Goal: Task Accomplishment & Management: Complete application form

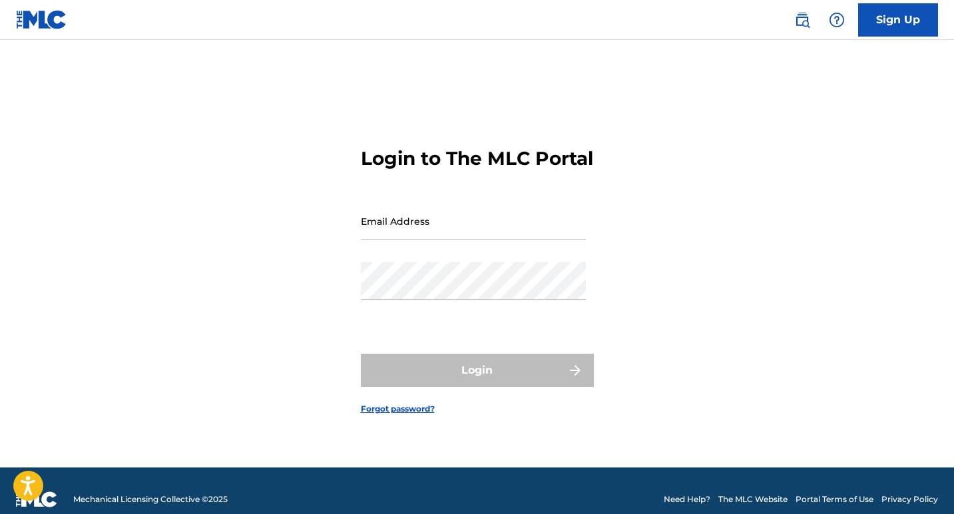
click at [460, 240] on input "Email Address" at bounding box center [473, 221] width 225 height 38
type input "[EMAIL_ADDRESS][DOMAIN_NAME]"
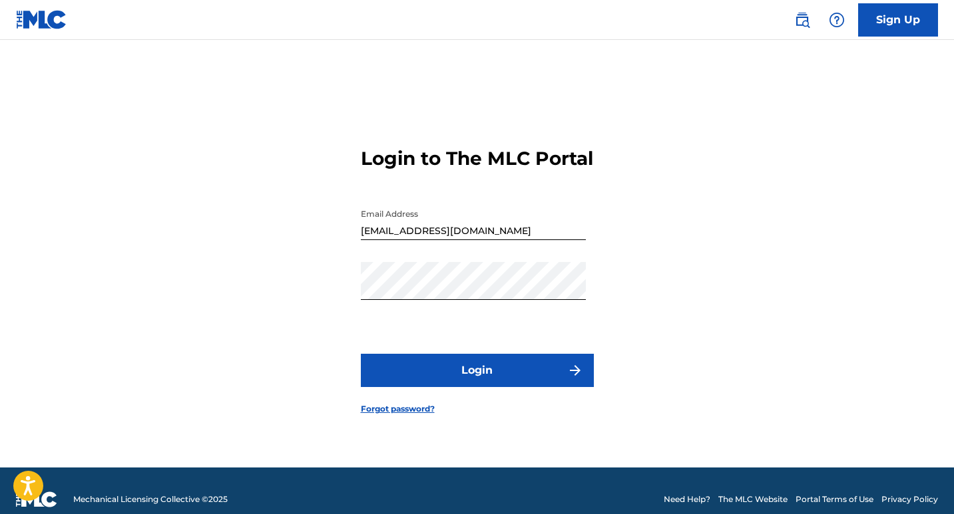
click at [521, 369] on button "Login" at bounding box center [477, 370] width 233 height 33
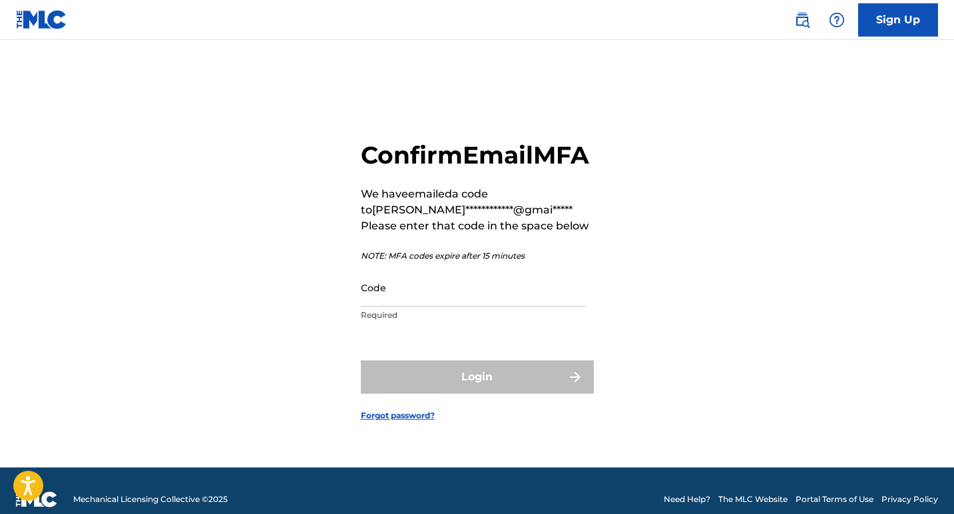
click at [514, 307] on input "Code" at bounding box center [473, 288] width 225 height 38
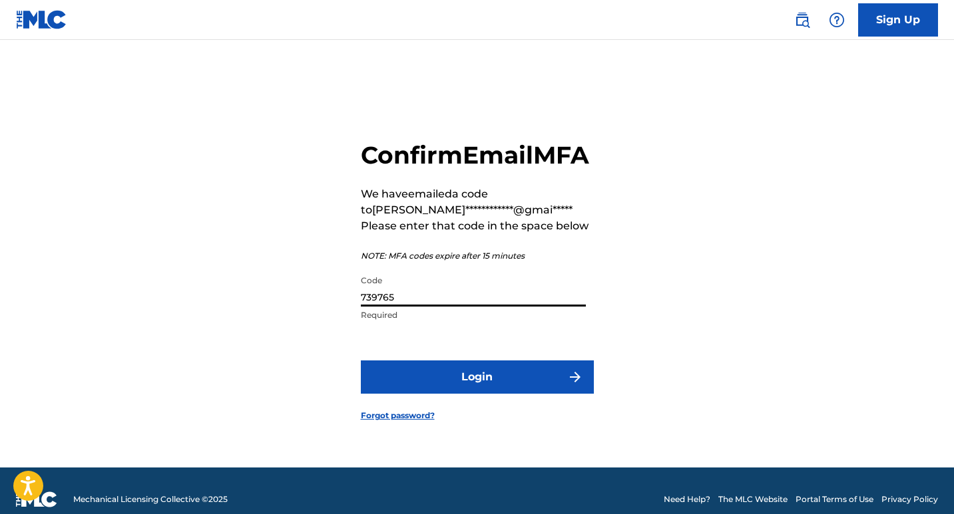
type input "739765"
click at [530, 385] on button "Login" at bounding box center [477, 377] width 233 height 33
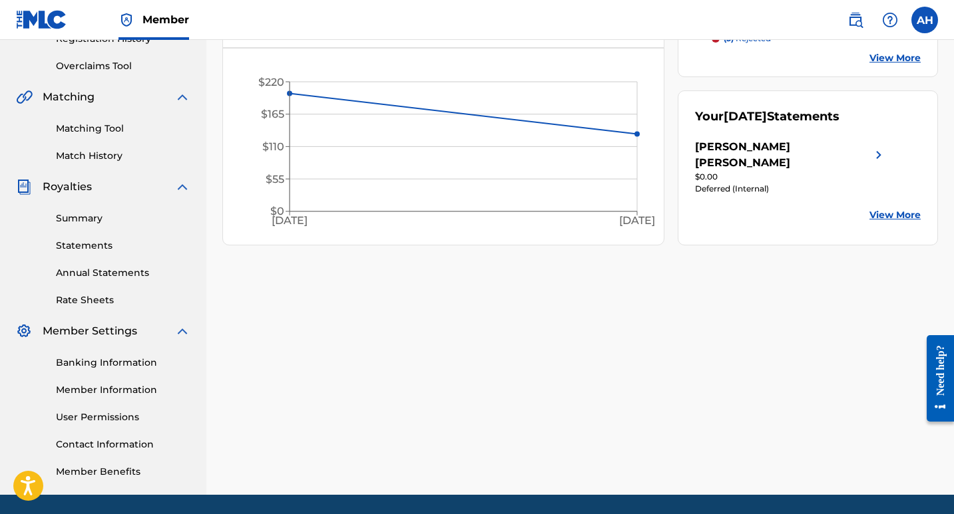
scroll to position [67, 0]
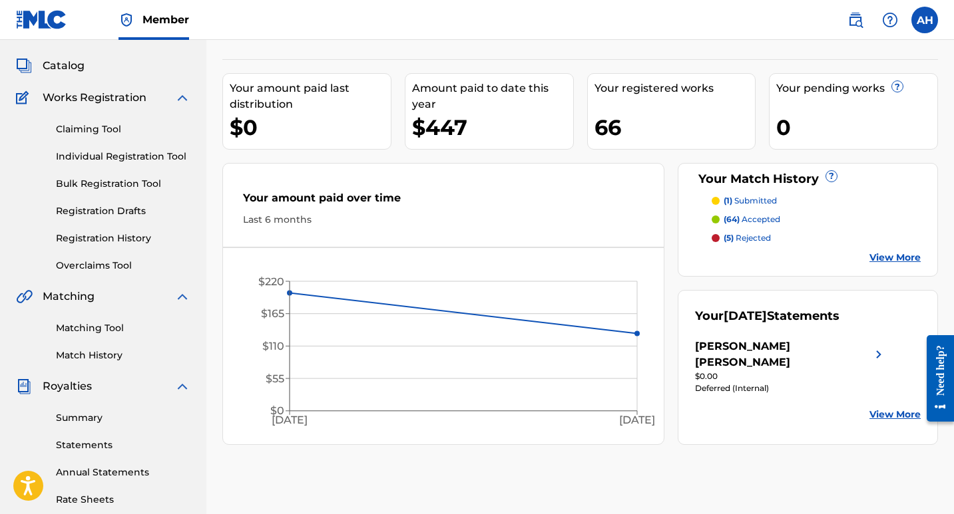
click at [745, 199] on p "(1) submitted" at bounding box center [749, 201] width 53 height 12
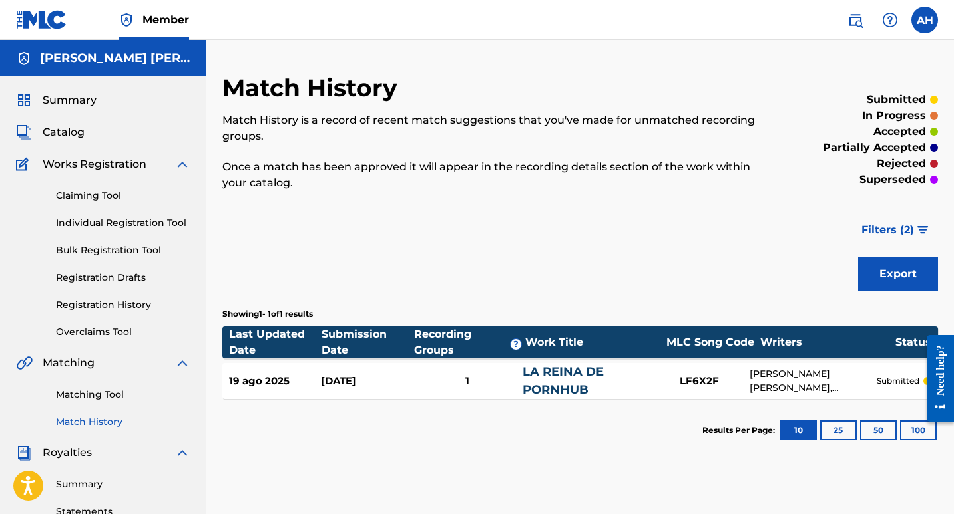
click at [159, 228] on link "Individual Registration Tool" at bounding box center [123, 223] width 134 height 14
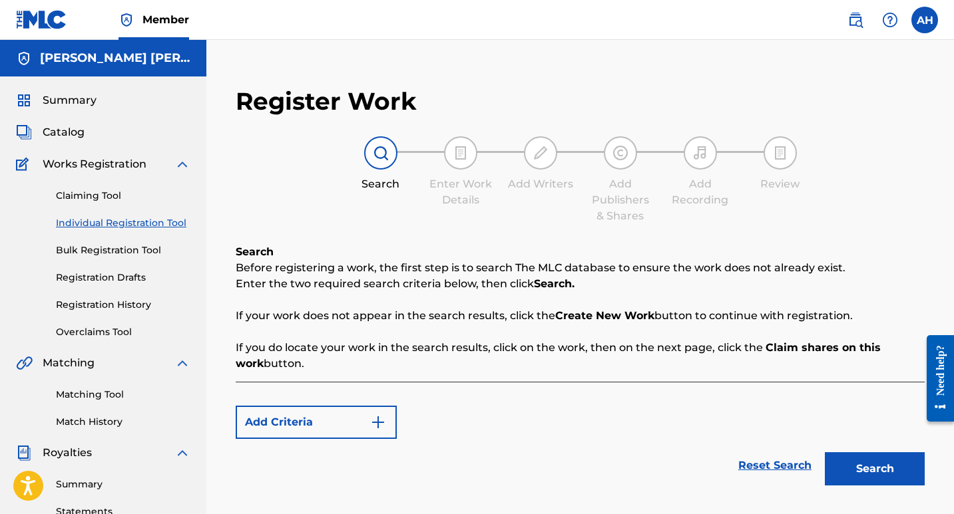
click at [856, 459] on button "Search" at bounding box center [875, 469] width 100 height 33
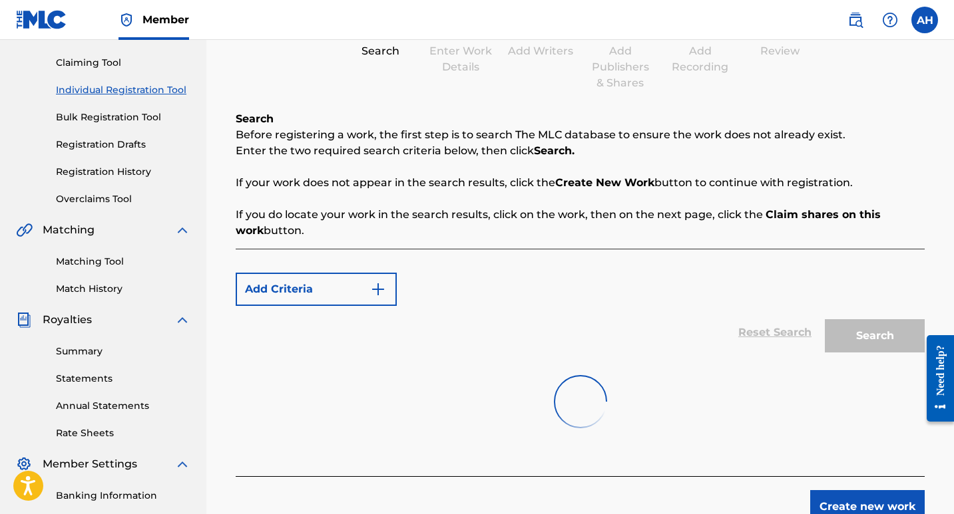
scroll to position [266, 0]
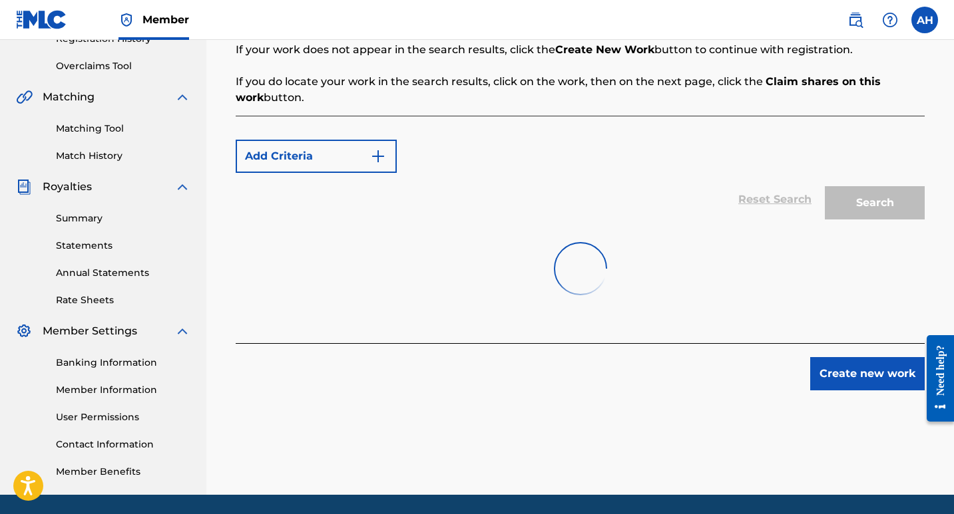
click at [854, 385] on button "Create new work" at bounding box center [867, 373] width 114 height 33
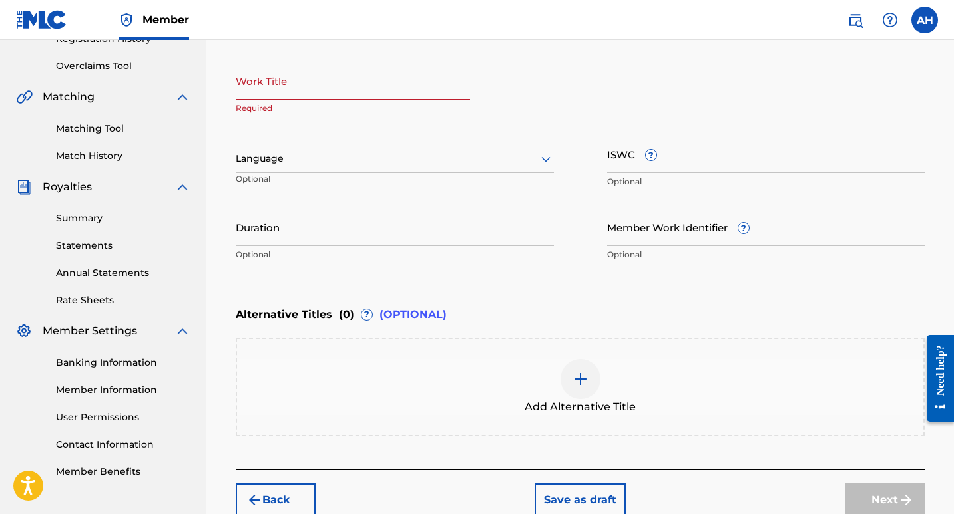
scroll to position [133, 0]
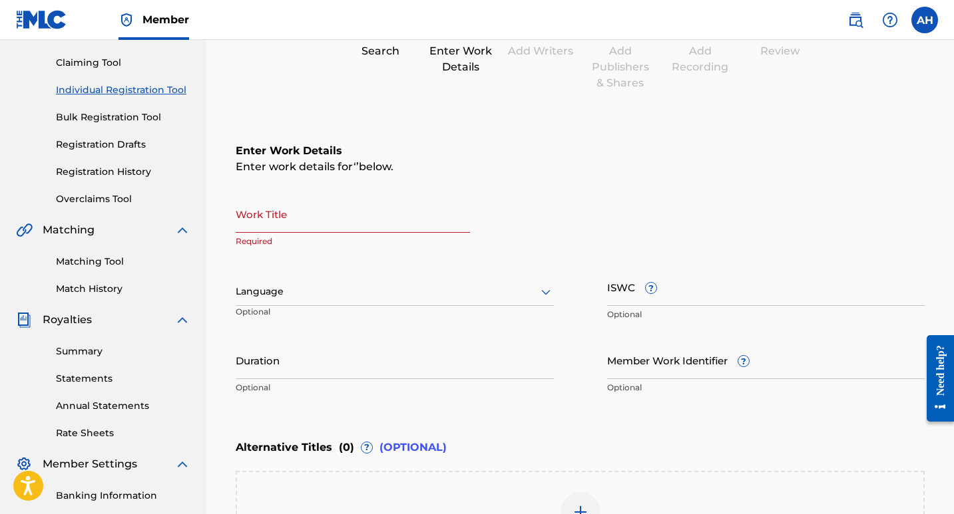
click at [355, 232] on input "Work Title" at bounding box center [353, 214] width 234 height 38
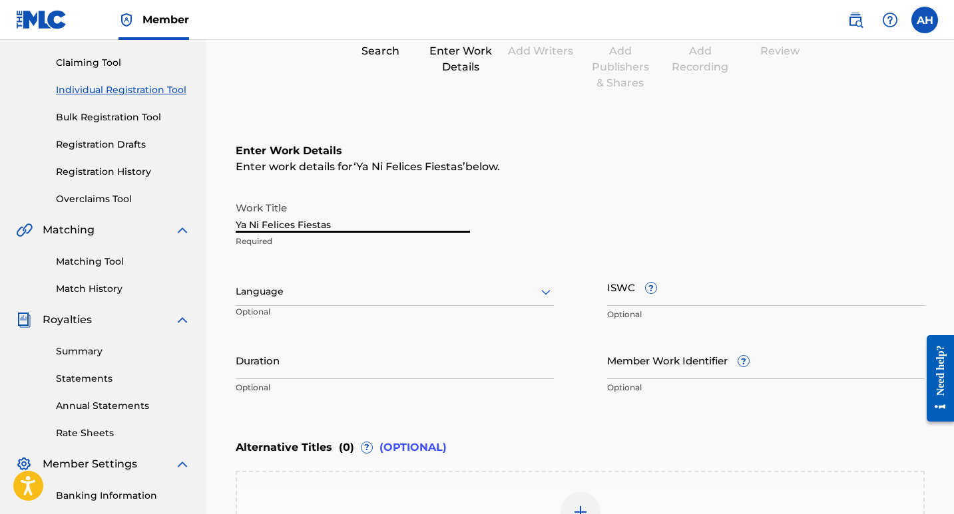
type input "Ya Ni Felices Fiestas"
click at [552, 291] on icon at bounding box center [546, 292] width 16 height 16
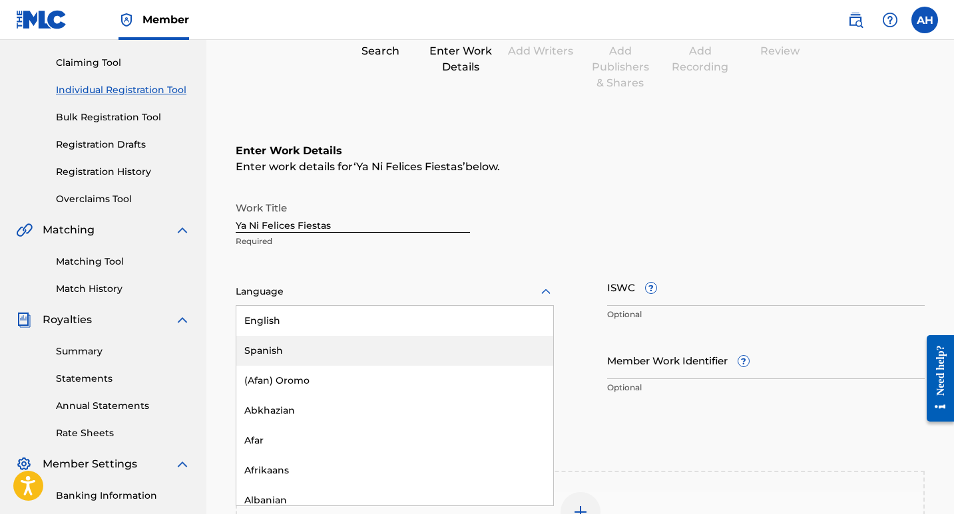
click at [335, 345] on div "Spanish" at bounding box center [394, 351] width 317 height 30
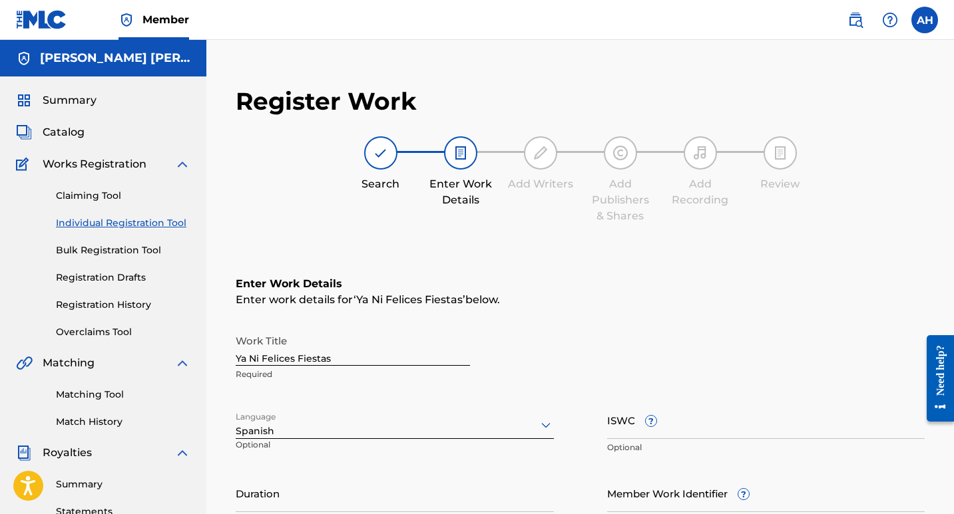
scroll to position [200, 0]
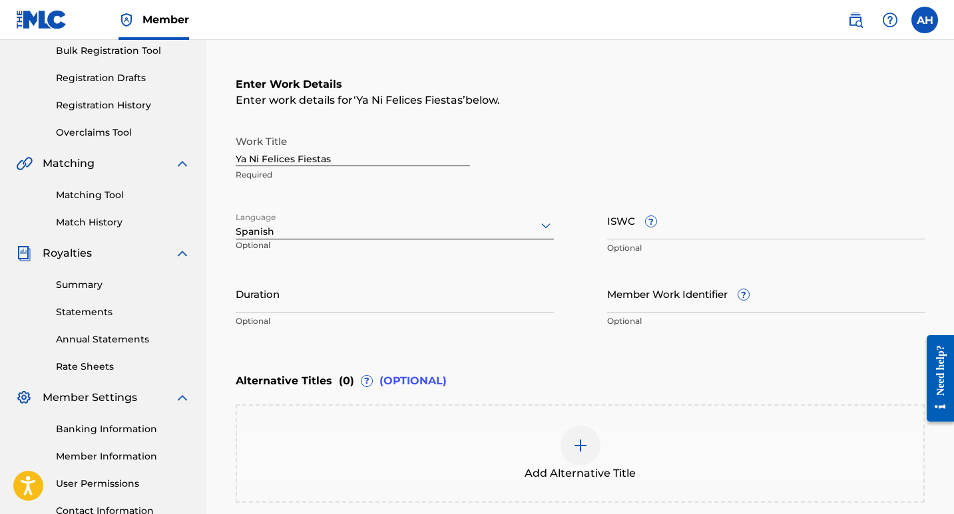
click at [636, 227] on input "ISWC ?" at bounding box center [766, 221] width 318 height 38
click at [343, 301] on input "Duration" at bounding box center [395, 294] width 318 height 38
type input "9"
type input "03:24"
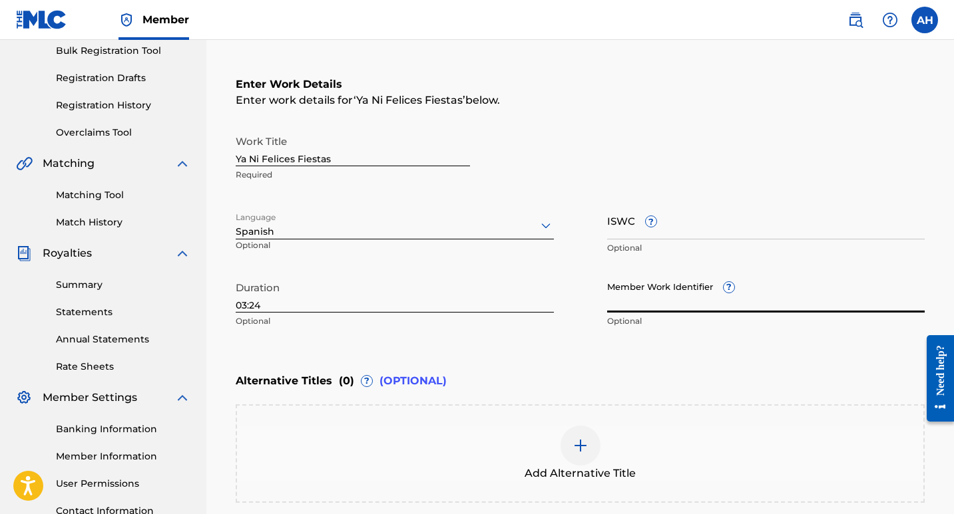
click at [675, 305] on input "Member Work Identifier ?" at bounding box center [766, 294] width 318 height 38
click at [575, 354] on div "Enter Work Details Enter work details for ‘ Ya Ni Felices Fiestas ’ below. Work…" at bounding box center [580, 206] width 689 height 322
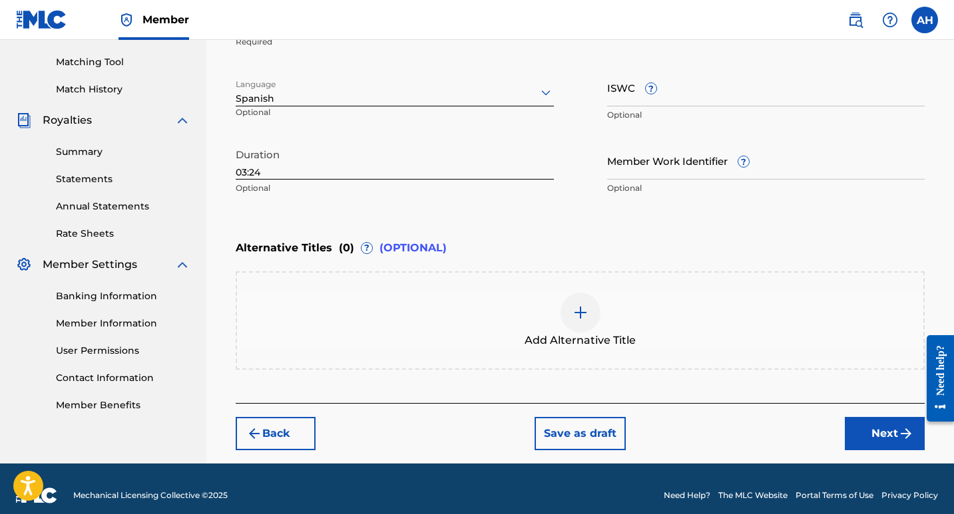
scroll to position [346, 0]
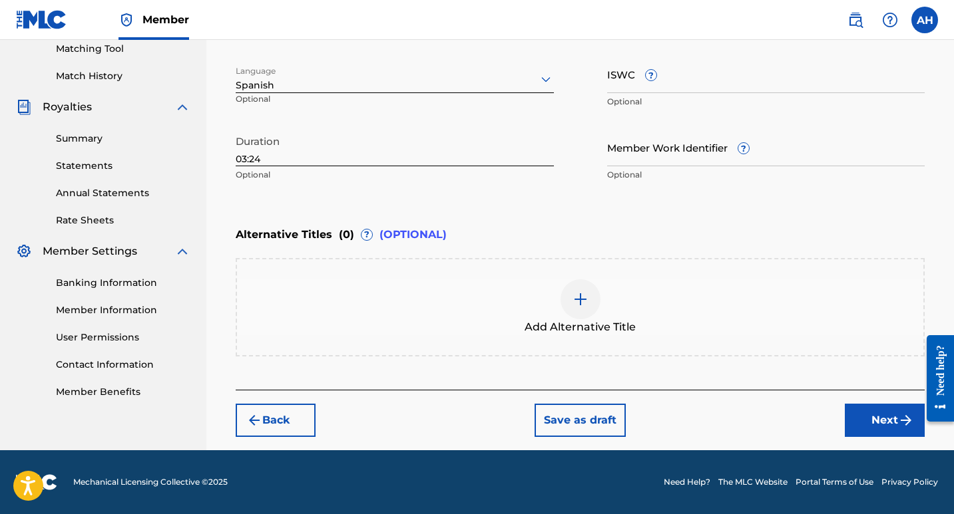
click at [890, 437] on button "Next" at bounding box center [884, 420] width 80 height 33
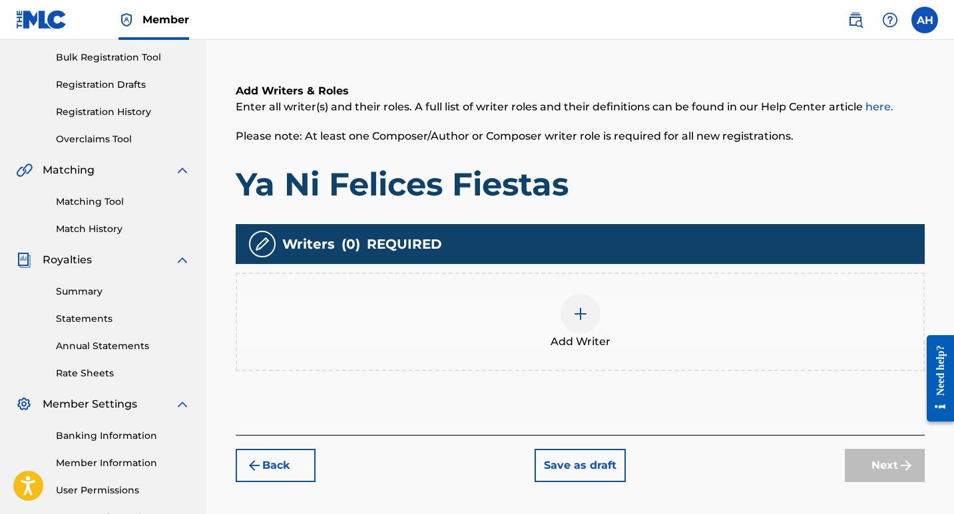
scroll to position [311, 0]
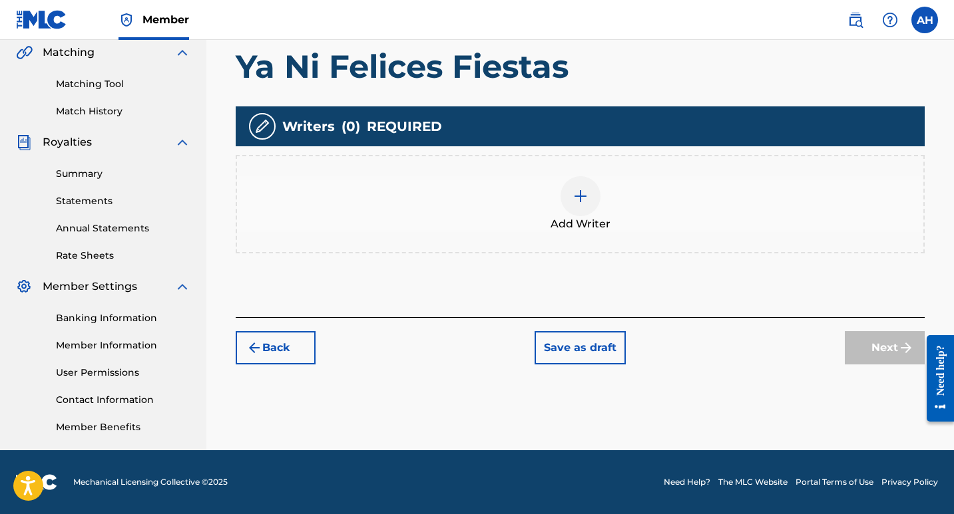
click at [573, 198] on img at bounding box center [580, 196] width 16 height 16
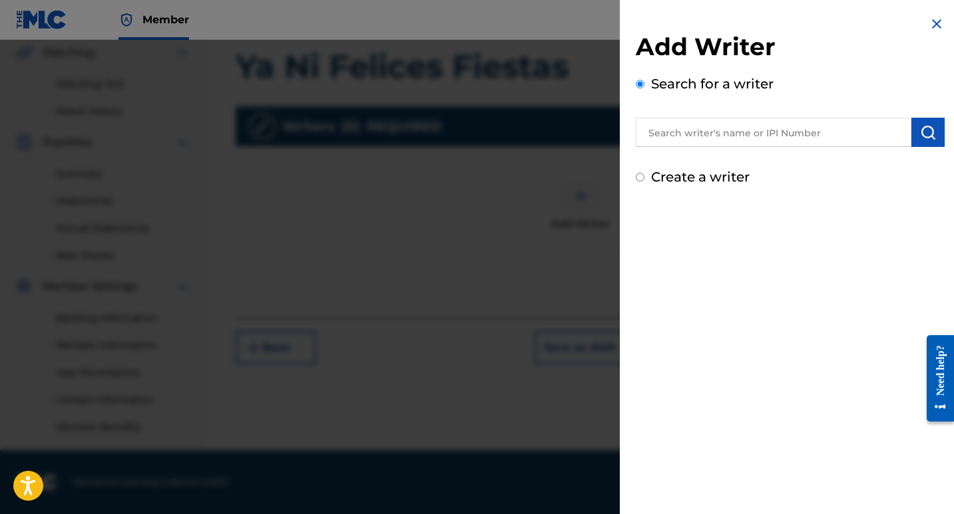
click at [711, 142] on input "text" at bounding box center [774, 132] width 276 height 29
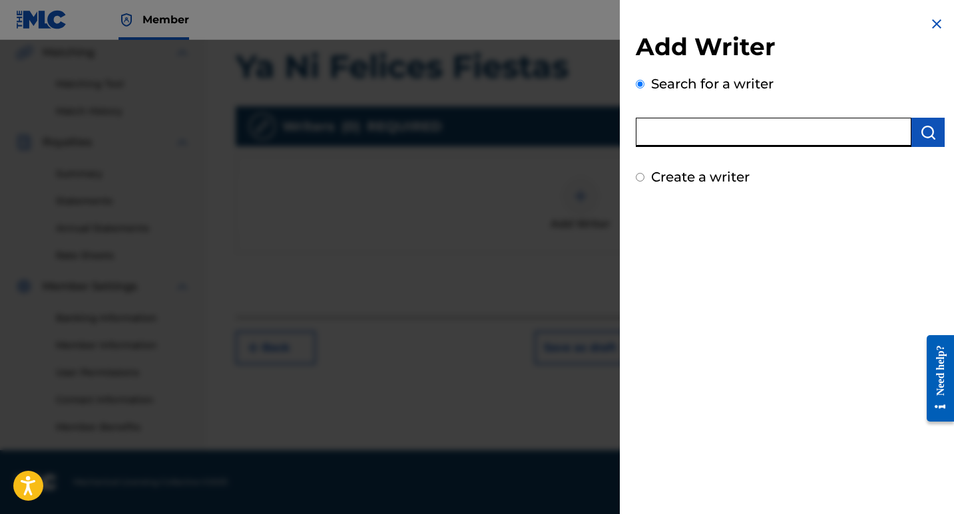
click at [679, 116] on div at bounding box center [790, 130] width 309 height 33
click at [709, 131] on input "text" at bounding box center [774, 132] width 276 height 29
click at [761, 186] on div "Create a writer" at bounding box center [790, 177] width 309 height 20
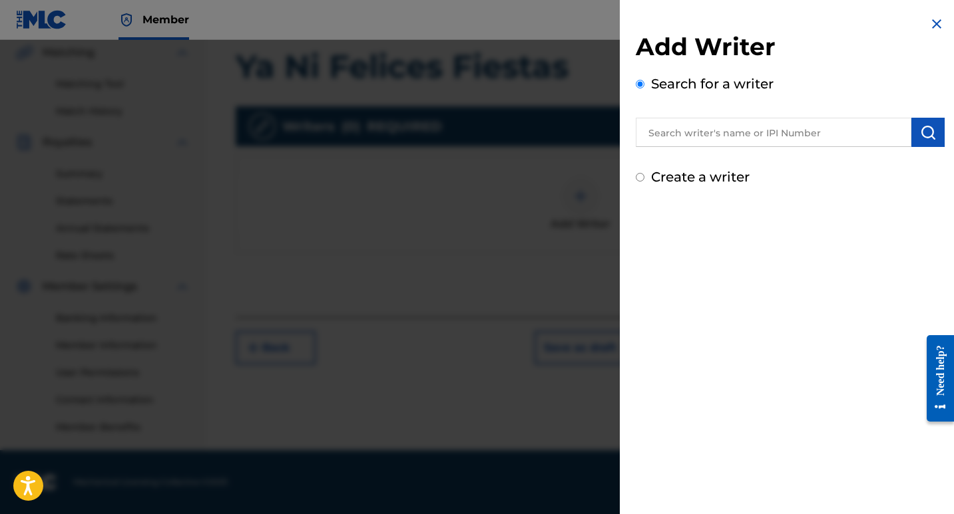
click at [717, 140] on input "text" at bounding box center [774, 132] width 276 height 29
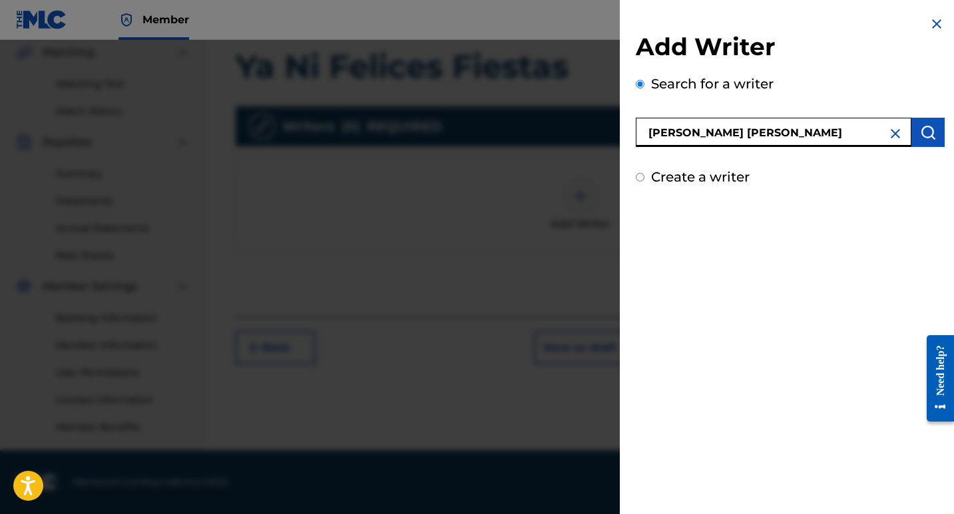
type input "[PERSON_NAME] [PERSON_NAME]"
click at [928, 130] on img "submit" at bounding box center [928, 132] width 16 height 16
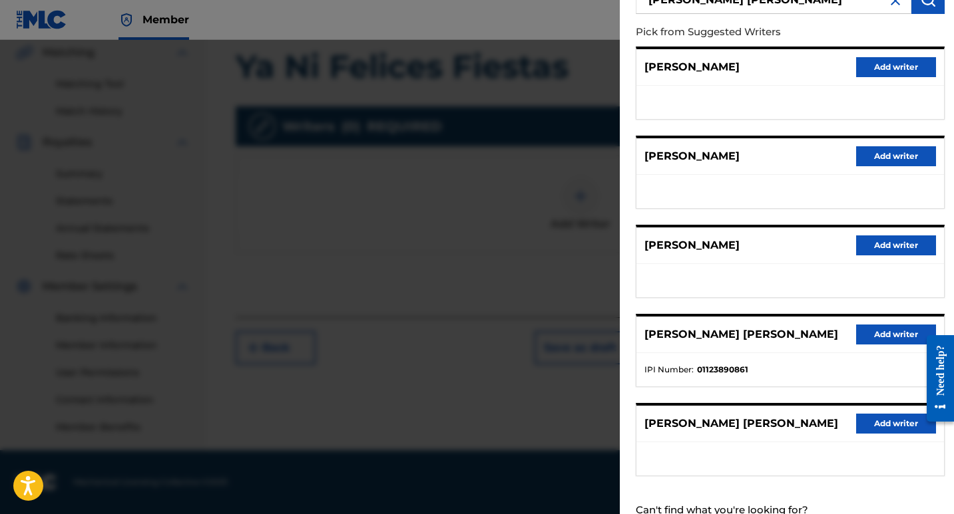
scroll to position [191, 0]
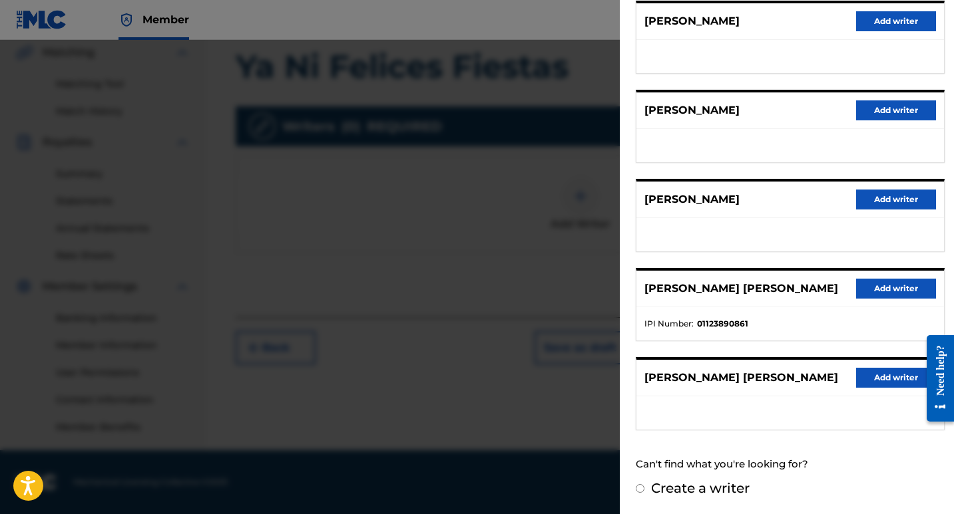
click at [864, 294] on button "Add writer" at bounding box center [896, 289] width 80 height 20
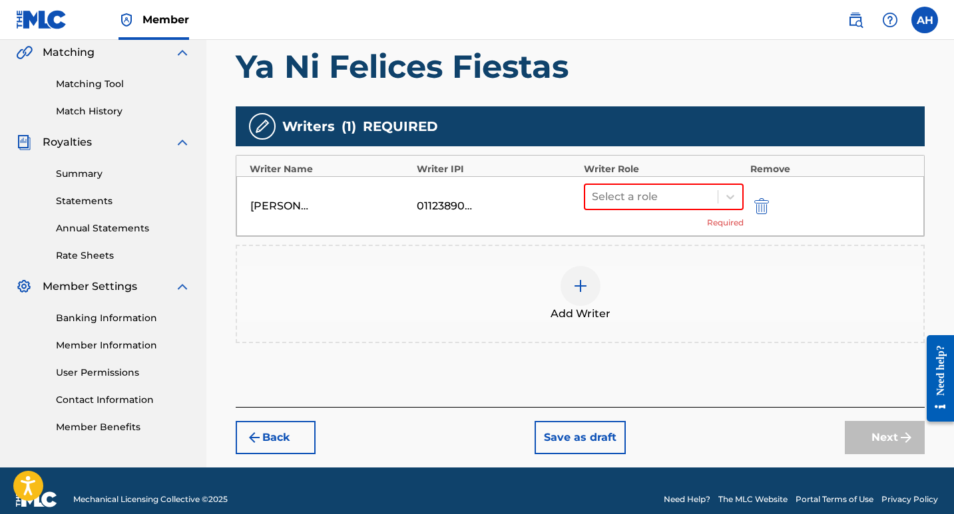
scroll to position [244, 0]
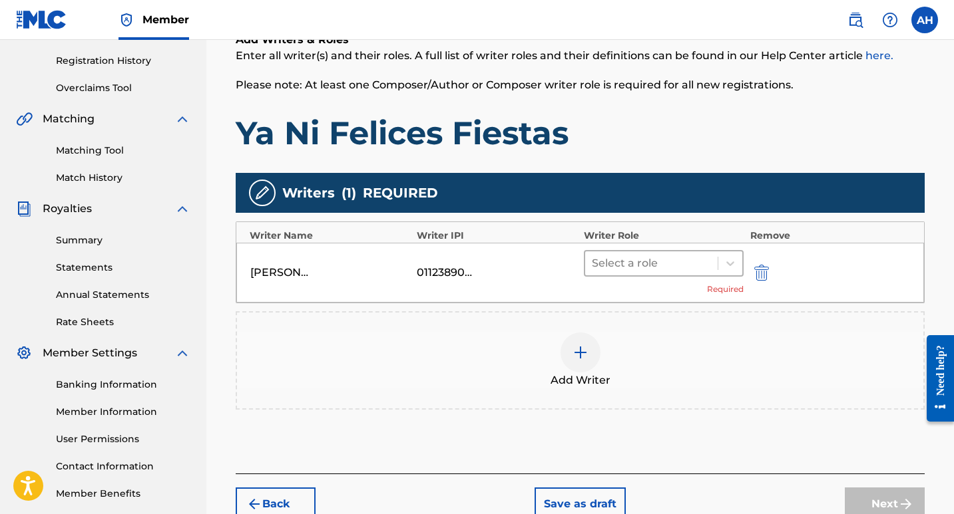
click at [669, 262] on div at bounding box center [651, 263] width 119 height 19
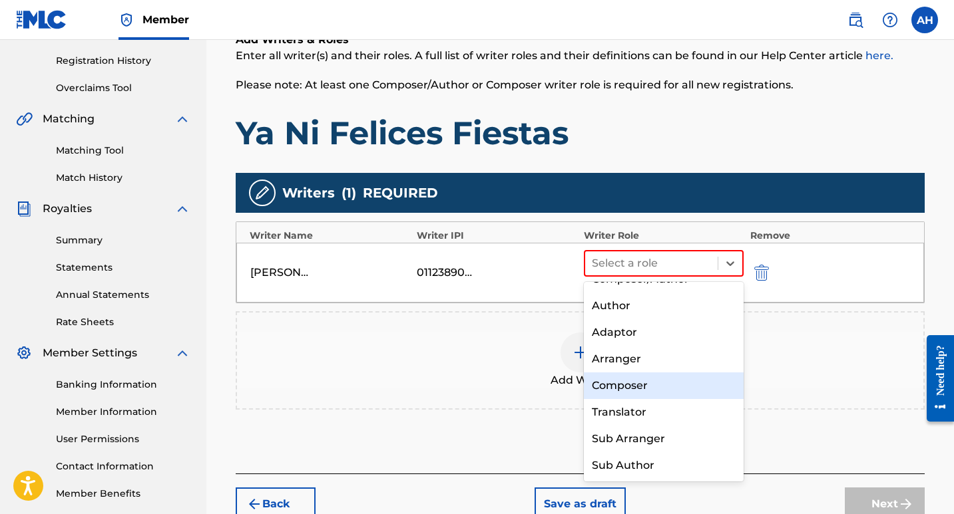
scroll to position [0, 0]
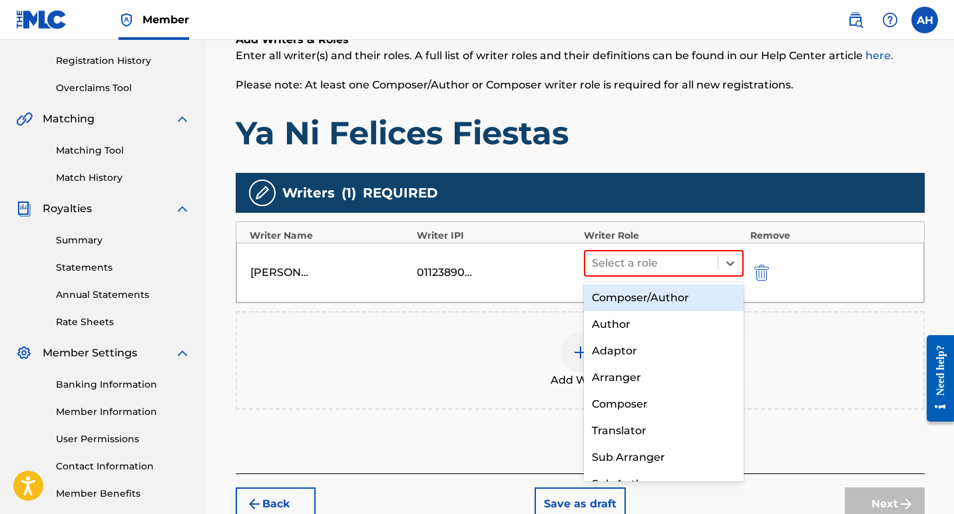
click at [673, 305] on div "Composer/Author" at bounding box center [664, 298] width 160 height 27
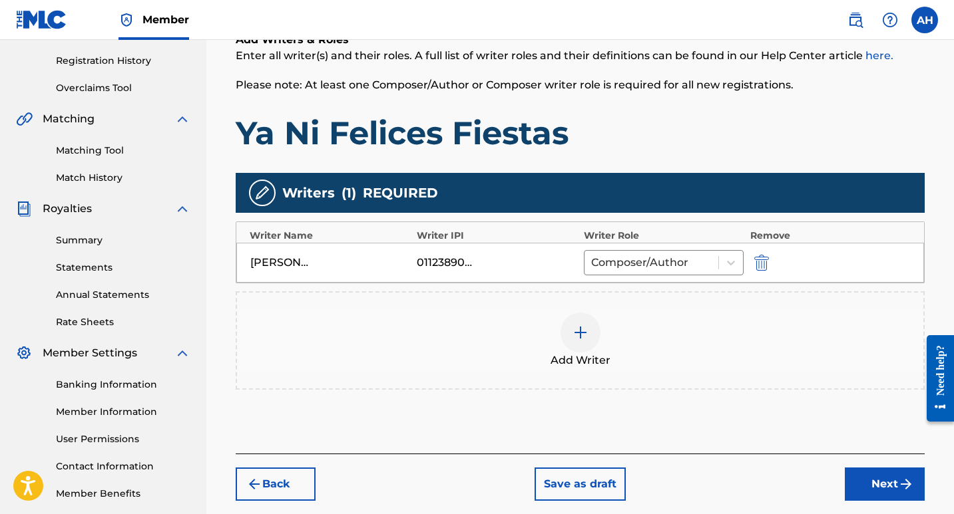
click at [580, 331] on img at bounding box center [580, 333] width 16 height 16
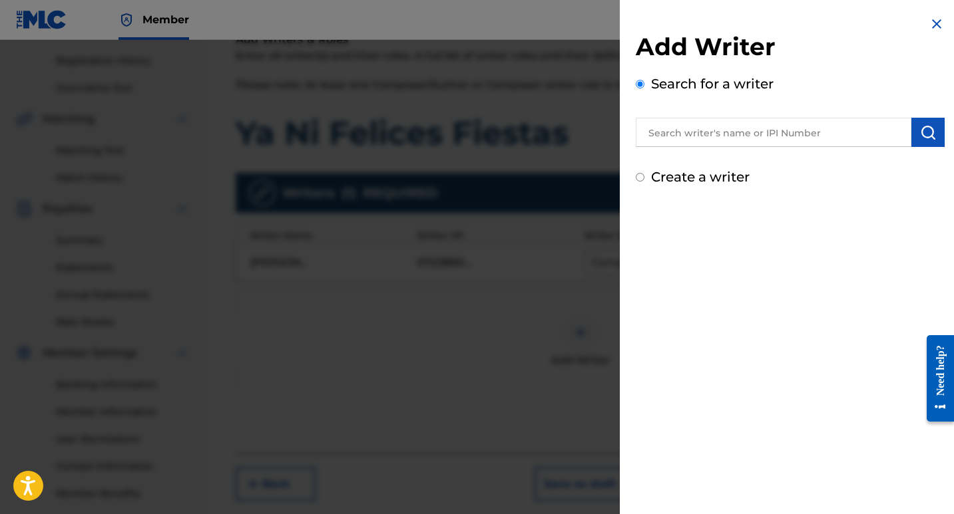
click at [703, 132] on input "text" at bounding box center [774, 132] width 276 height 29
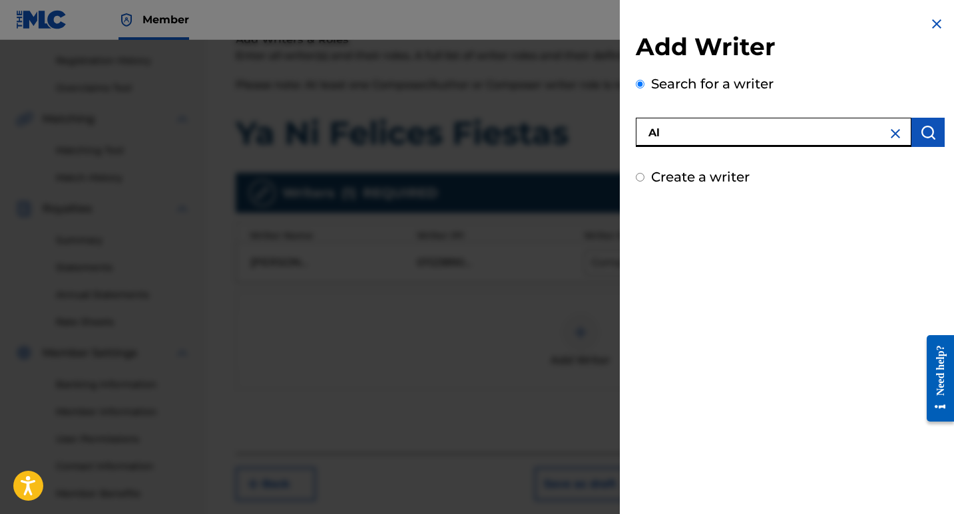
type input "A"
drag, startPoint x: 710, startPoint y: 114, endPoint x: 719, endPoint y: 124, distance: 13.7
click at [717, 118] on div at bounding box center [790, 130] width 309 height 33
click at [719, 124] on input "text" at bounding box center [774, 132] width 276 height 29
paste input "RODRIGUEZ GUILLEN ALEJANDRA"
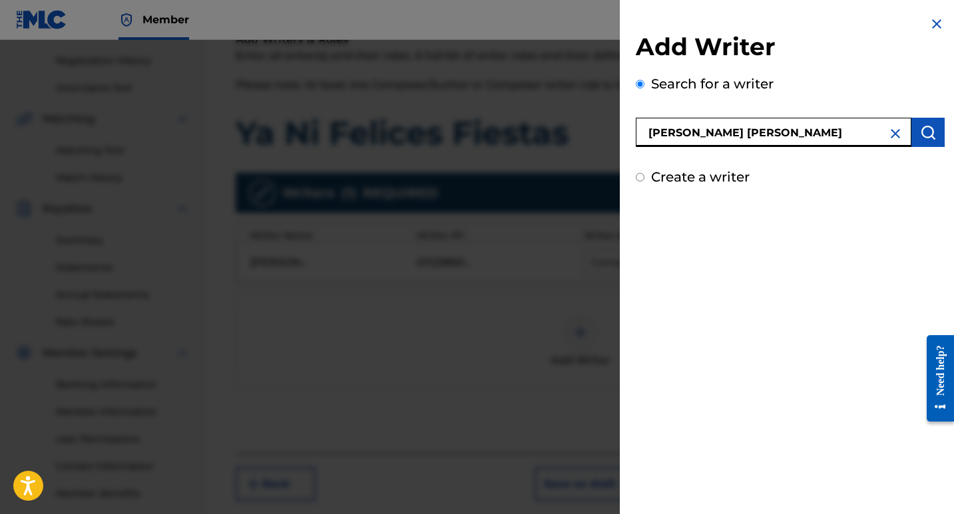
type input "RODRIGUEZ GUILLEN ALEJANDRA"
click at [920, 136] on img "submit" at bounding box center [928, 132] width 16 height 16
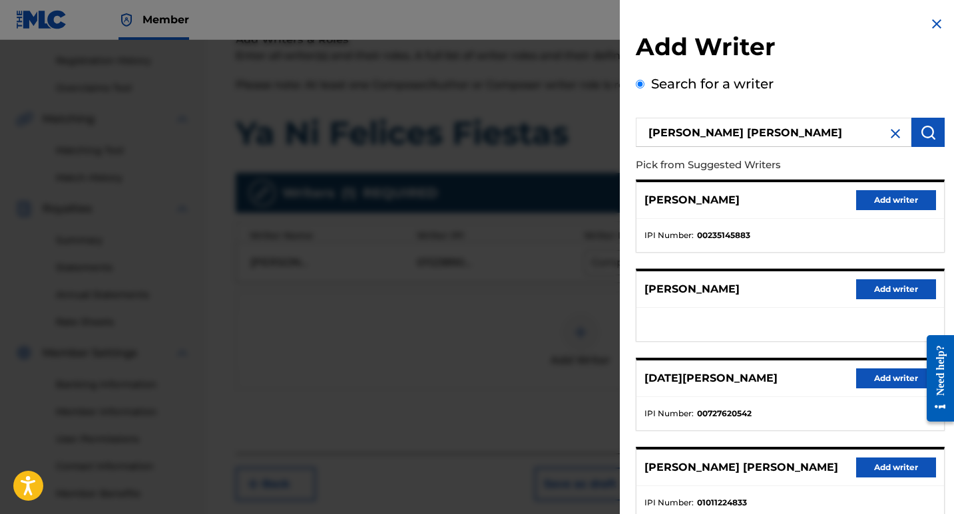
scroll to position [178, 0]
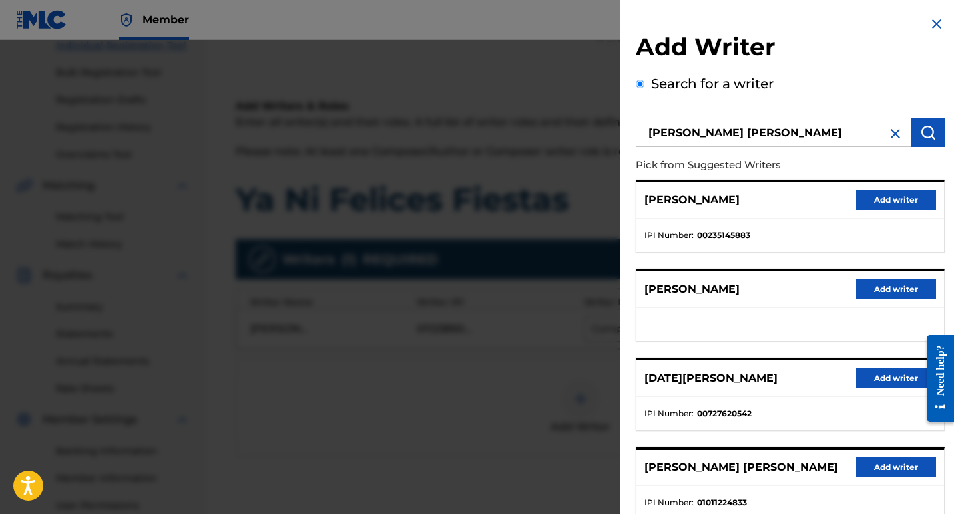
click at [650, 86] on div "Search for a writer RODRIGUEZ GUILLEN ALEJANDRA Pick from Suggested Writers ADR…" at bounding box center [790, 366] width 309 height 584
click at [892, 132] on img at bounding box center [895, 134] width 16 height 16
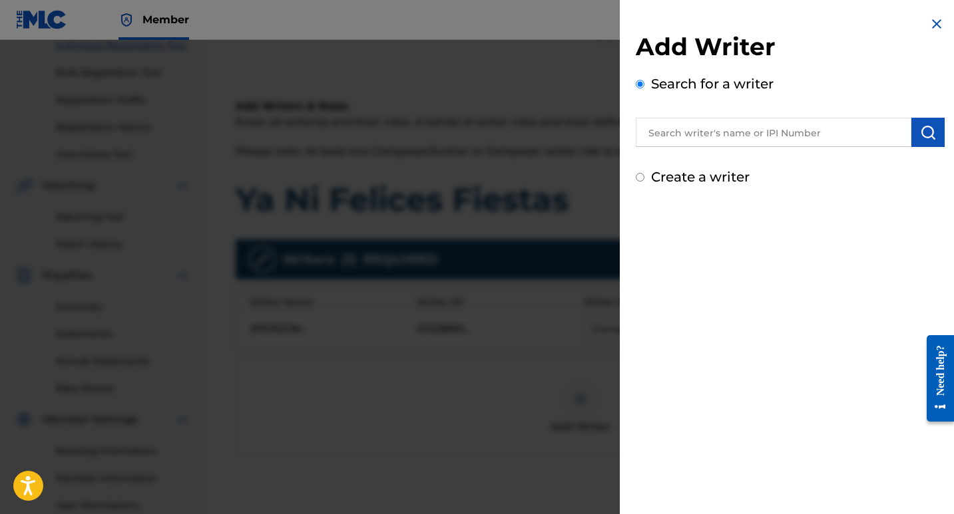
click at [639, 175] on input "Create a writer" at bounding box center [640, 177] width 9 height 9
radio input "false"
radio input "true"
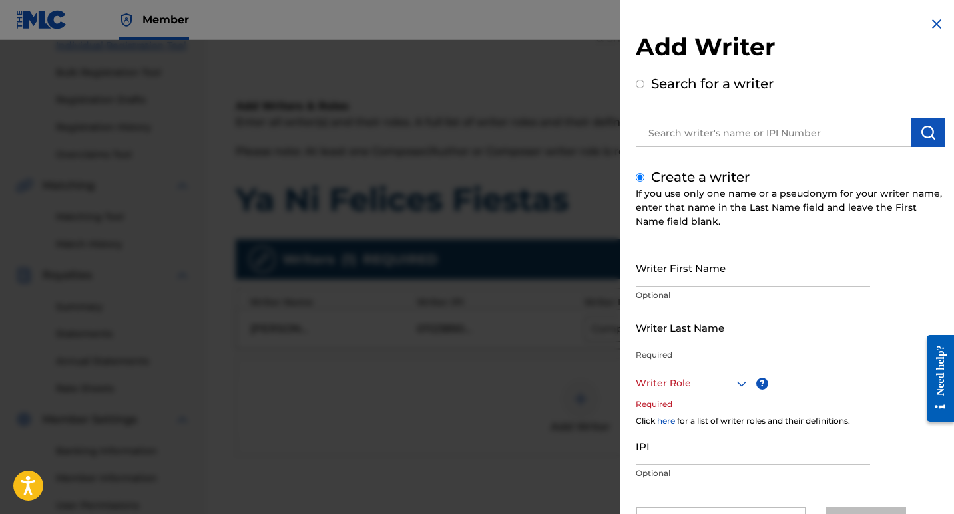
click at [751, 276] on input "Writer First Name" at bounding box center [753, 268] width 234 height 38
paste input "RODRIGUEZ GUILLEN ALEJANDRA"
drag, startPoint x: 743, startPoint y: 274, endPoint x: 572, endPoint y: 297, distance: 172.6
click at [572, 297] on div "Add Writer Search for a writer Create a writer If you use only one name or a ps…" at bounding box center [477, 277] width 954 height 474
type input "ALEJANDRA"
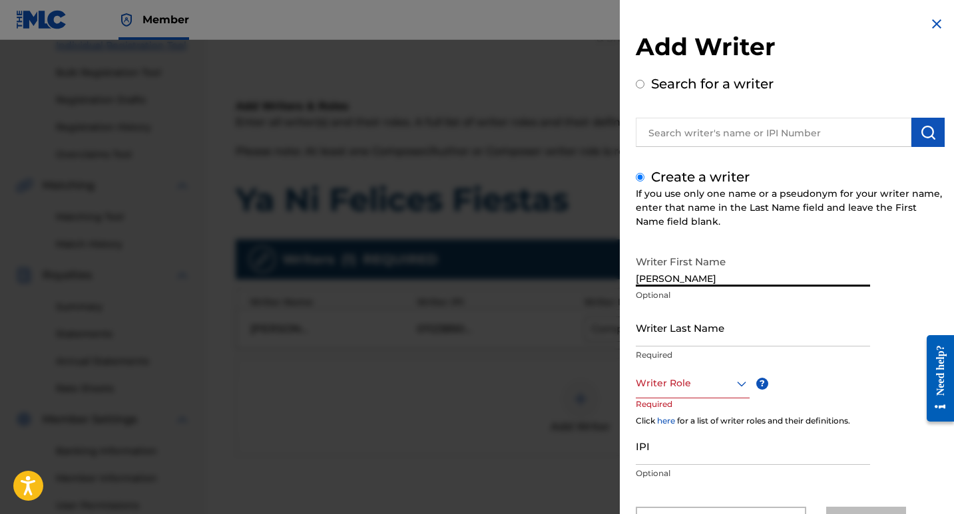
click at [737, 335] on input "Writer Last Name" at bounding box center [753, 328] width 234 height 38
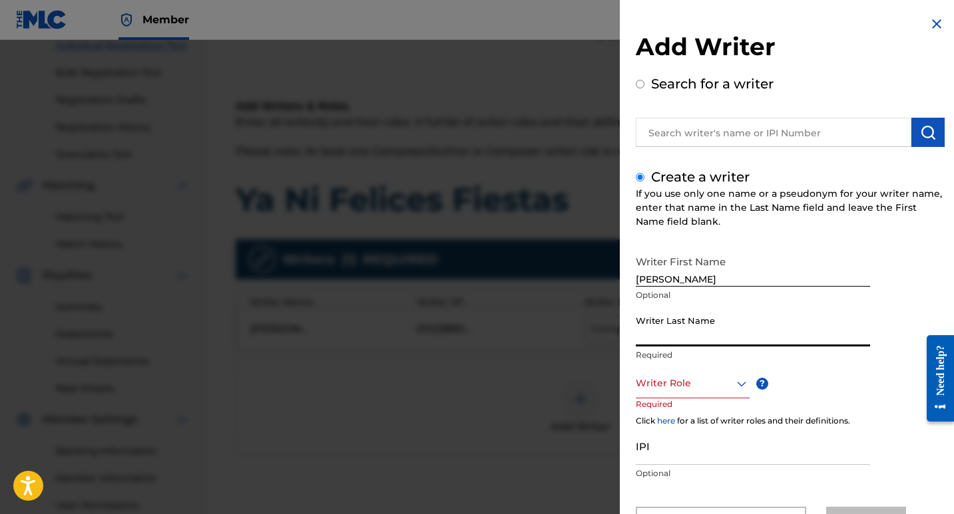
paste input "RODRIGUEZ GUILLEN ALEJANDRA"
drag, startPoint x: 743, startPoint y: 339, endPoint x: 865, endPoint y: 344, distance: 122.6
click at [865, 344] on input "RODRIGUEZ GUILLEN ALEJANDRA" at bounding box center [753, 328] width 234 height 38
type input "RODRIGUEZ GUILLEN"
click at [722, 385] on div "Writer Role" at bounding box center [693, 384] width 114 height 30
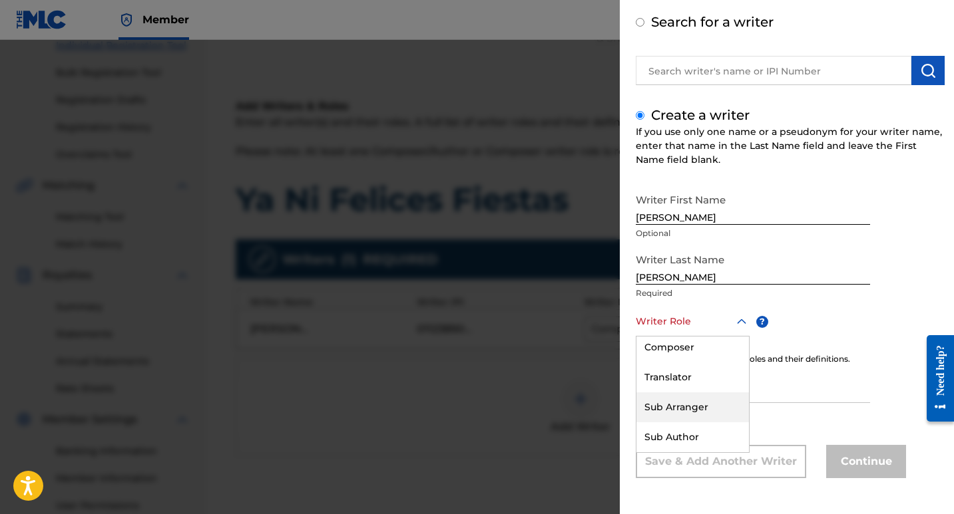
scroll to position [0, 0]
click at [695, 353] on div "Composer/Author" at bounding box center [692, 352] width 112 height 30
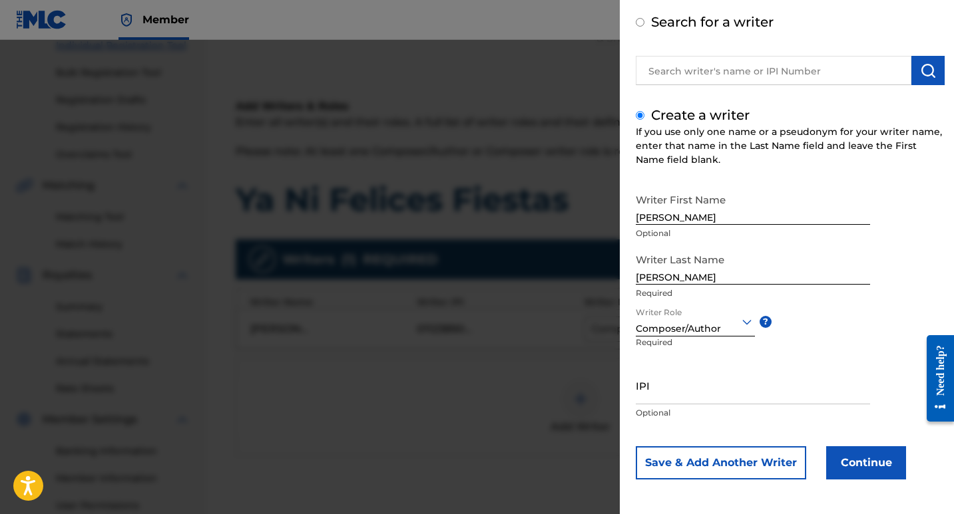
click at [866, 321] on div "Writer First Name ALEJANDRA Optional Writer Last Name RODRIGUEZ GUILLEN Require…" at bounding box center [790, 333] width 309 height 293
click at [703, 394] on input "IPI" at bounding box center [753, 386] width 234 height 38
click at [884, 358] on div "Writer First Name ALEJANDRA Optional Writer Last Name RODRIGUEZ GUILLEN Require…" at bounding box center [790, 333] width 309 height 293
click at [863, 464] on button "Continue" at bounding box center [866, 463] width 80 height 33
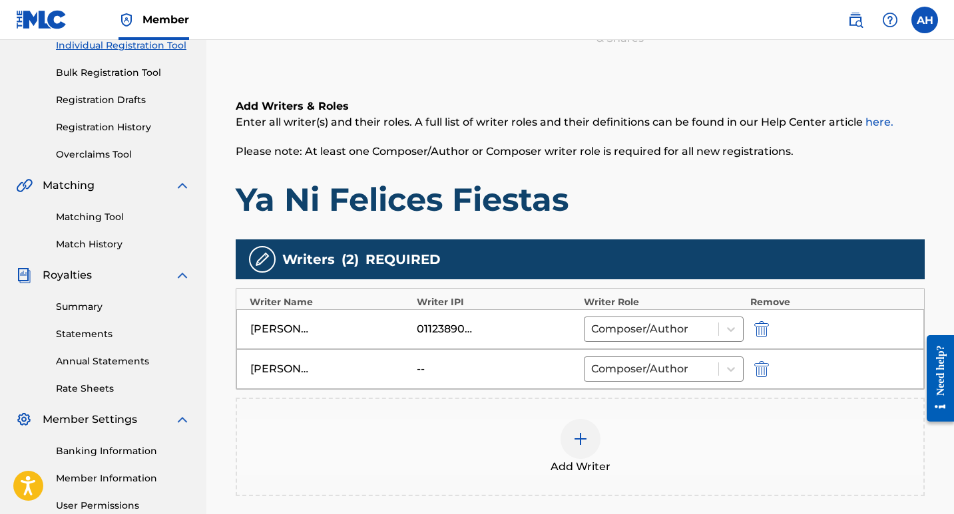
scroll to position [348, 0]
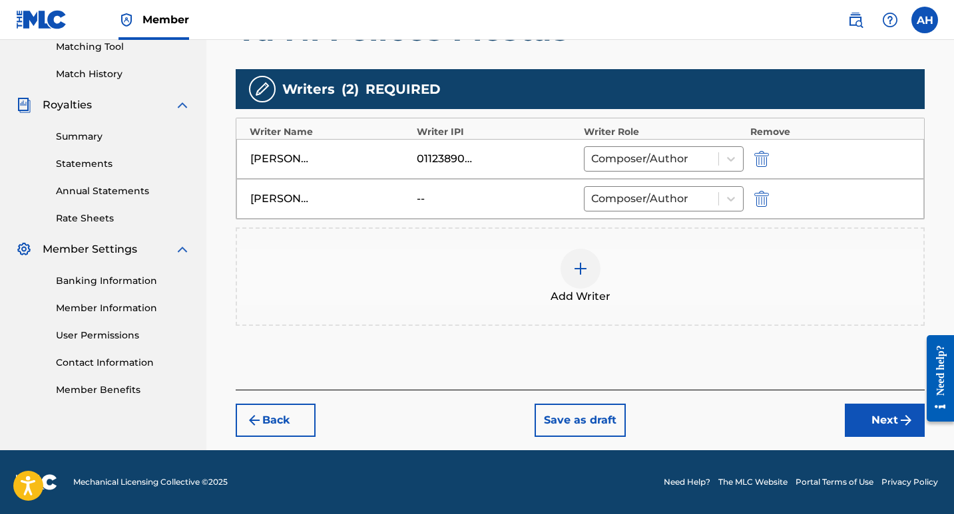
click at [891, 419] on button "Next" at bounding box center [884, 420] width 80 height 33
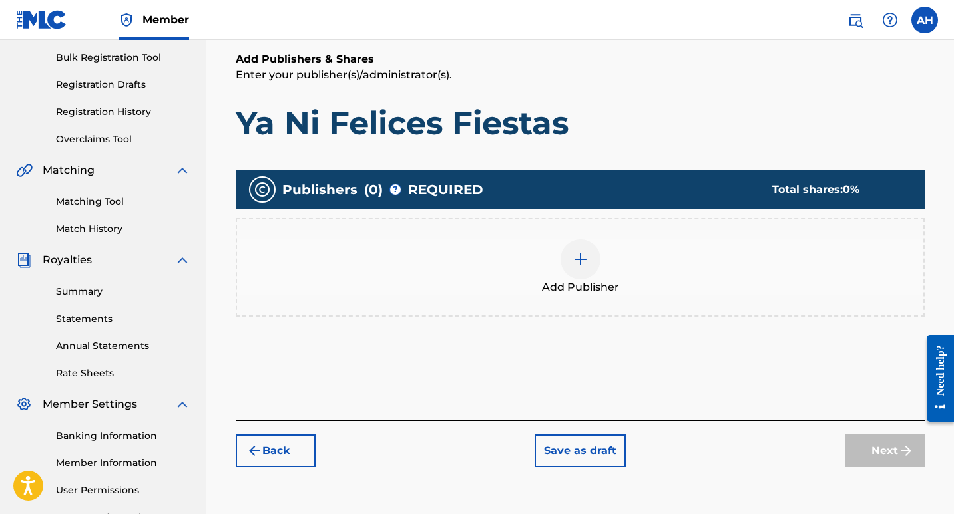
scroll to position [260, 0]
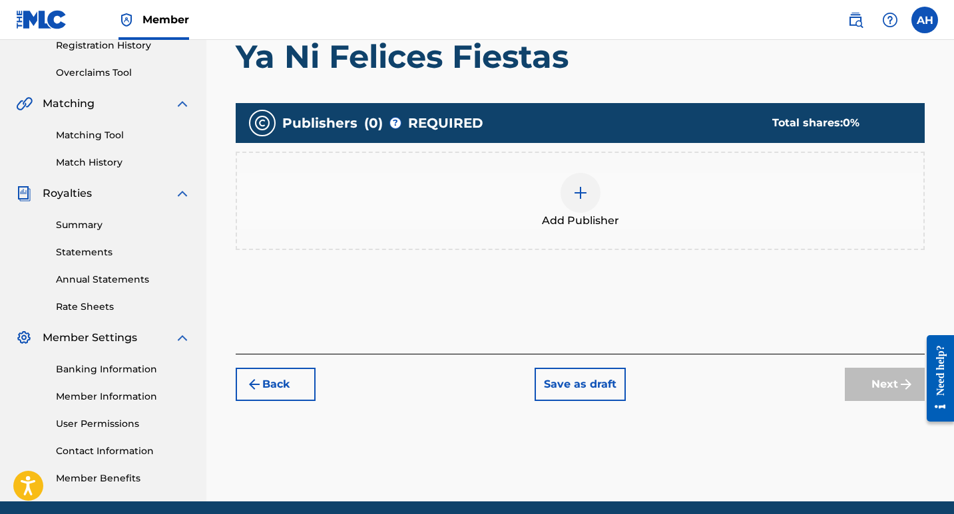
click at [580, 201] on div at bounding box center [580, 193] width 40 height 40
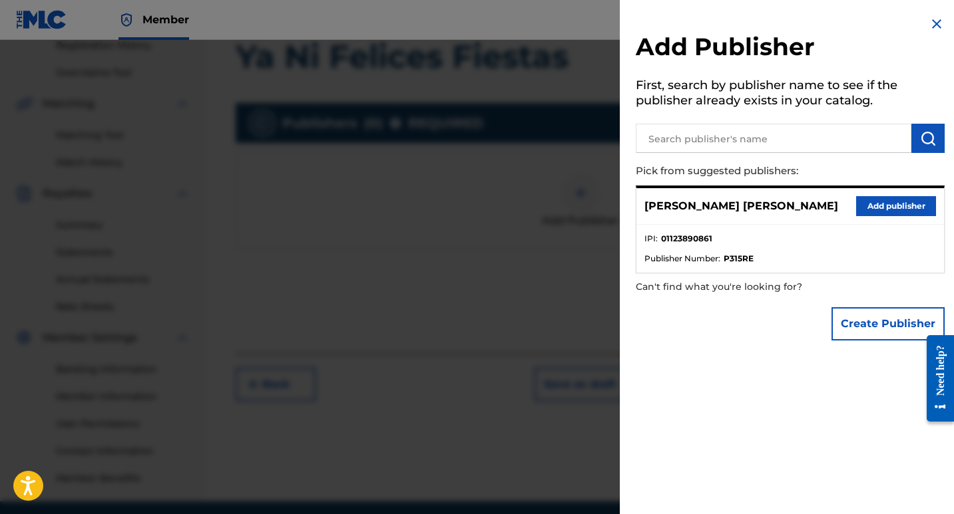
click at [894, 208] on button "Add publisher" at bounding box center [896, 206] width 80 height 20
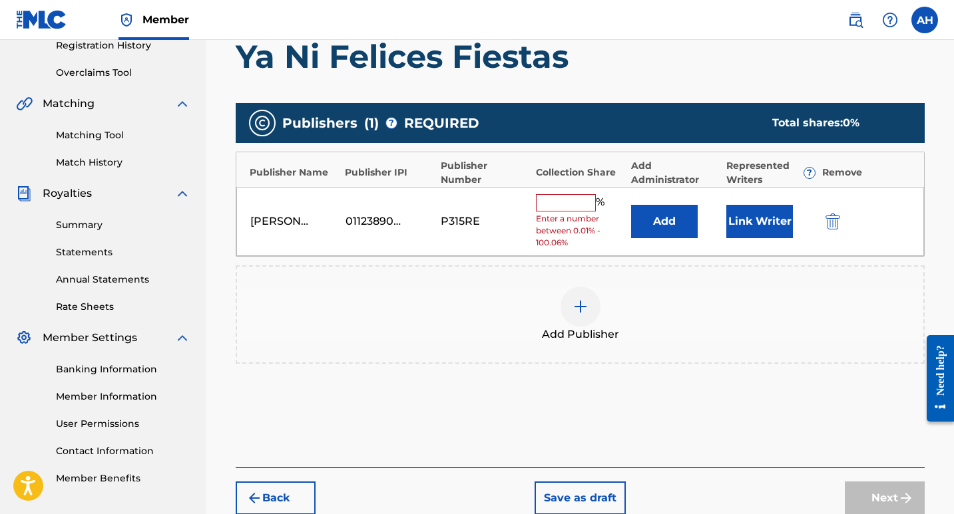
click at [575, 210] on input "text" at bounding box center [566, 202] width 60 height 17
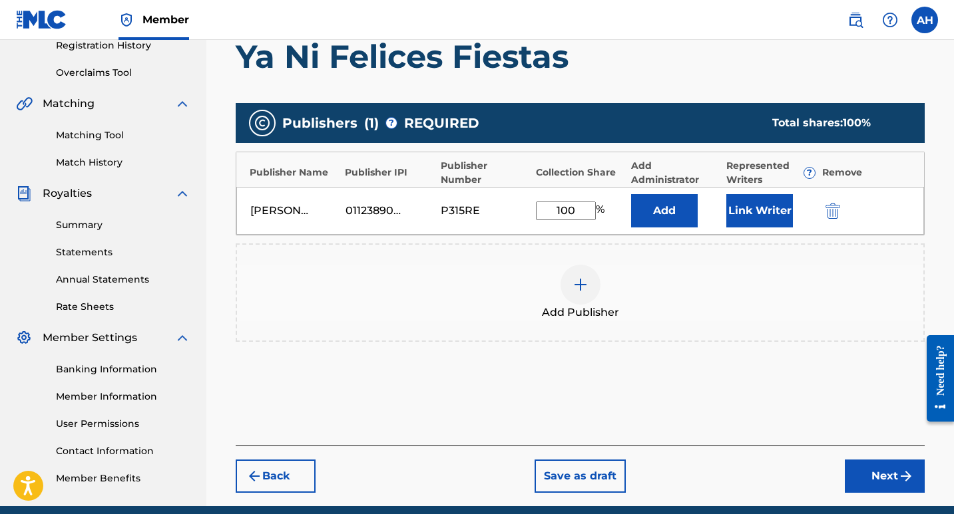
type input "100"
click at [758, 256] on div "Add Publisher" at bounding box center [580, 293] width 689 height 98
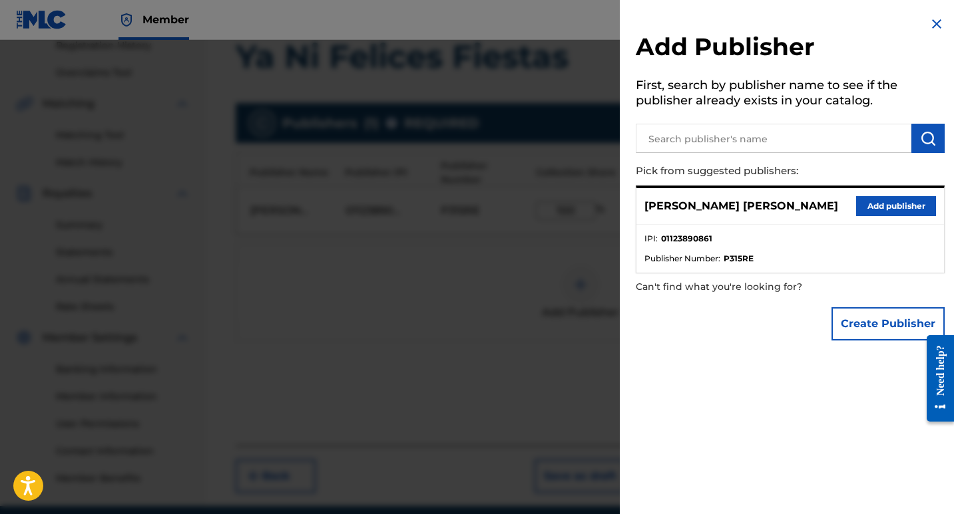
click at [930, 22] on img at bounding box center [936, 24] width 16 height 16
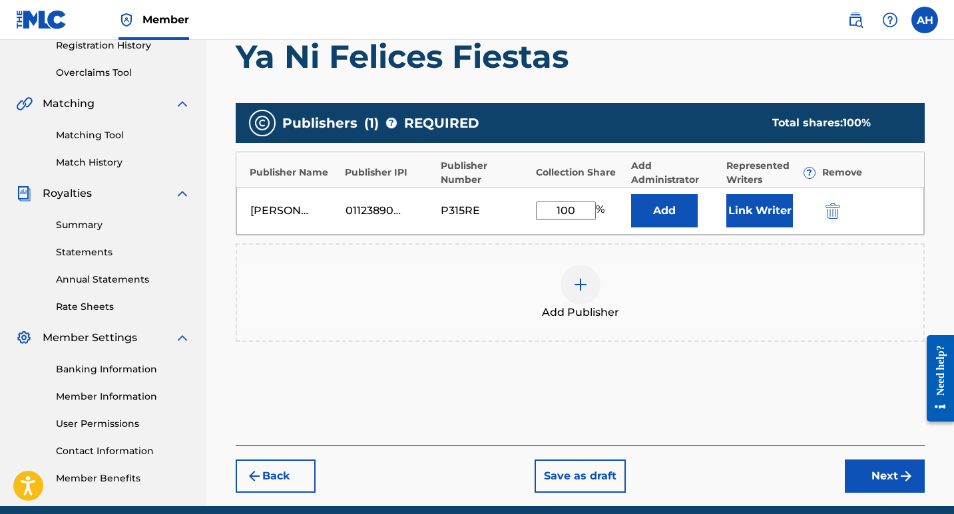
click at [769, 229] on div "Alan Margarito Hernandez Antonio 01123890861 P315RE 100 % Add Link Writer" at bounding box center [579, 211] width 687 height 48
click at [771, 209] on button "Link Writer" at bounding box center [759, 210] width 67 height 33
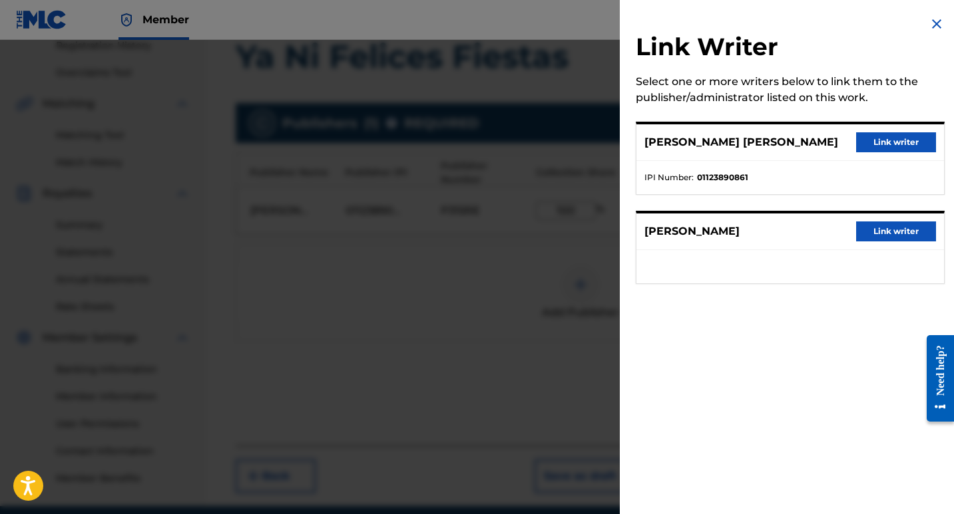
click at [904, 143] on button "Link writer" at bounding box center [896, 142] width 80 height 20
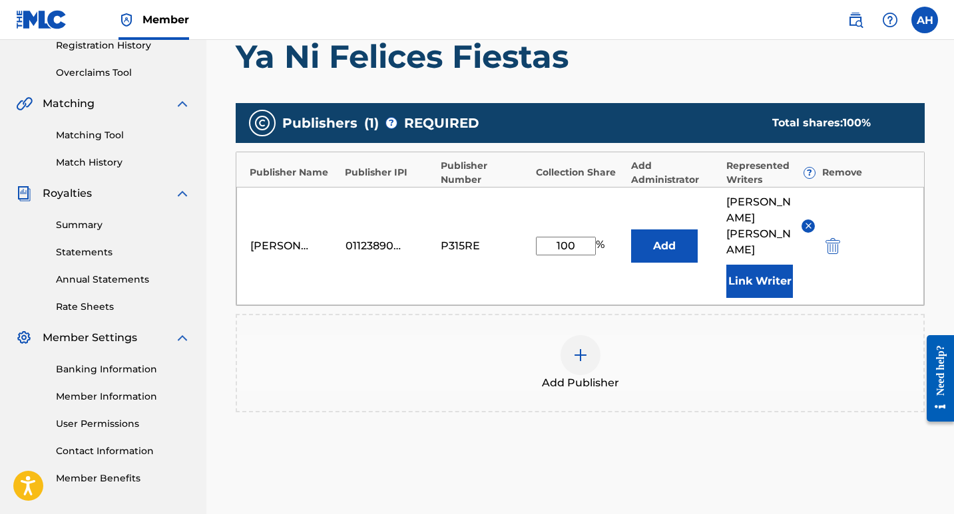
click at [760, 265] on button "Link Writer" at bounding box center [759, 281] width 67 height 33
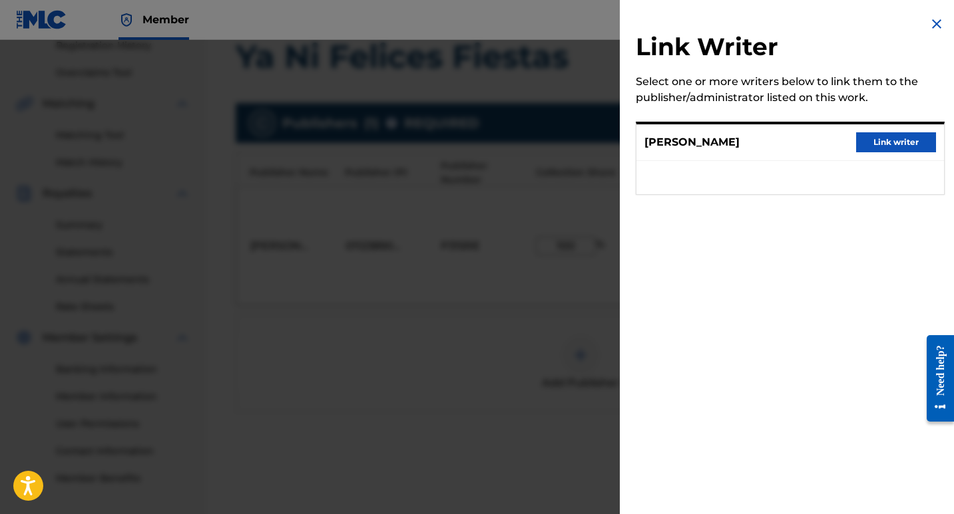
click at [908, 149] on button "Link writer" at bounding box center [896, 142] width 80 height 20
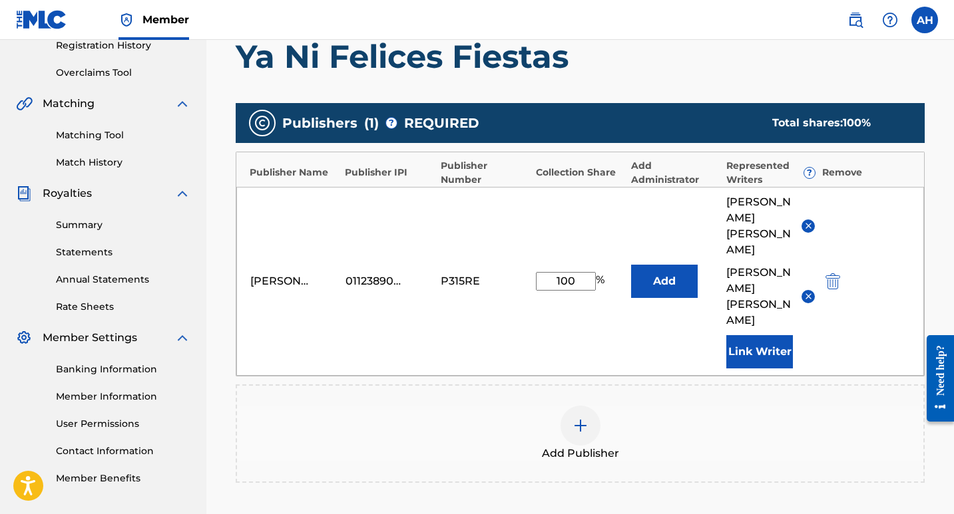
click at [652, 333] on div "Alan Margarito Hernandez Antonio 01123890861 P315RE 100 % Add ALAN HERNANDEZ AN…" at bounding box center [579, 281] width 687 height 189
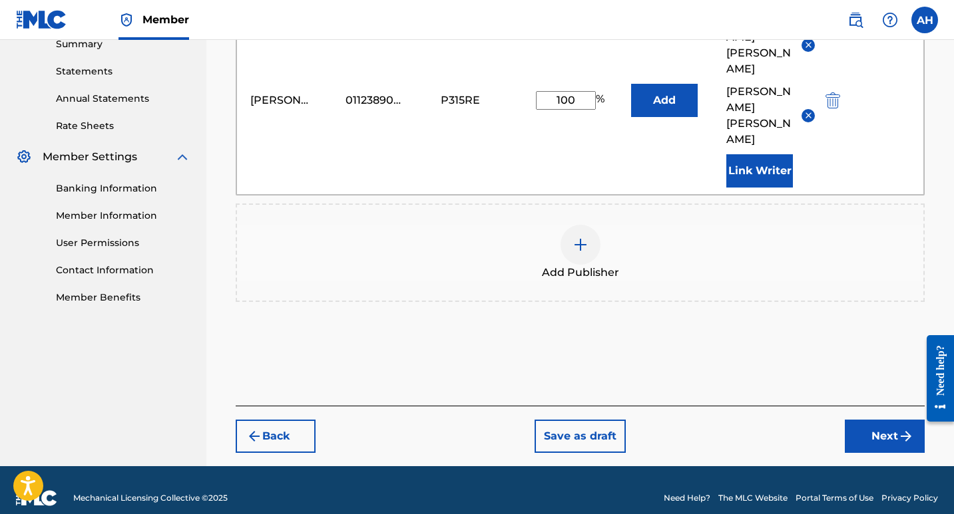
click at [867, 422] on button "Next" at bounding box center [884, 436] width 80 height 33
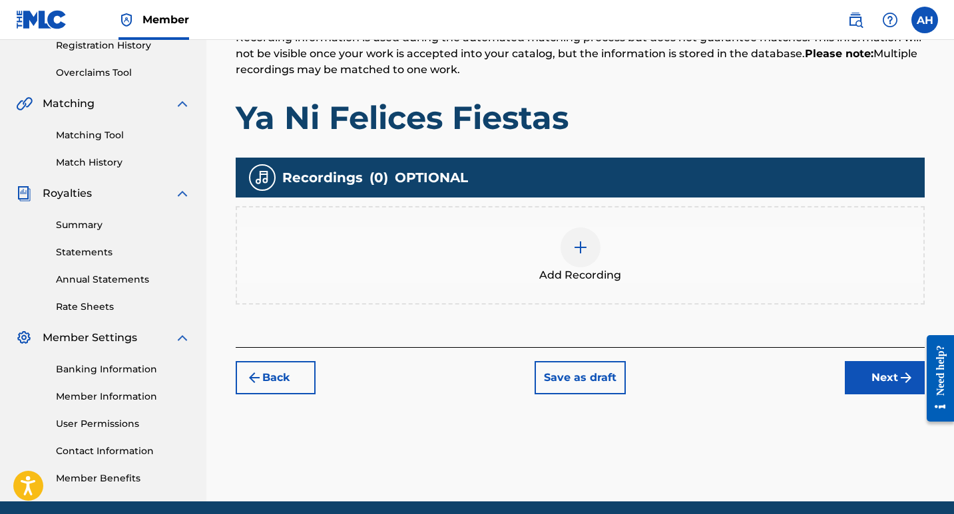
click at [713, 140] on div "Add Recordings (Optional) Enter recording information for your work. Recording …" at bounding box center [580, 166] width 689 height 363
click at [598, 246] on div at bounding box center [580, 248] width 40 height 40
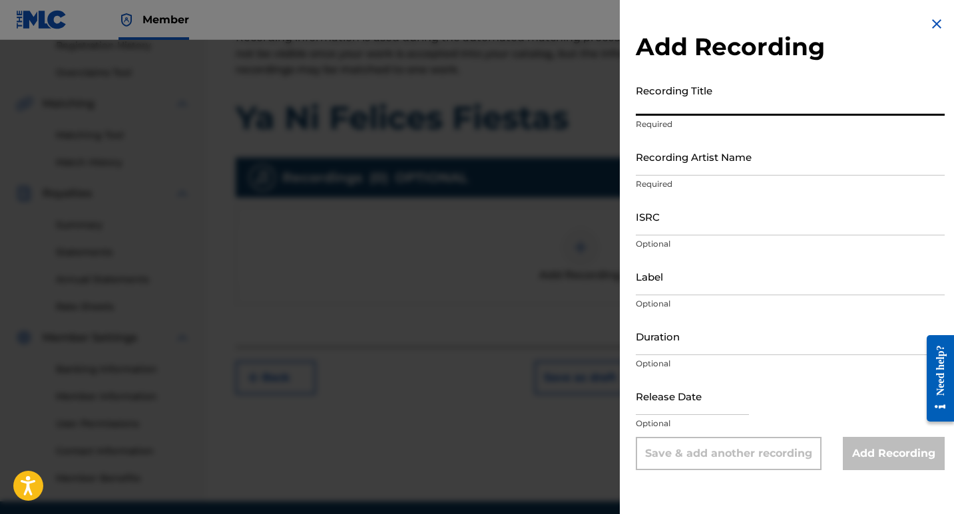
click at [693, 111] on input "Recording Title" at bounding box center [790, 97] width 309 height 38
type input "Ya Ni Felices Fiestas"
click at [714, 170] on input "Recording Artist Name" at bounding box center [790, 157] width 309 height 38
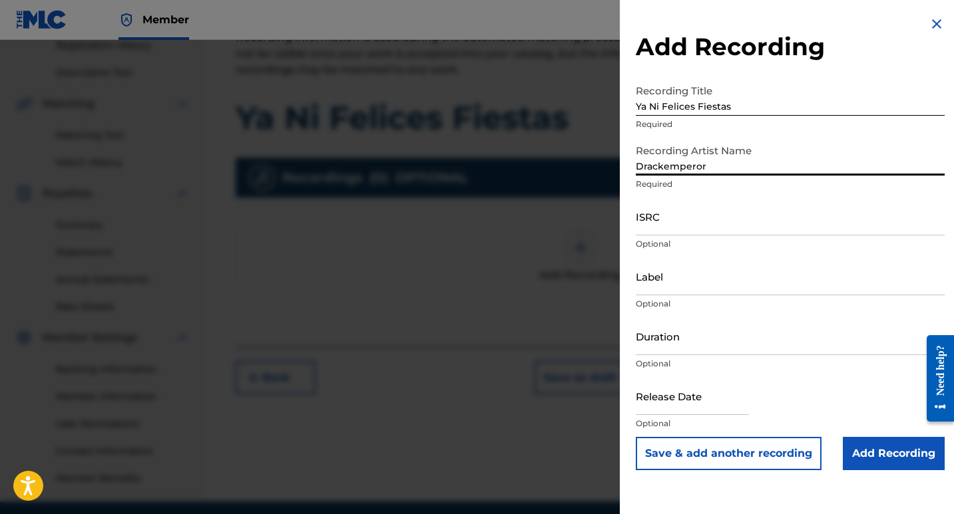
type input "Drackemperor"
click at [675, 226] on input "ISRC" at bounding box center [790, 217] width 309 height 38
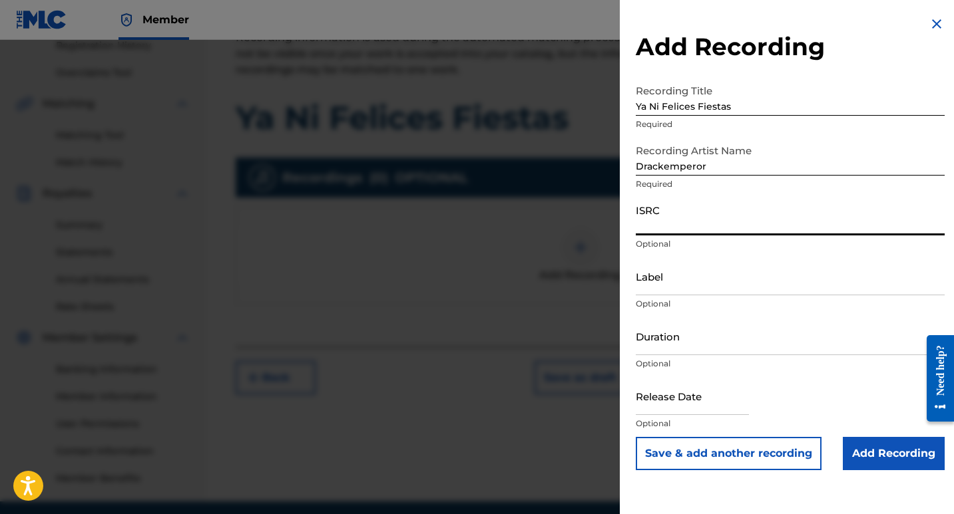
paste input "GXF9Q2401714"
type input "GXF9Q2401714"
click at [710, 252] on div "ISRC GXF9Q2401714 Optional" at bounding box center [790, 228] width 309 height 60
click at [677, 287] on input "Label" at bounding box center [790, 277] width 309 height 38
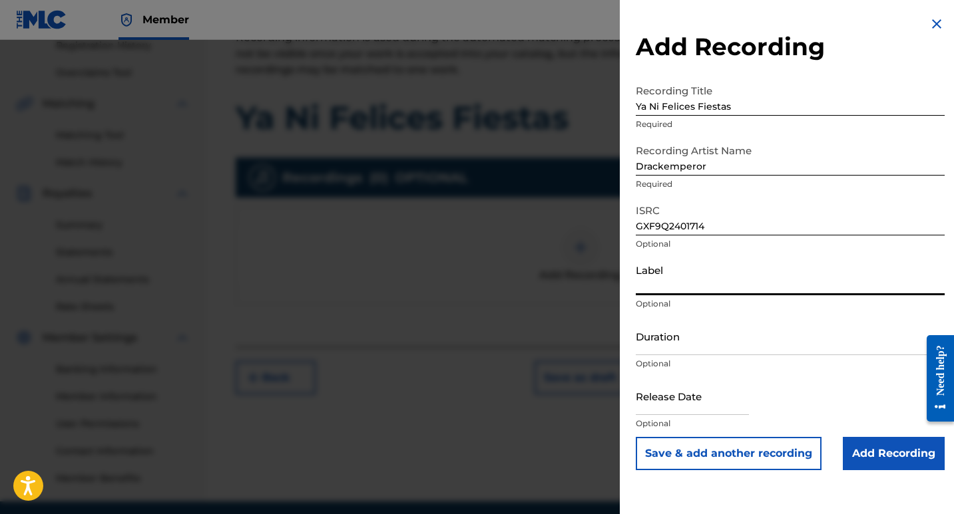
click at [707, 285] on input "Label" at bounding box center [790, 277] width 309 height 38
paste input "JARCOR lml (Latín Music Lyrics) RECORDS"
type input "JARCOR lml (Latín Music Lyrics) RECORDS"
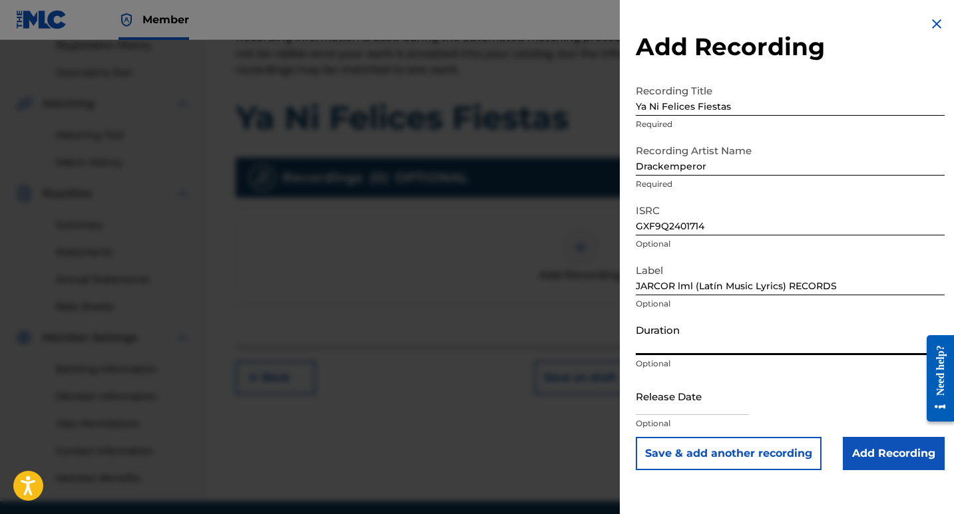
click at [702, 349] on input "Duration" at bounding box center [790, 336] width 309 height 38
type input "03:24"
click at [724, 407] on input "text" at bounding box center [692, 396] width 113 height 38
select select "7"
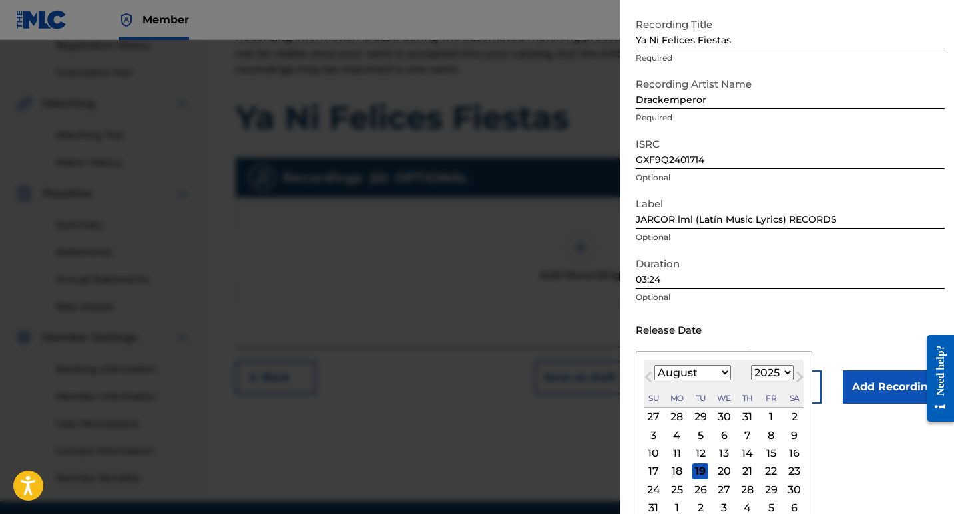
scroll to position [96, 0]
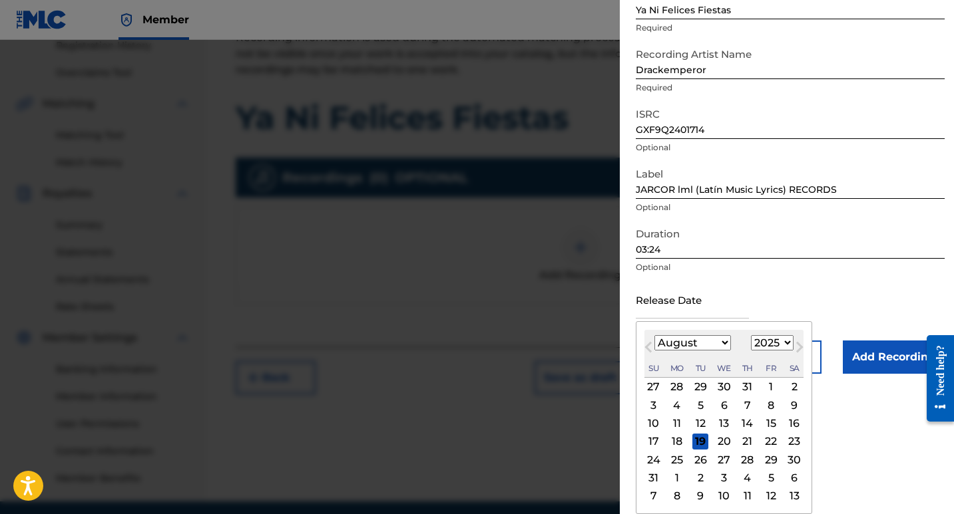
click at [771, 343] on select "1899 1900 1901 1902 1903 1904 1905 1906 1907 1908 1909 1910 1911 1912 1913 1914…" at bounding box center [772, 342] width 43 height 15
select select "2024"
click at [751, 351] on select "1899 1900 1901 1902 1903 1904 1905 1906 1907 1908 1909 1910 1911 1912 1913 1914…" at bounding box center [772, 342] width 43 height 15
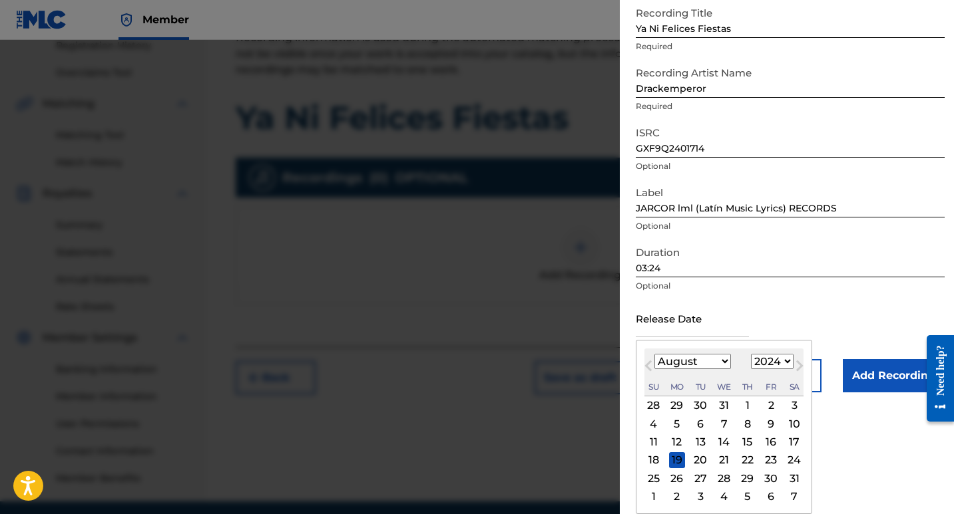
scroll to position [78, 0]
click at [713, 365] on select "January February March April May June July August September October November De…" at bounding box center [692, 361] width 77 height 15
select select "10"
click at [654, 354] on select "January February March April May June July August September October November De…" at bounding box center [692, 361] width 77 height 15
click at [679, 480] on div "25" at bounding box center [677, 478] width 16 height 16
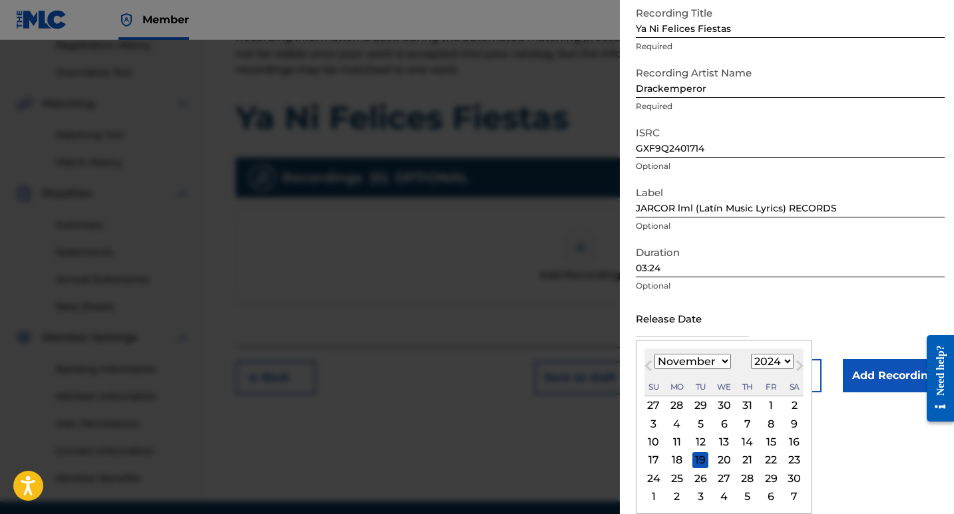
type input "November 25 2024"
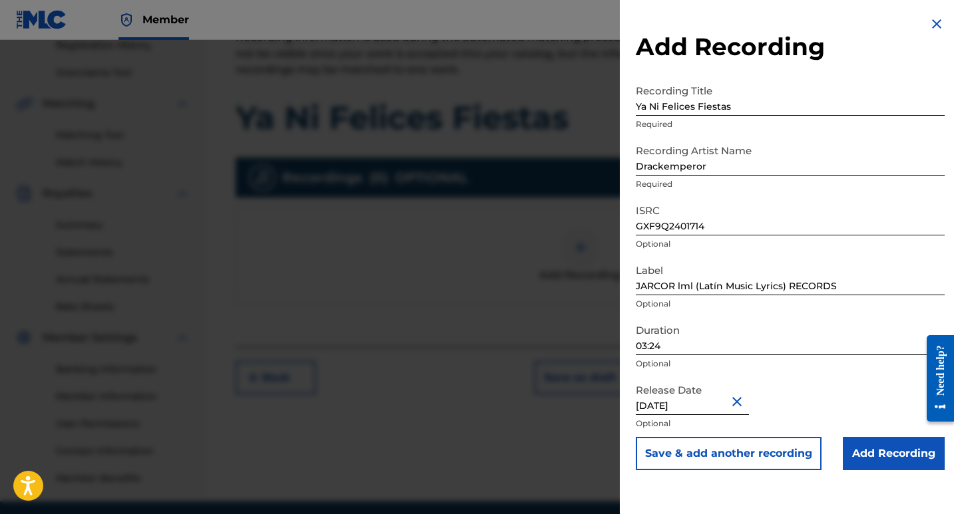
scroll to position [0, 0]
click at [887, 459] on input "Add Recording" at bounding box center [893, 453] width 102 height 33
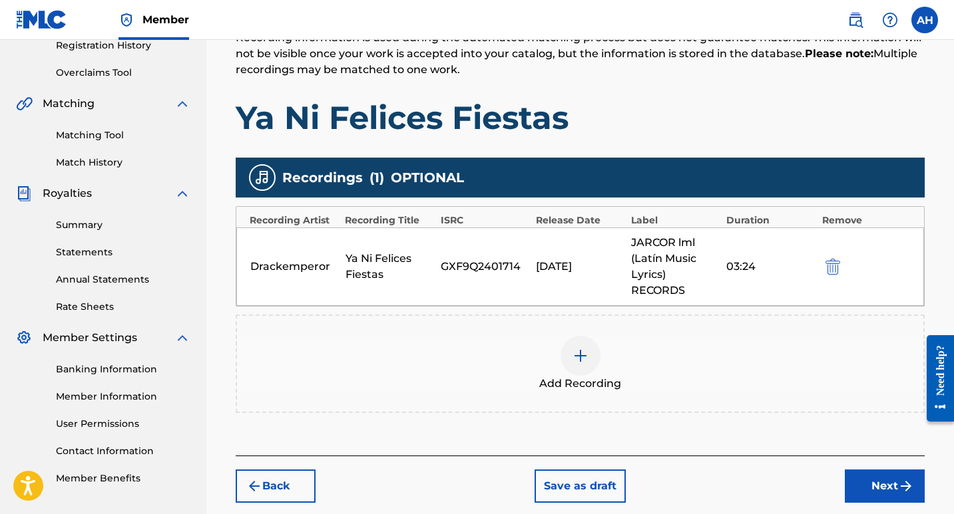
scroll to position [325, 0]
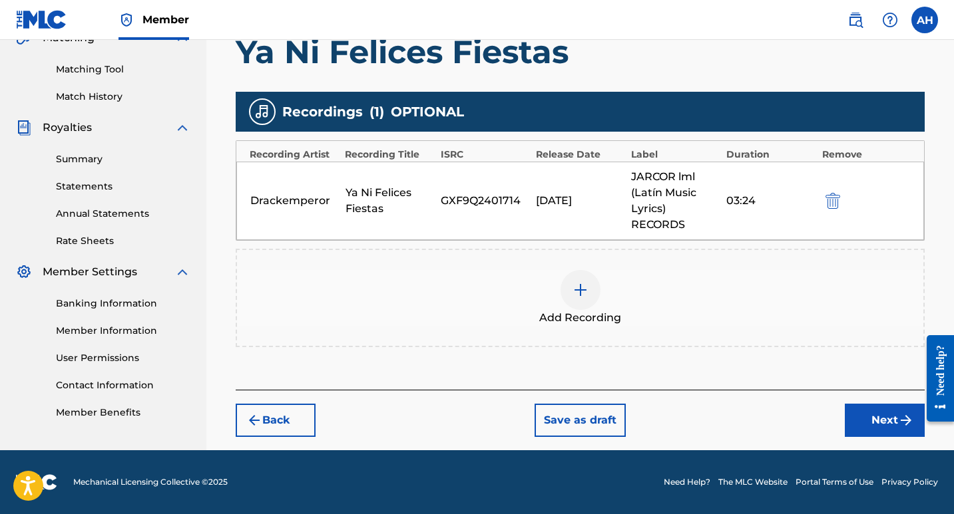
click at [865, 416] on button "Next" at bounding box center [884, 420] width 80 height 33
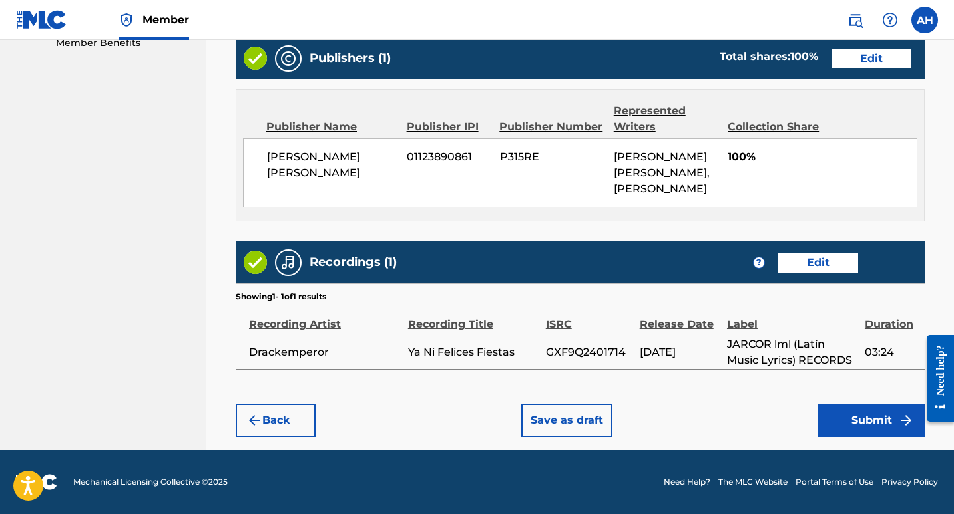
scroll to position [743, 0]
click at [860, 414] on button "Submit" at bounding box center [871, 420] width 106 height 33
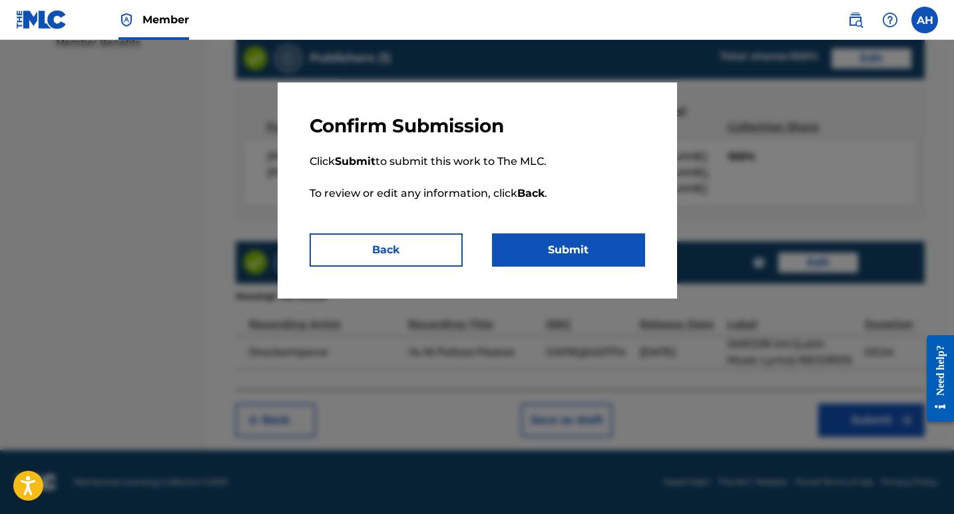
click at [574, 252] on button "Submit" at bounding box center [568, 250] width 153 height 33
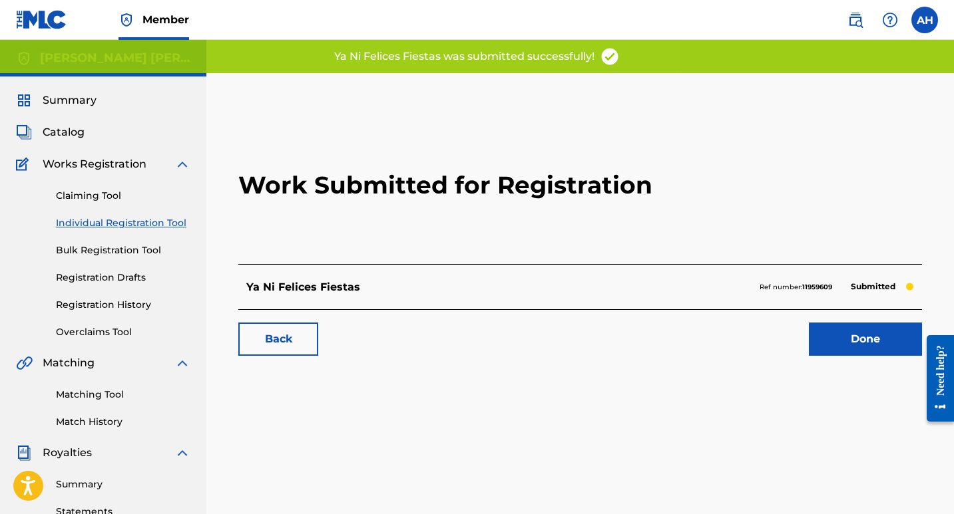
click at [629, 139] on h2 "Work Submitted for Registration" at bounding box center [579, 185] width 683 height 158
click at [849, 338] on link "Done" at bounding box center [865, 339] width 113 height 33
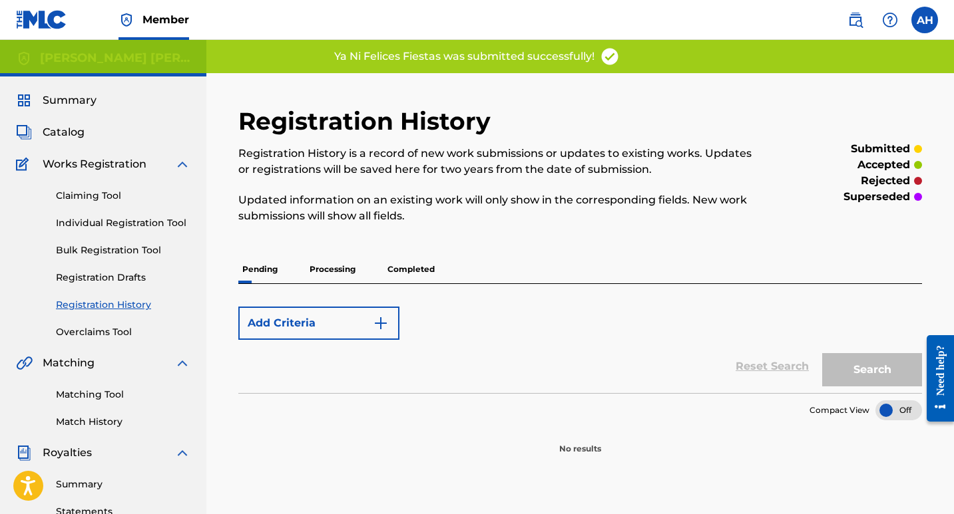
click at [344, 275] on p "Processing" at bounding box center [332, 270] width 54 height 28
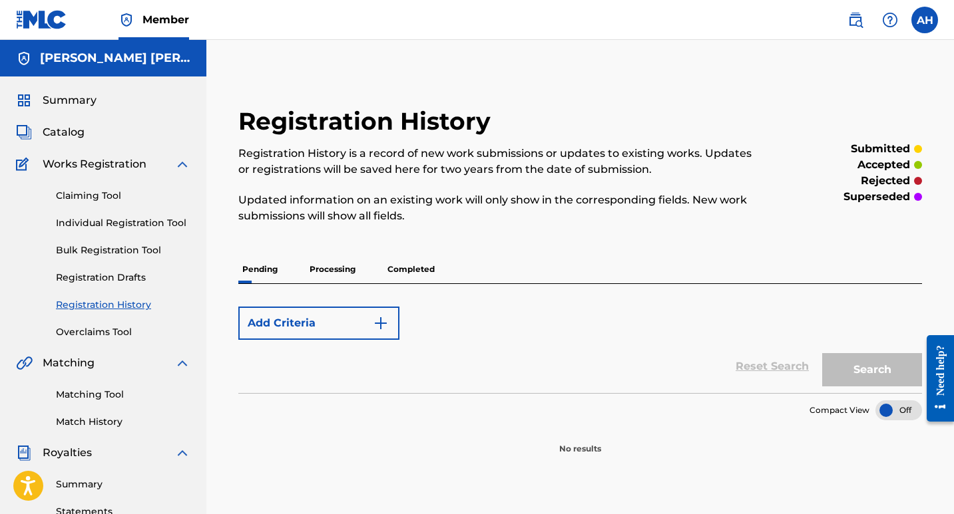
click at [319, 272] on p "Processing" at bounding box center [332, 270] width 54 height 28
click at [261, 268] on p "Pending" at bounding box center [259, 270] width 43 height 28
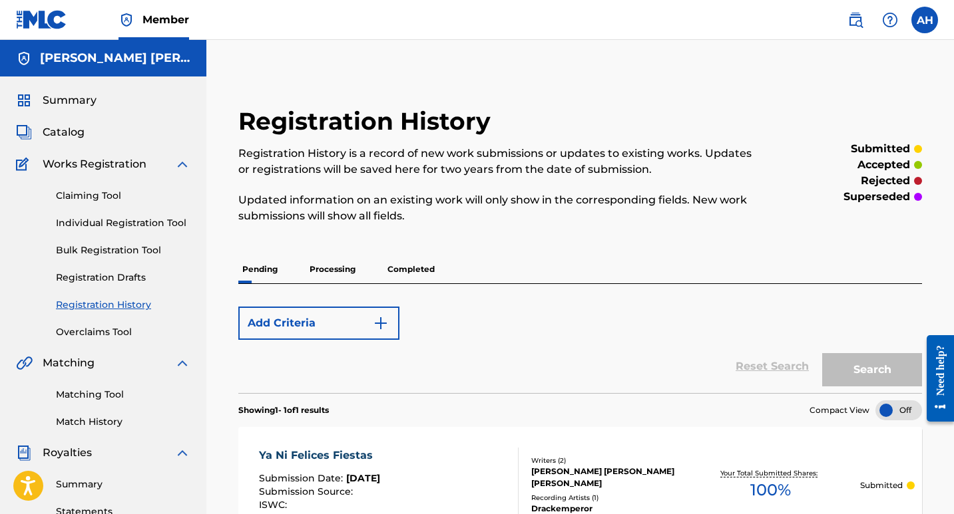
click at [173, 223] on link "Individual Registration Tool" at bounding box center [123, 223] width 134 height 14
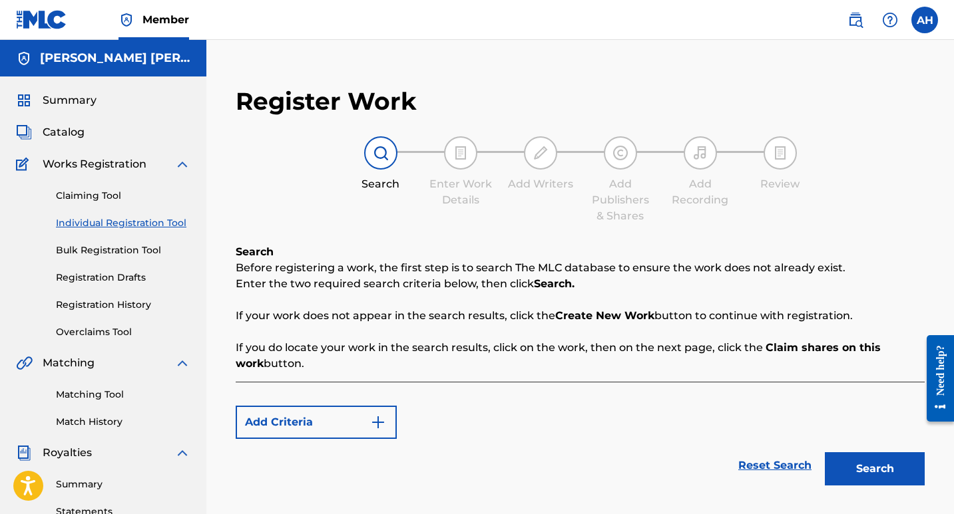
scroll to position [133, 0]
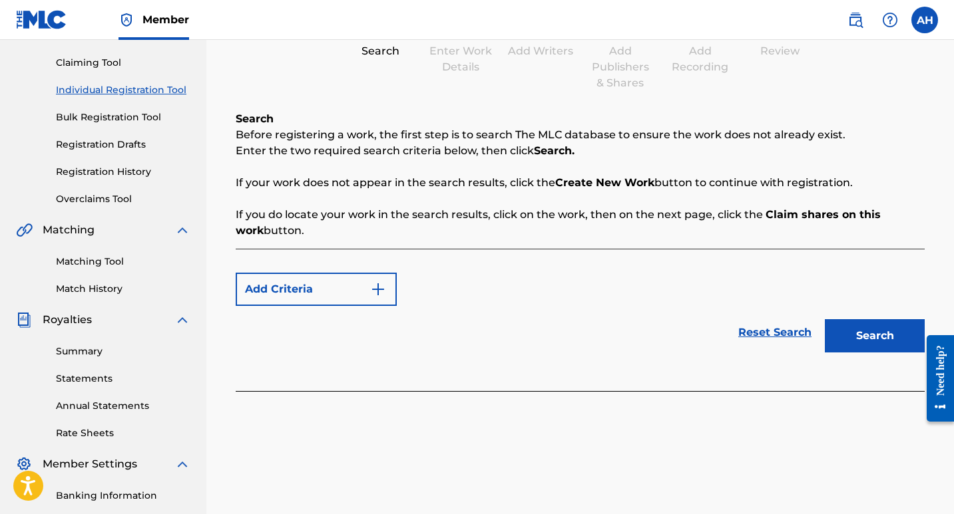
click at [899, 345] on button "Search" at bounding box center [875, 335] width 100 height 33
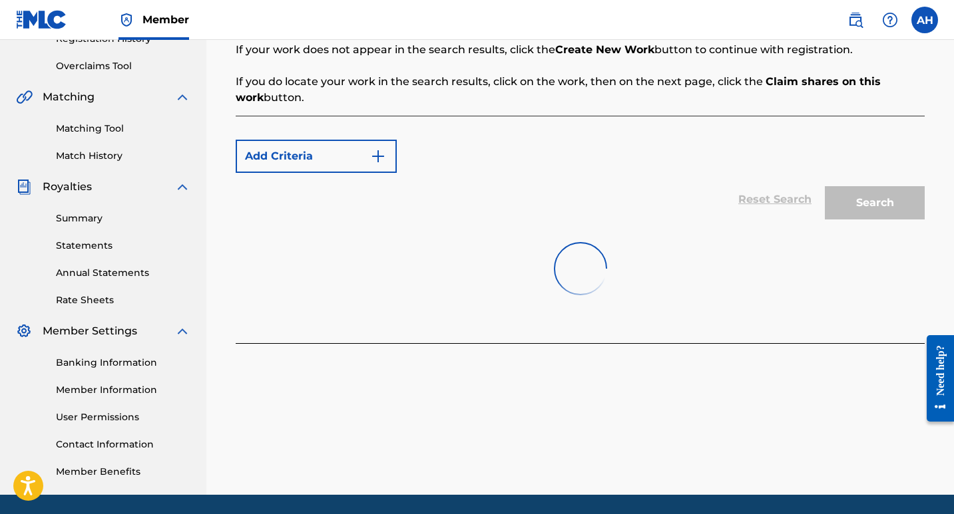
scroll to position [311, 0]
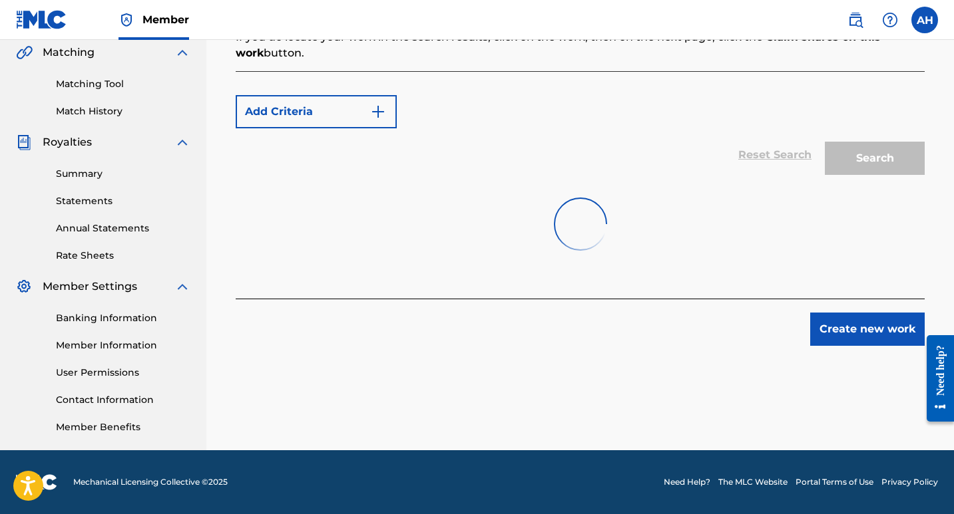
click at [848, 324] on button "Create new work" at bounding box center [867, 329] width 114 height 33
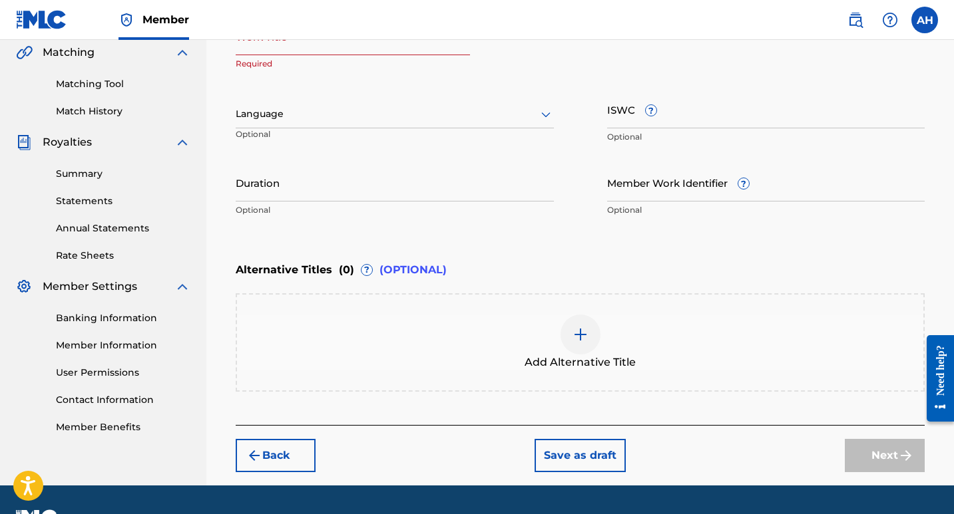
scroll to position [111, 0]
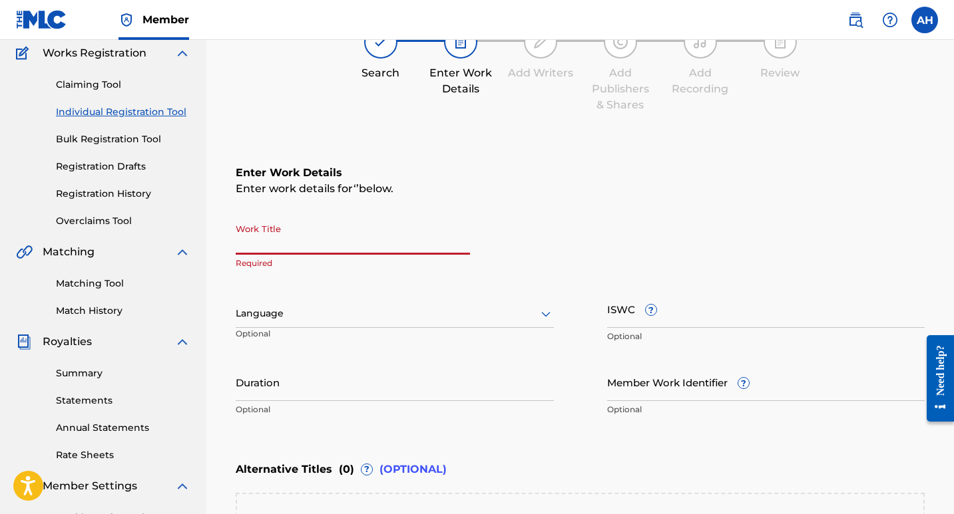
click at [286, 246] on input "Work Title" at bounding box center [353, 236] width 234 height 38
type input "Ya Ni Feliz Navidad"
click at [380, 315] on div at bounding box center [395, 313] width 318 height 17
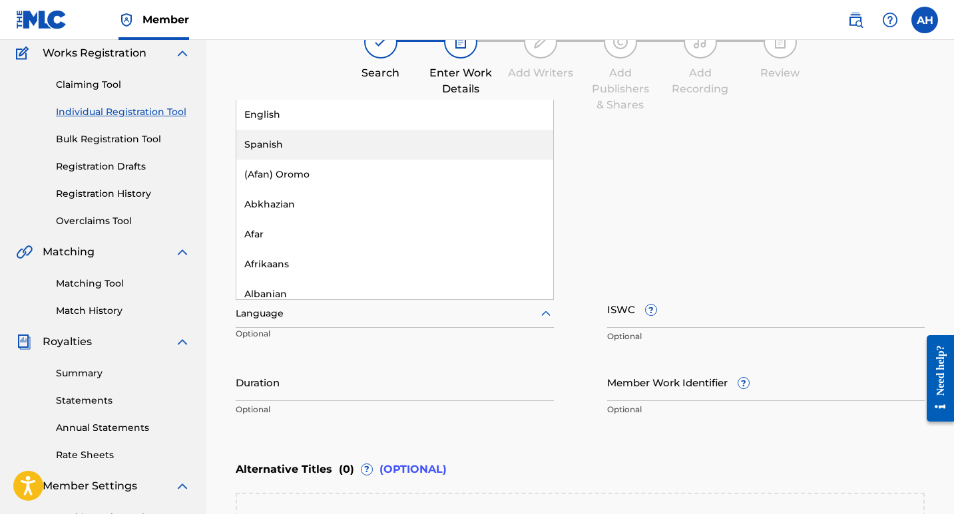
click at [278, 150] on div "Spanish" at bounding box center [394, 145] width 317 height 30
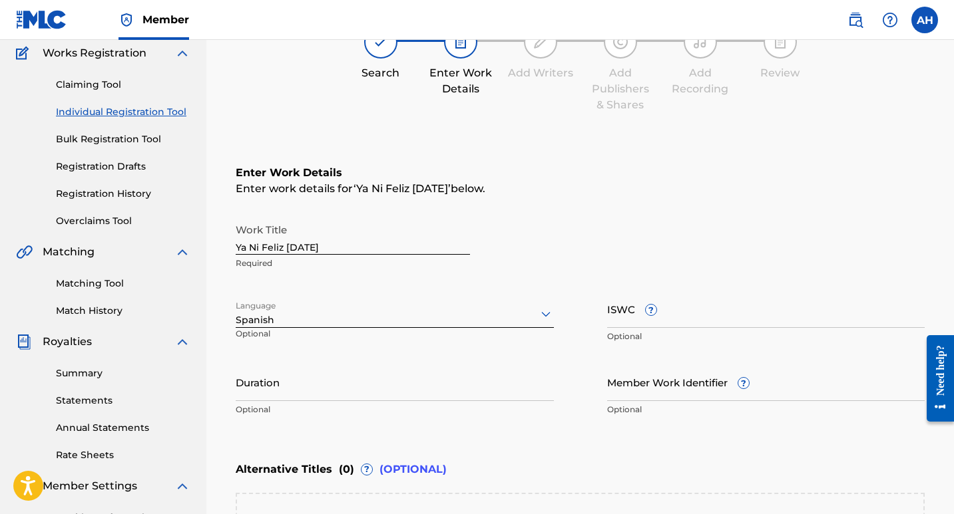
click at [341, 401] on input "Duration" at bounding box center [395, 382] width 318 height 38
type input "03:05"
click at [577, 363] on div "Work Title Ya Ni Feliz Navidad Required Language Spanish Optional ISWC ? Option…" at bounding box center [580, 320] width 689 height 206
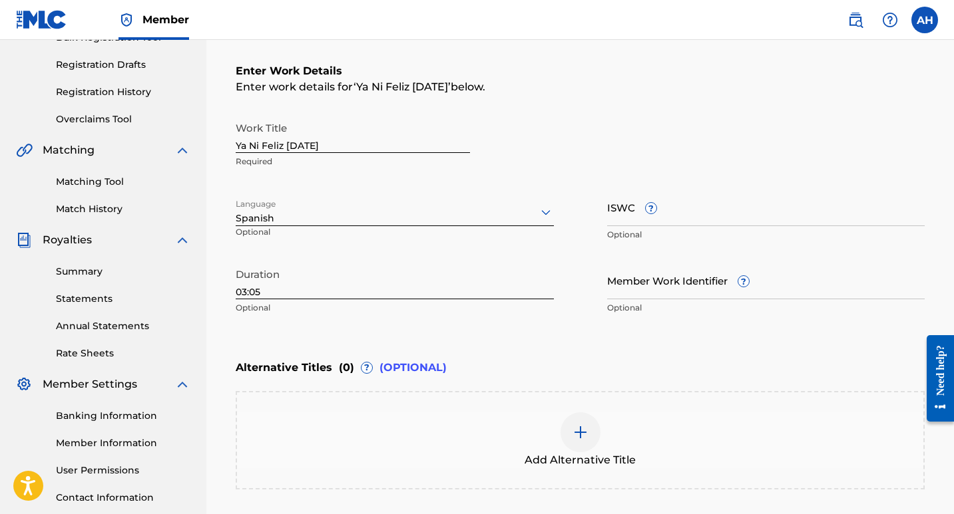
scroll to position [146, 0]
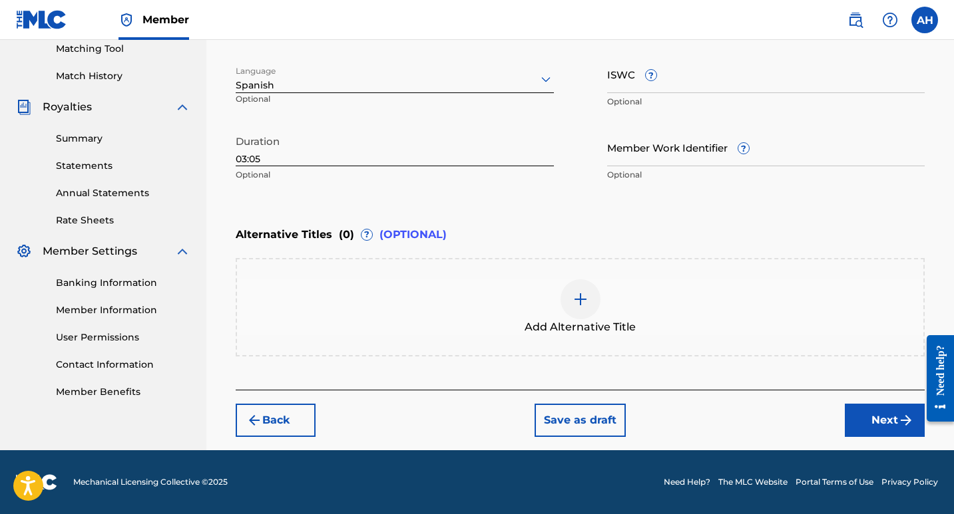
click at [875, 422] on button "Next" at bounding box center [884, 420] width 80 height 33
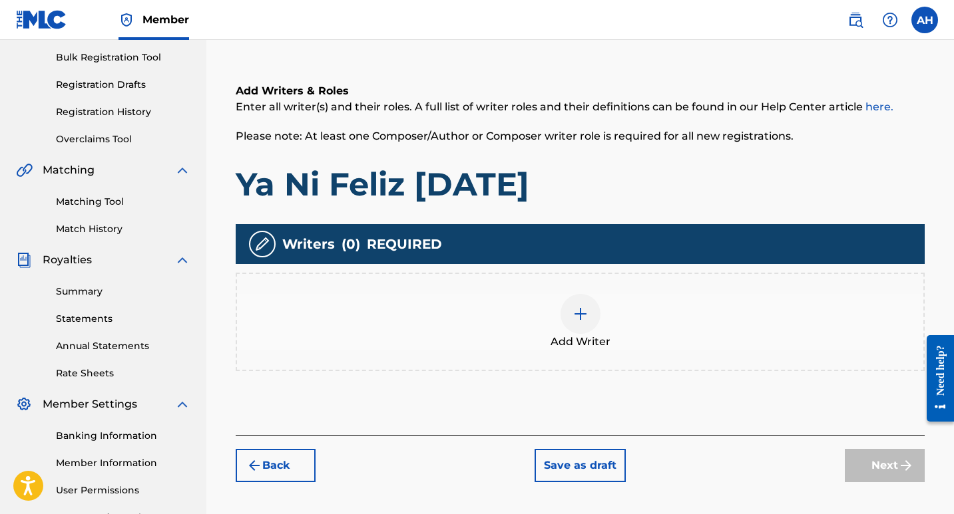
scroll to position [311, 0]
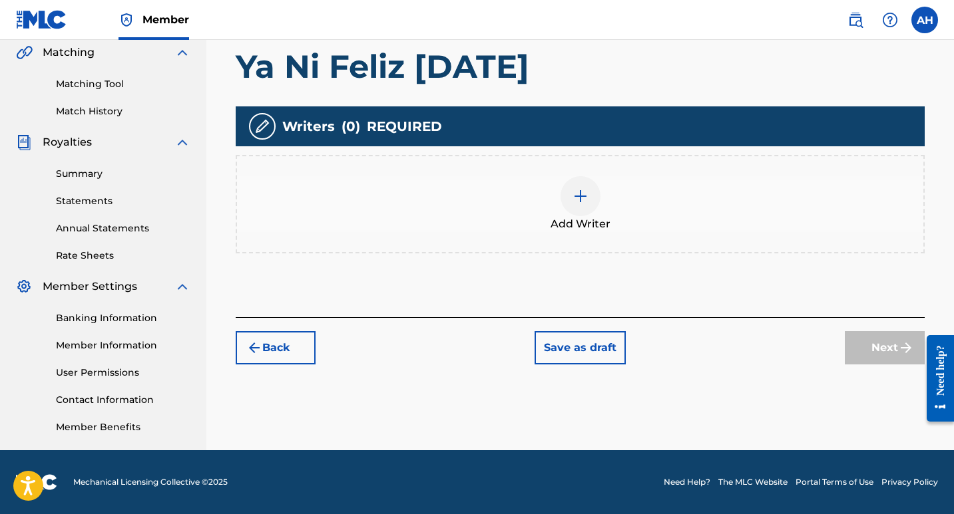
click at [578, 202] on img at bounding box center [580, 196] width 16 height 16
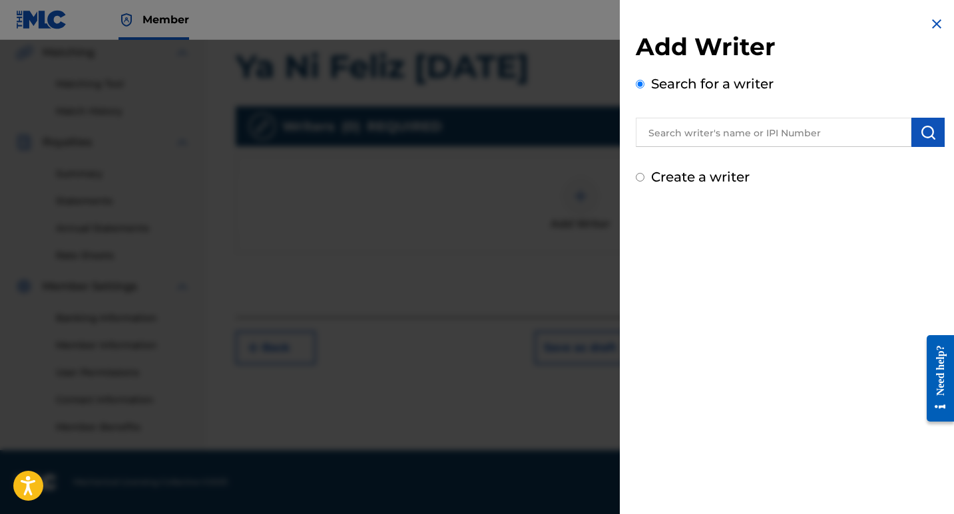
click at [722, 136] on input "text" at bounding box center [774, 132] width 276 height 29
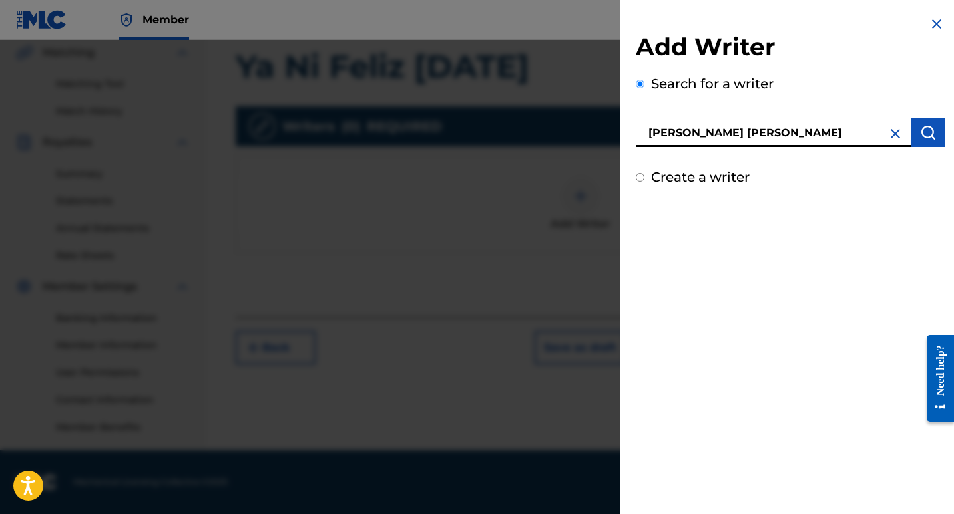
type input "[PERSON_NAME] [PERSON_NAME]"
click at [930, 139] on img "submit" at bounding box center [928, 132] width 16 height 16
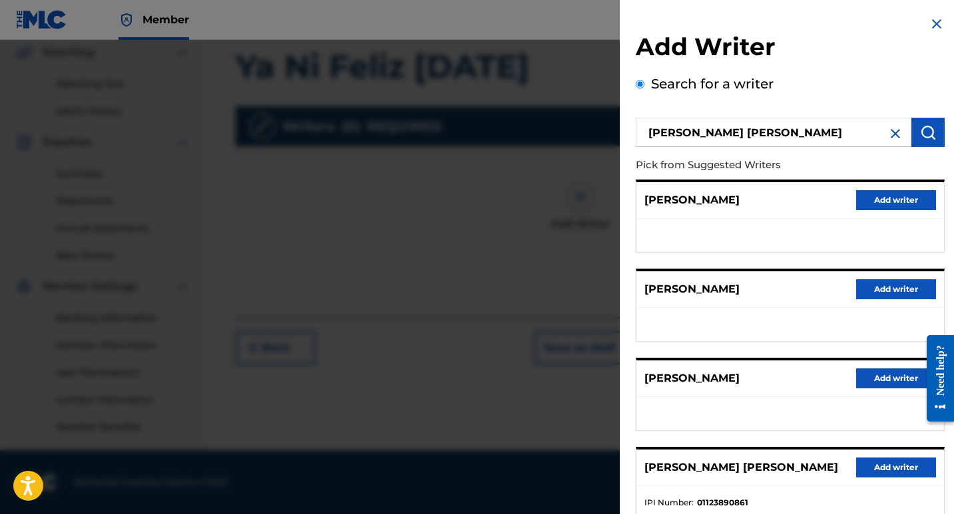
scroll to position [191, 0]
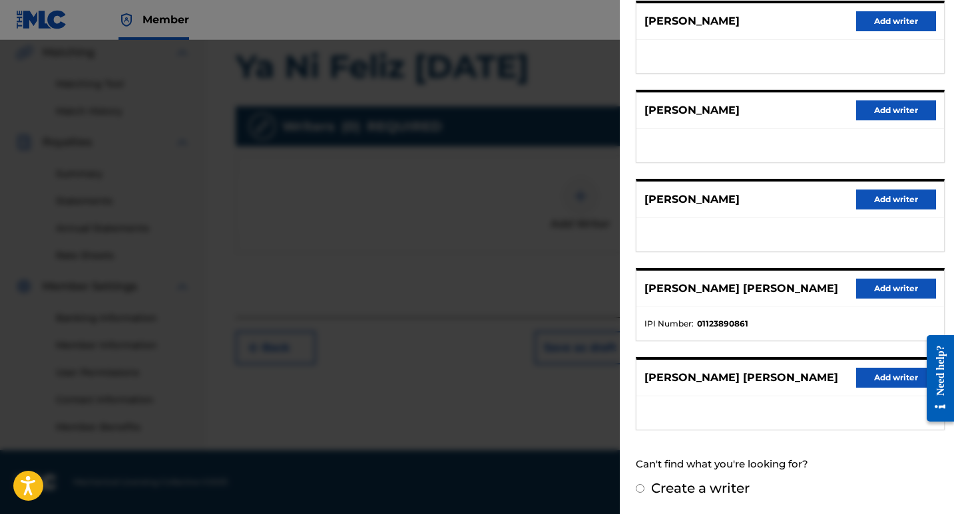
click at [877, 294] on button "Add writer" at bounding box center [896, 289] width 80 height 20
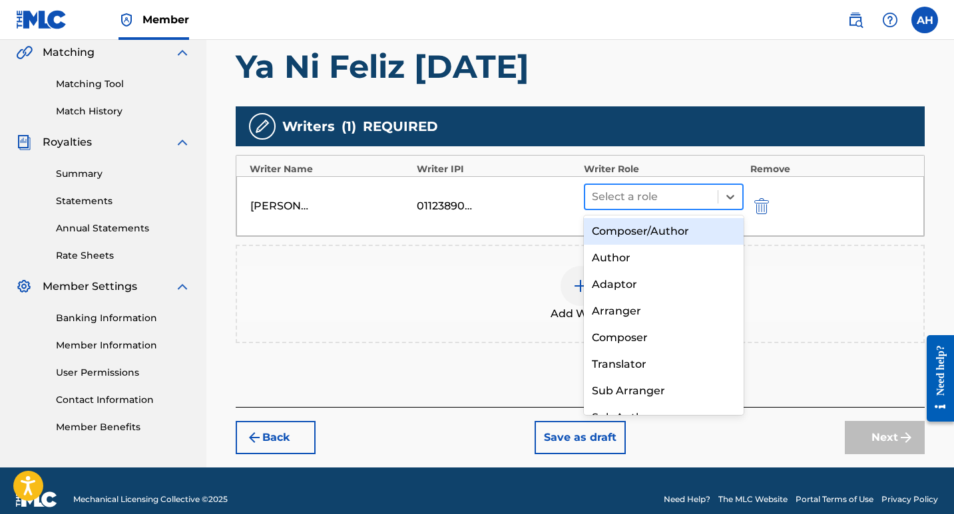
click at [644, 200] on div at bounding box center [651, 197] width 119 height 19
click at [654, 230] on div "Composer/Author" at bounding box center [664, 231] width 160 height 27
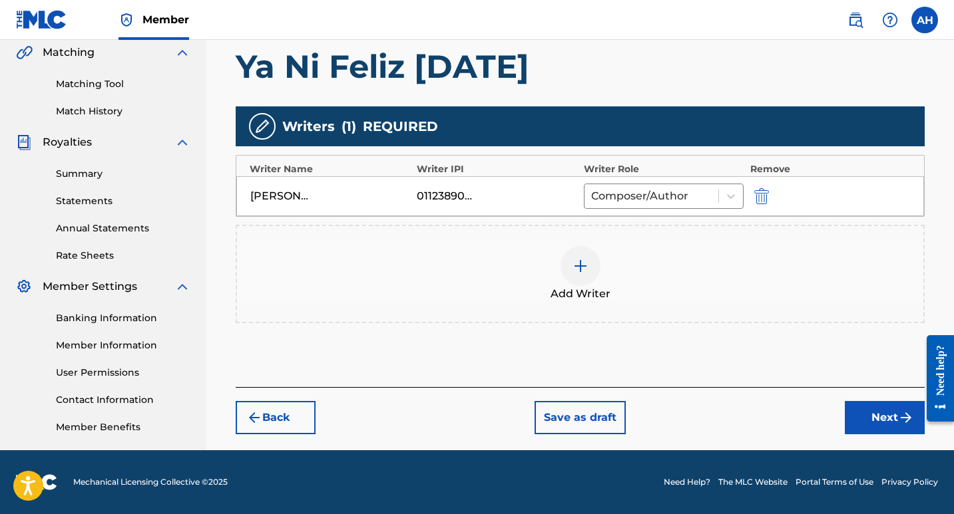
click at [566, 280] on div at bounding box center [580, 266] width 40 height 40
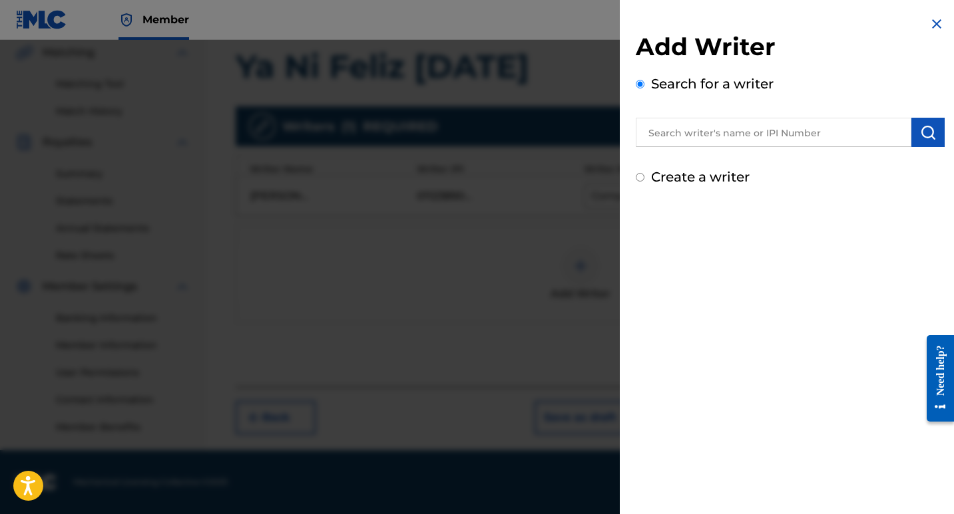
click at [643, 180] on input "Create a writer" at bounding box center [640, 177] width 9 height 9
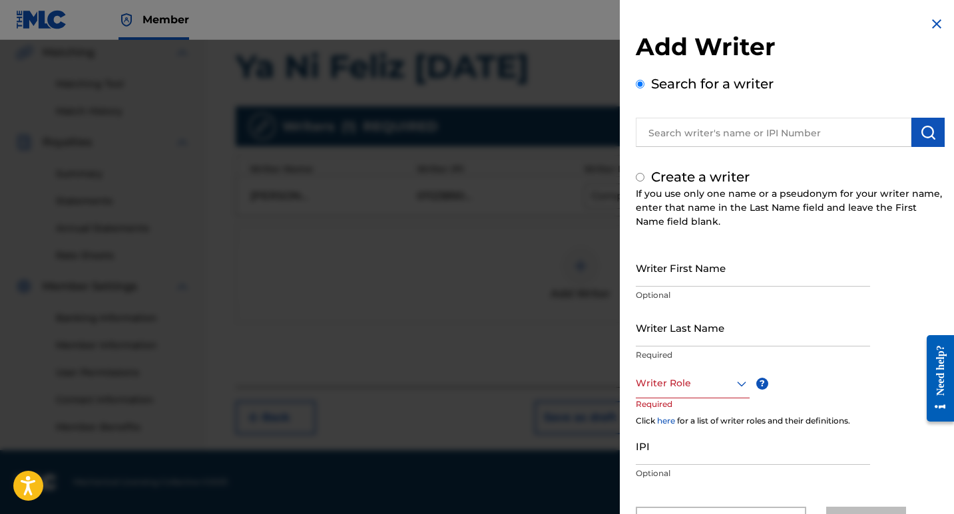
radio input "false"
radio input "true"
click at [689, 276] on input "Writer First Name" at bounding box center [753, 268] width 234 height 38
paste input "MENDOZA VAZQUEZ YESSENIA NO"
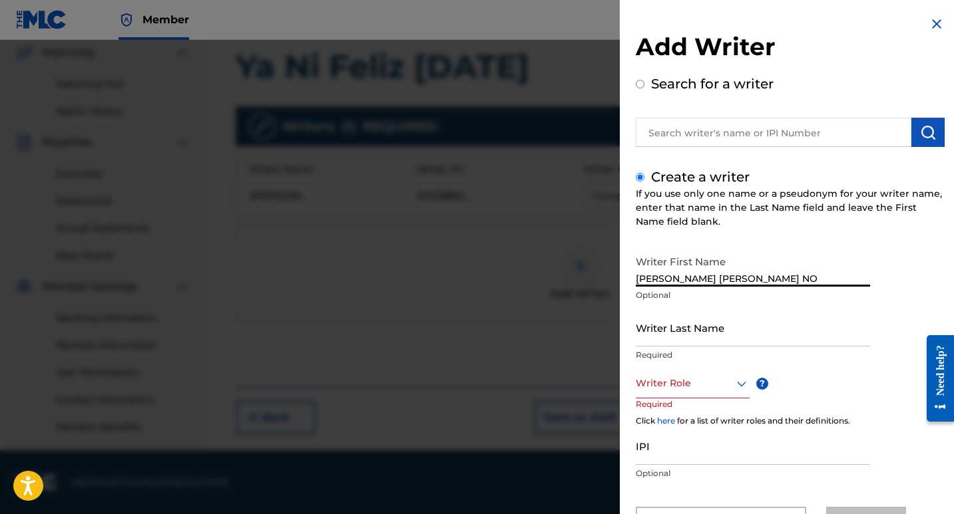
drag, startPoint x: 739, startPoint y: 279, endPoint x: 496, endPoint y: 299, distance: 243.7
click at [496, 299] on div "Add Writer Search for a writer Create a writer If you use only one name or a ps…" at bounding box center [477, 277] width 954 height 474
click at [739, 276] on input "YESSENIA NO" at bounding box center [753, 268] width 234 height 38
type input "YESSENIA NOHEMI"
click at [732, 335] on input "Writer Last Name" at bounding box center [753, 328] width 234 height 38
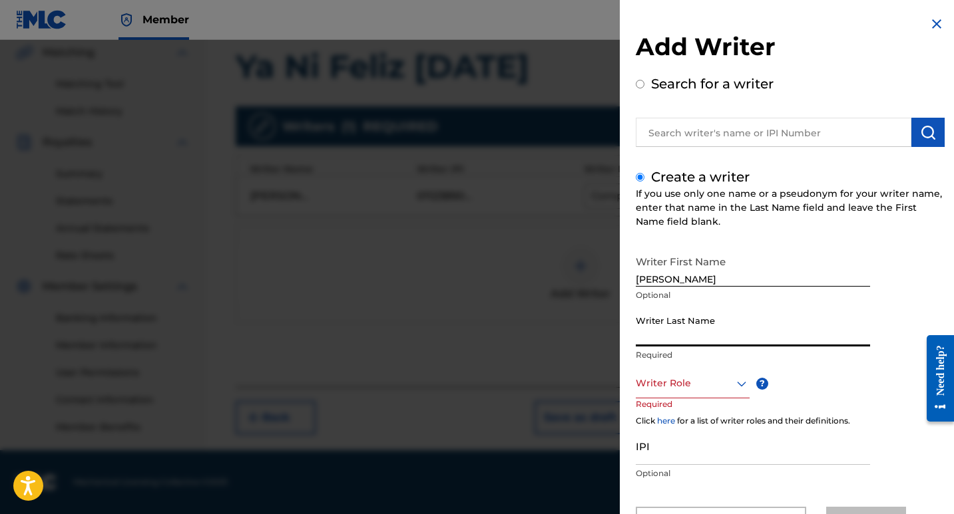
paste input "MENDOZA VAZQUEZ YESSENIA NO"
drag, startPoint x: 819, startPoint y: 339, endPoint x: 737, endPoint y: 337, distance: 81.9
click at [737, 337] on input "MENDOZA VAZQUEZ YESSENIA NO" at bounding box center [753, 328] width 234 height 38
type input "MENDOZA VAZQUEZ"
click at [695, 393] on div "Writer Role" at bounding box center [693, 384] width 114 height 30
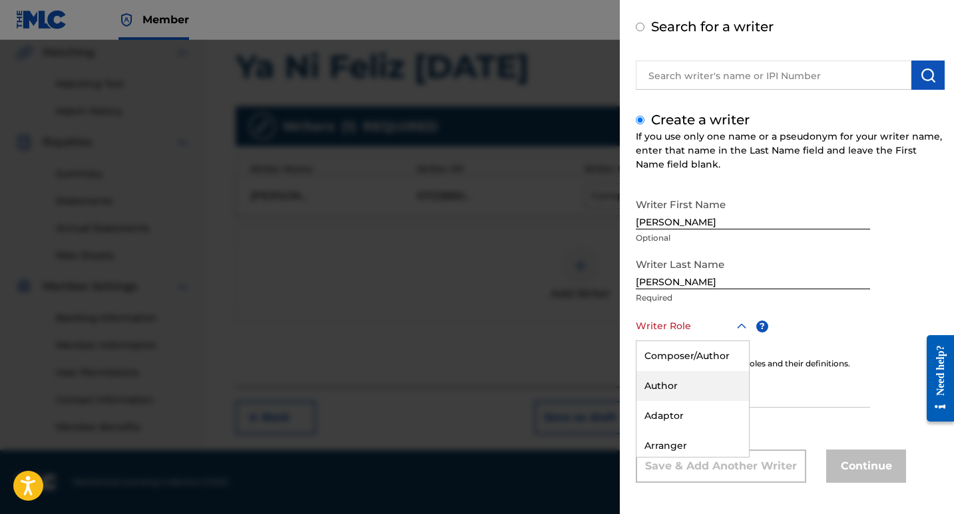
scroll to position [62, 0]
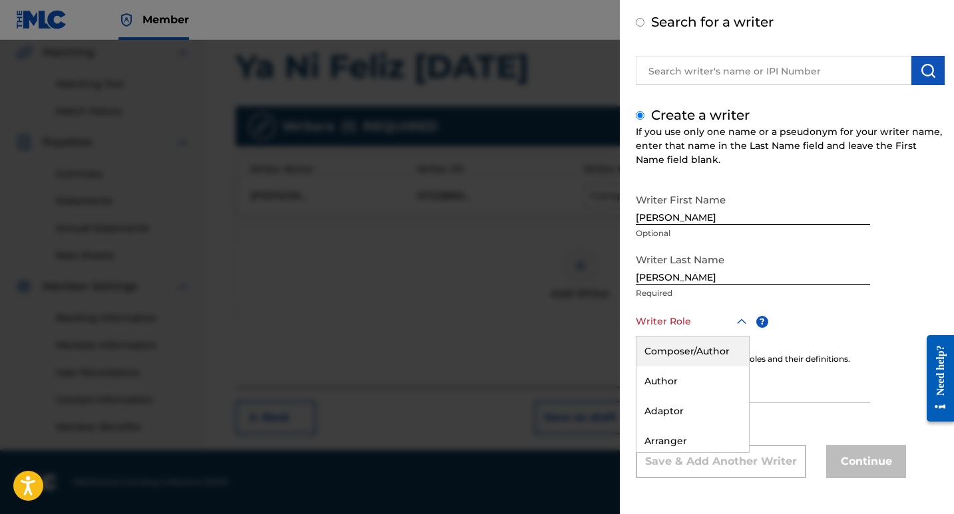
click at [701, 341] on div "Composer/Author" at bounding box center [692, 352] width 112 height 30
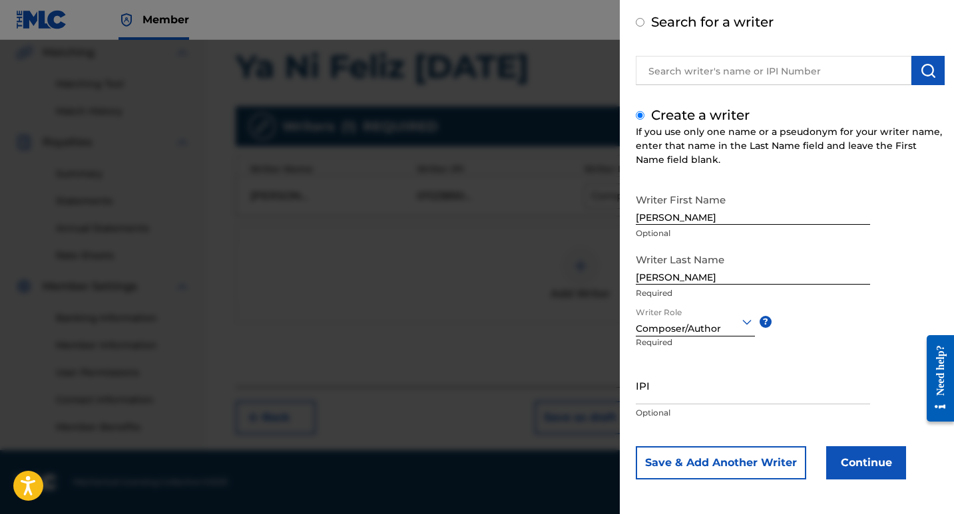
click at [860, 466] on button "Continue" at bounding box center [866, 463] width 80 height 33
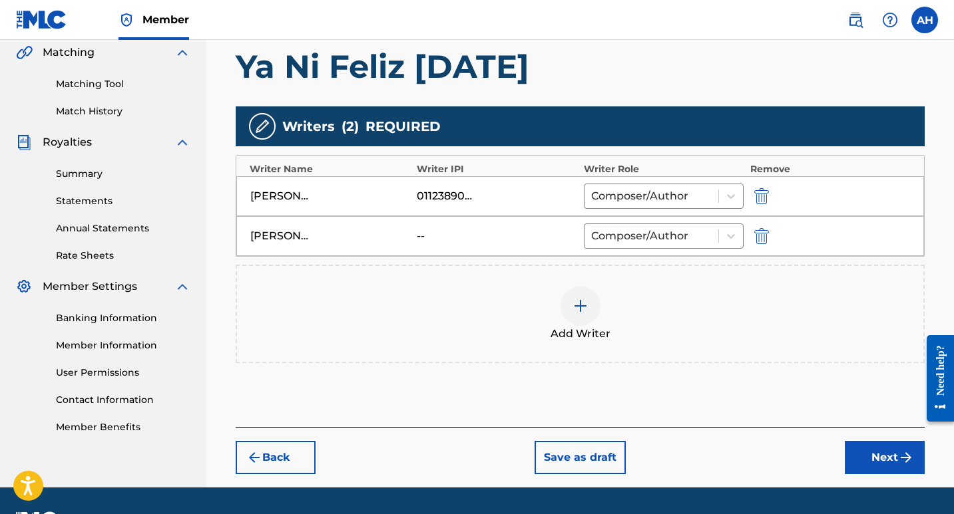
click at [872, 448] on button "Next" at bounding box center [884, 457] width 80 height 33
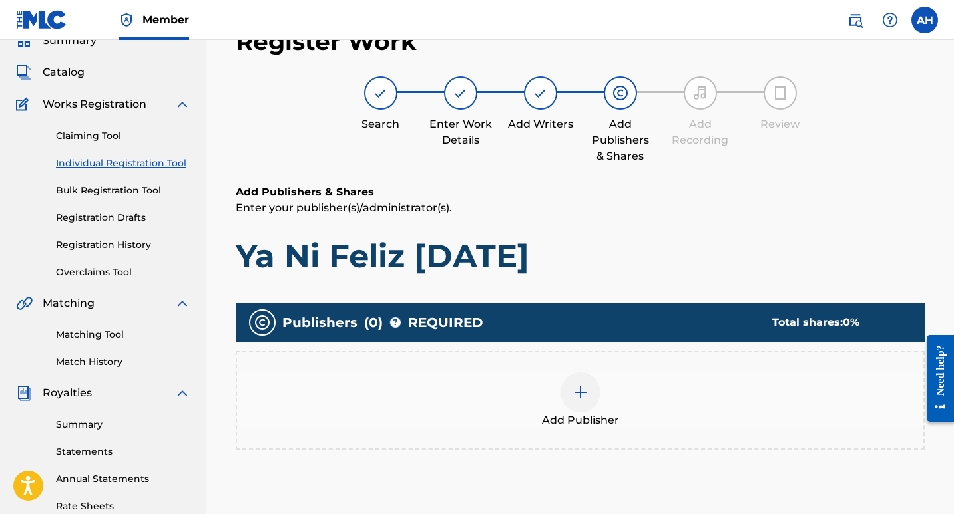
scroll to position [193, 0]
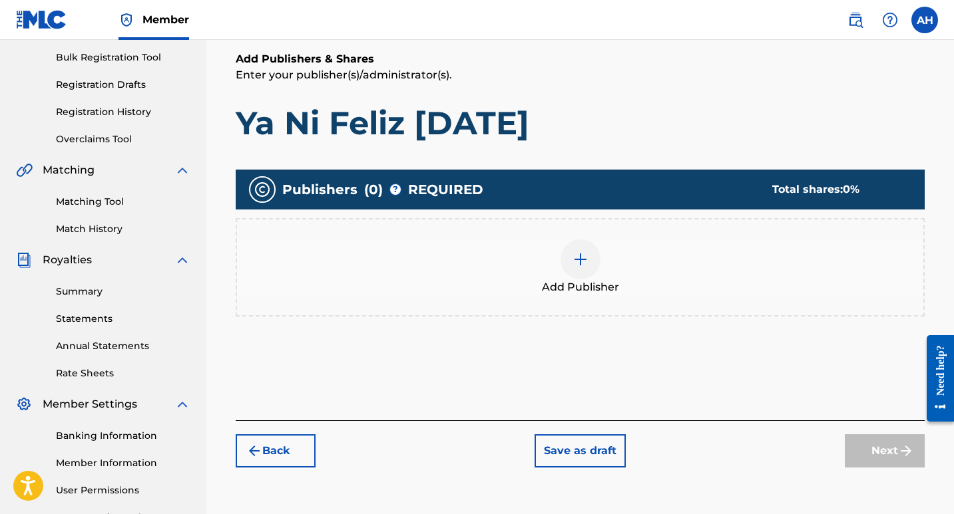
click at [584, 274] on div at bounding box center [580, 260] width 40 height 40
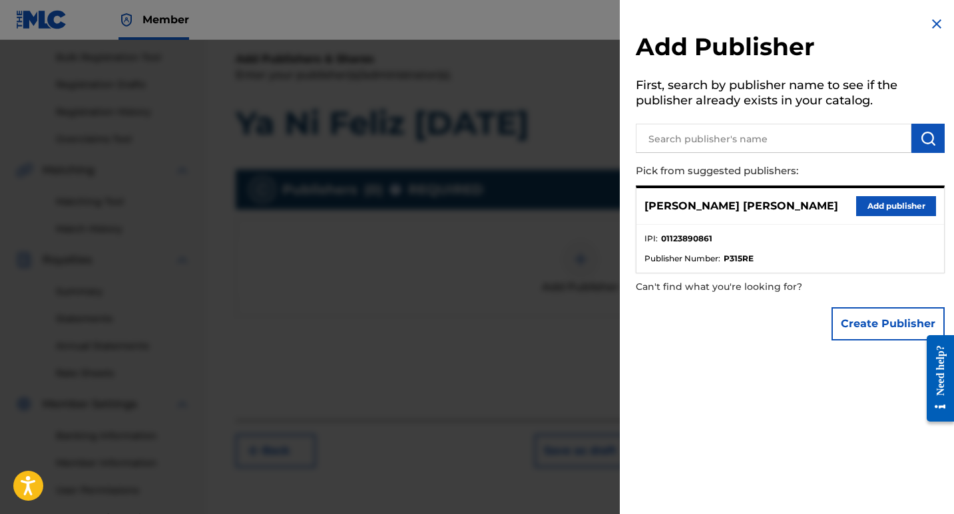
click at [898, 204] on button "Add publisher" at bounding box center [896, 206] width 80 height 20
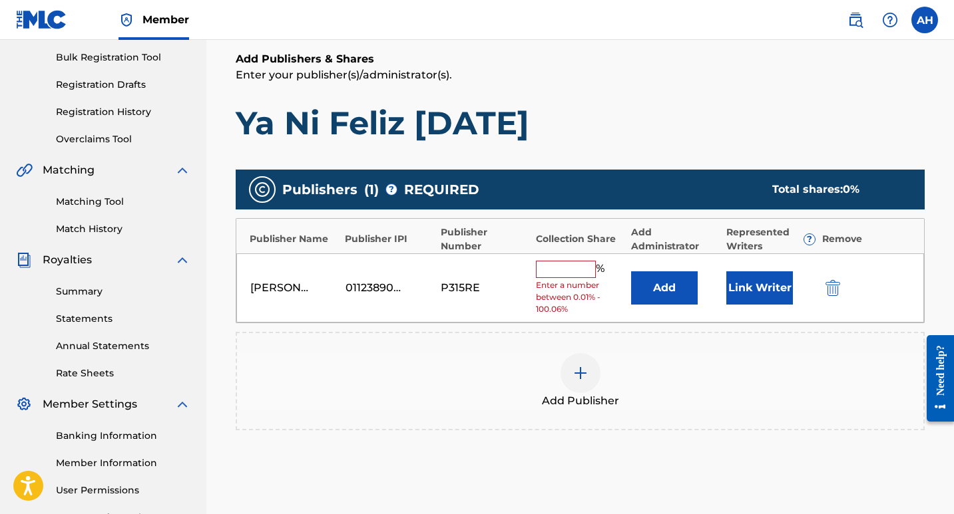
click at [566, 266] on input "text" at bounding box center [566, 269] width 60 height 17
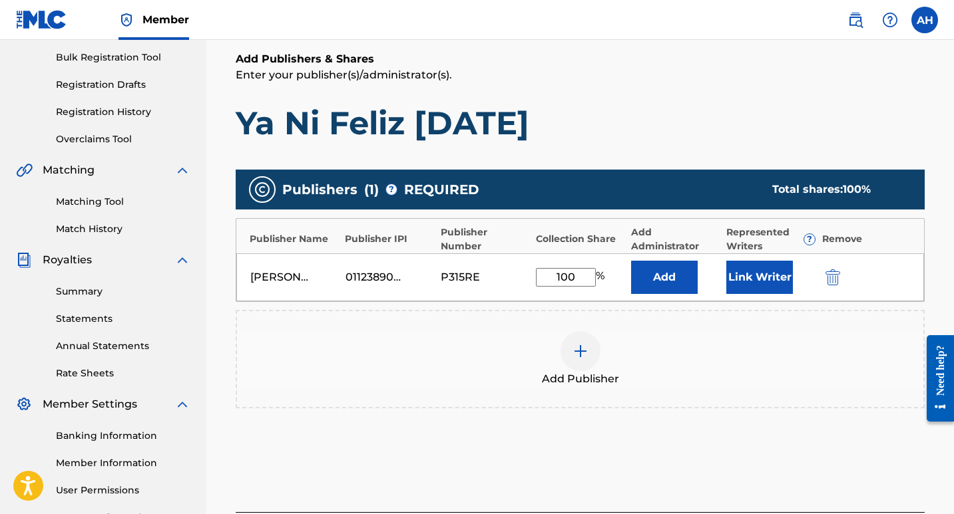
type input "100"
click at [781, 340] on div "Add Publisher" at bounding box center [580, 359] width 686 height 56
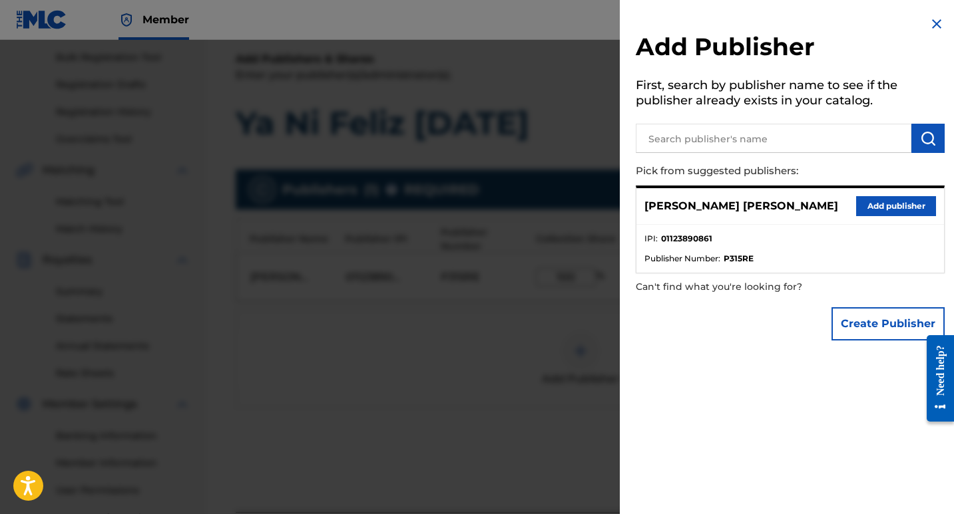
click at [932, 29] on img at bounding box center [936, 24] width 16 height 16
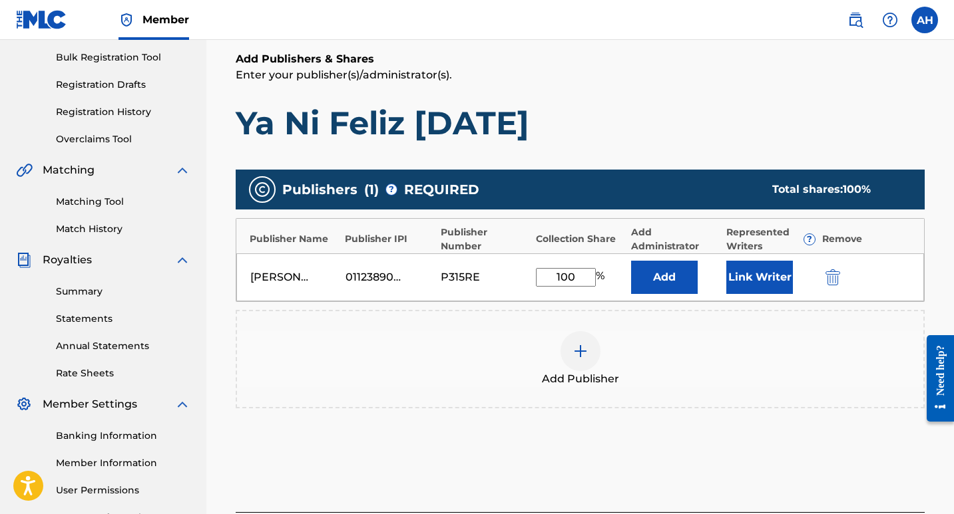
click at [761, 276] on button "Link Writer" at bounding box center [759, 277] width 67 height 33
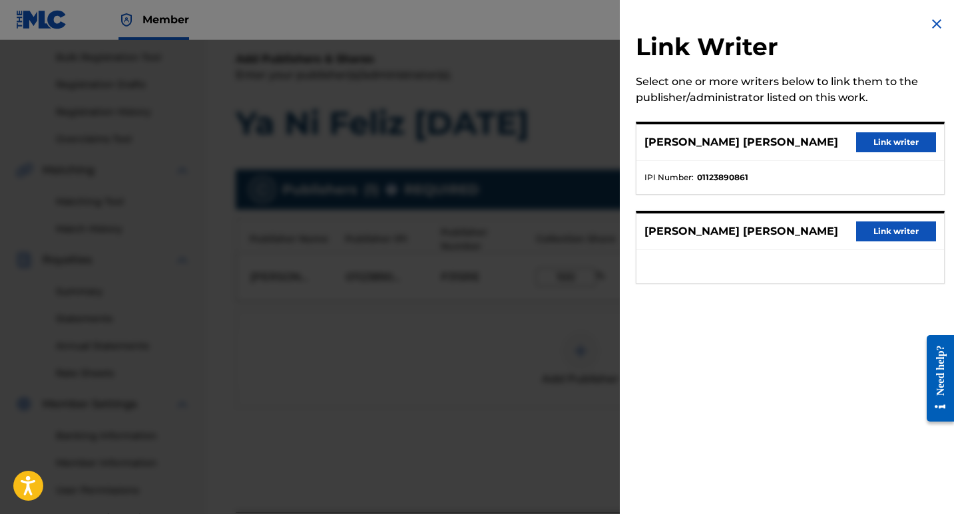
click at [875, 134] on button "Link writer" at bounding box center [896, 142] width 80 height 20
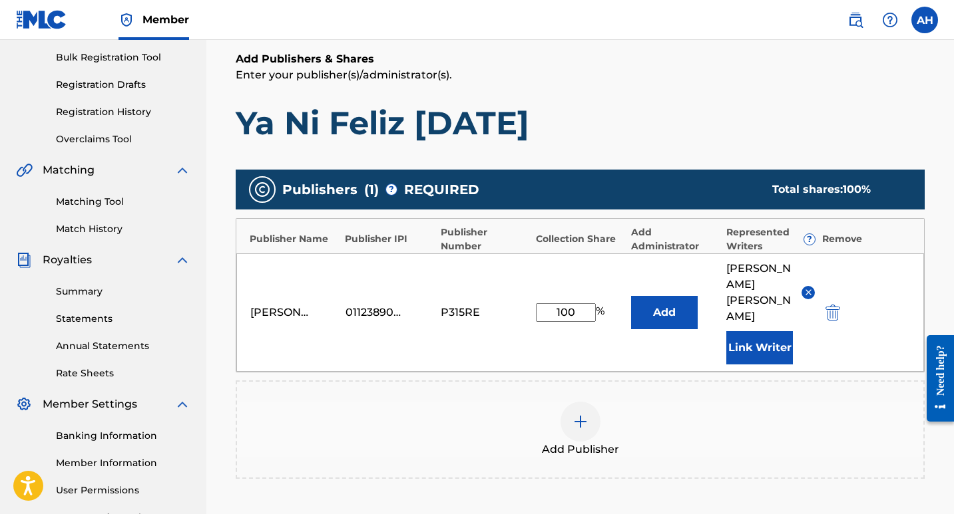
click at [761, 339] on button "Link Writer" at bounding box center [759, 347] width 67 height 33
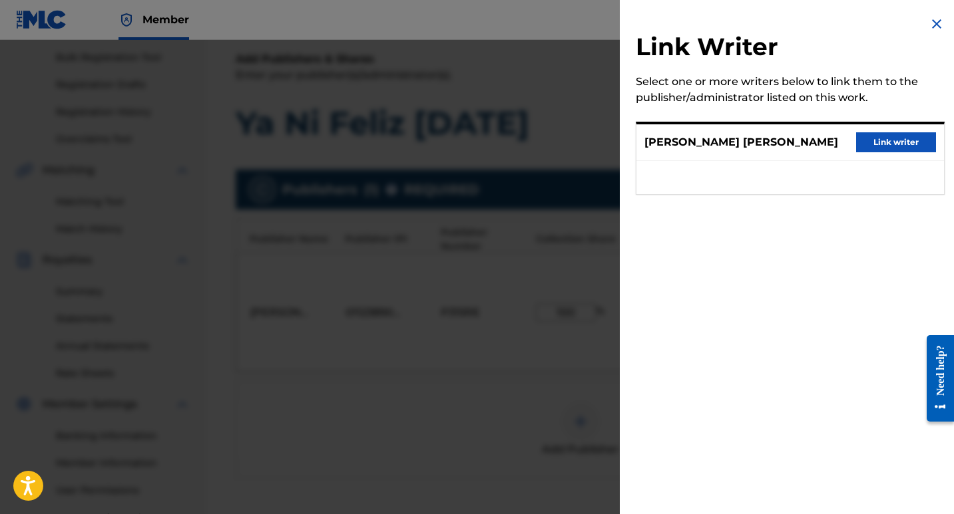
click at [879, 152] on button "Link writer" at bounding box center [896, 142] width 80 height 20
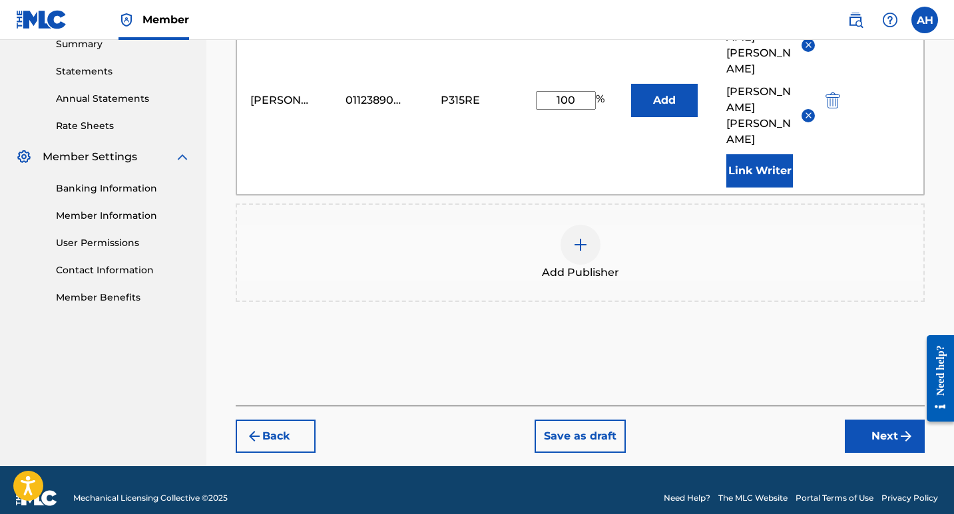
click at [878, 420] on button "Next" at bounding box center [884, 436] width 80 height 33
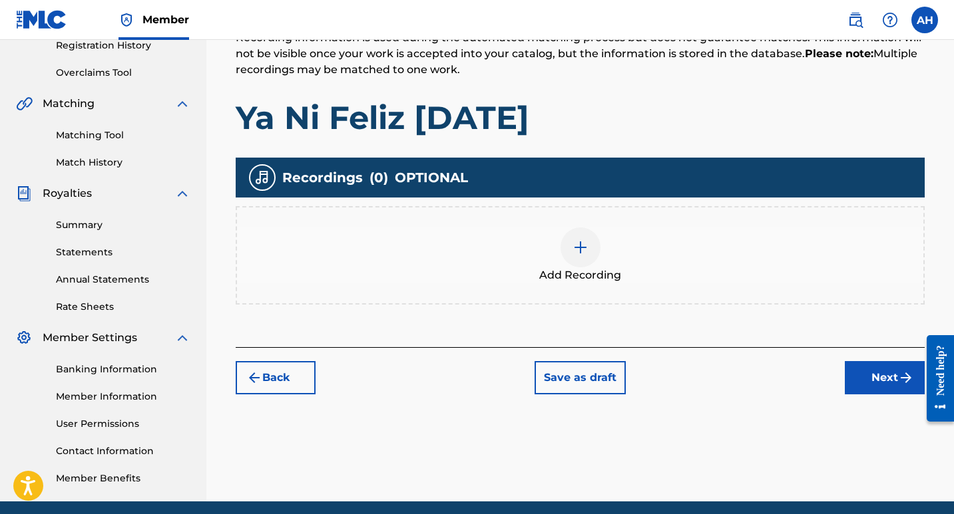
scroll to position [311, 0]
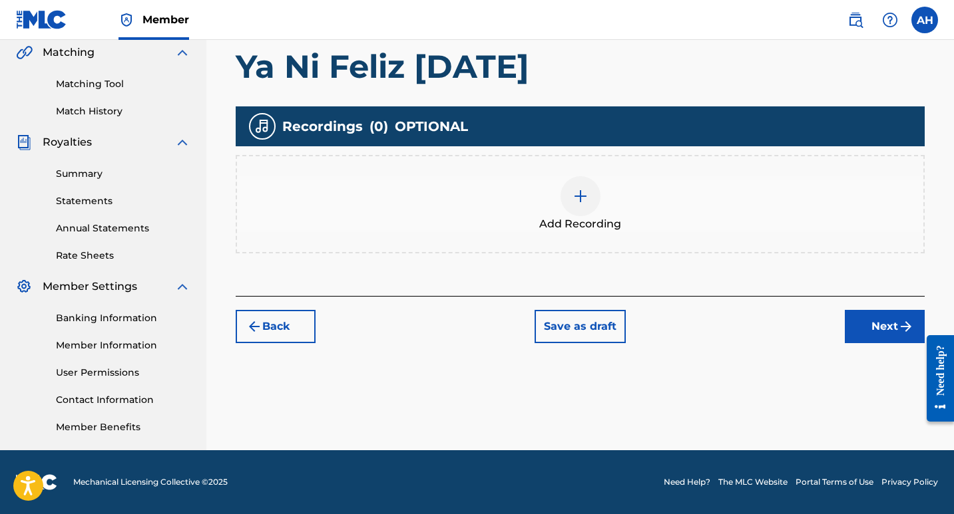
click at [578, 185] on div at bounding box center [580, 196] width 40 height 40
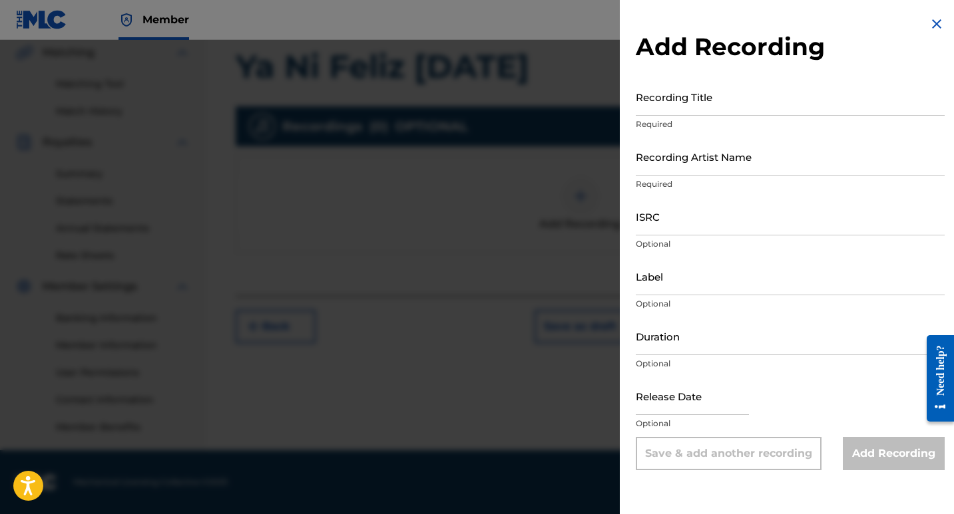
click at [675, 114] on input "Recording Title" at bounding box center [790, 97] width 309 height 38
click at [673, 110] on input "Recording Title" at bounding box center [790, 97] width 309 height 38
type input "Ya Ni Feliz Navidad"
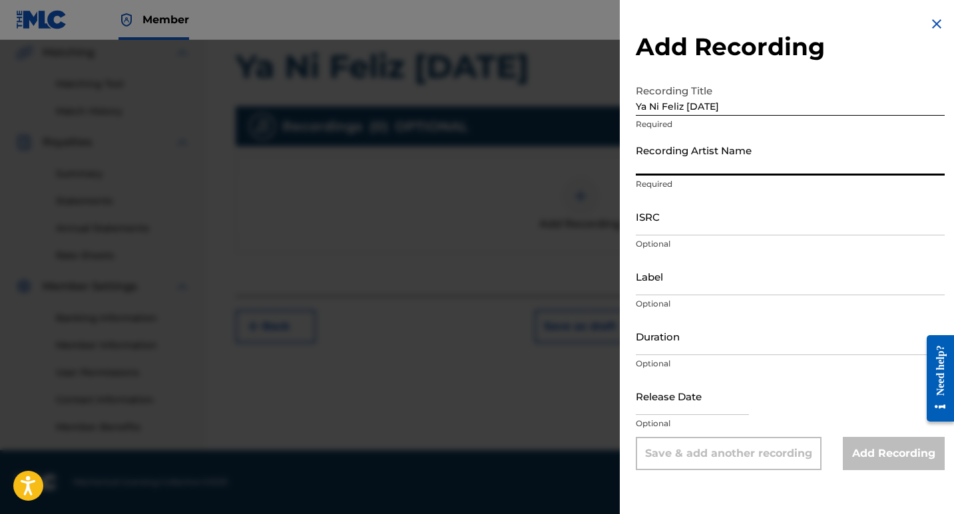
click at [725, 173] on input "Recording Artist Name" at bounding box center [790, 157] width 309 height 38
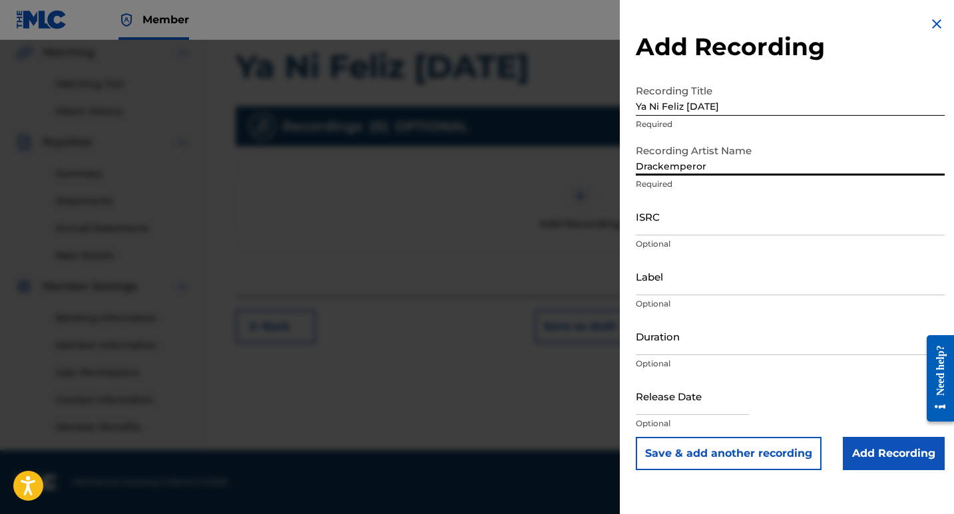
type input "Drackemperor"
click at [686, 230] on input "ISRC" at bounding box center [790, 217] width 309 height 38
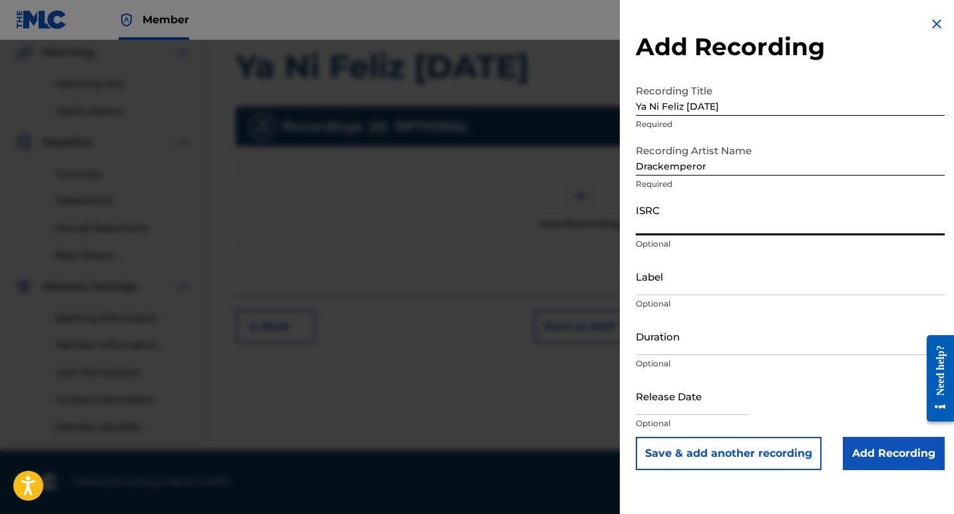
paste input "GXF9Q2401715"
type input "GXF9Q2401715"
click at [666, 285] on input "Label" at bounding box center [790, 277] width 309 height 38
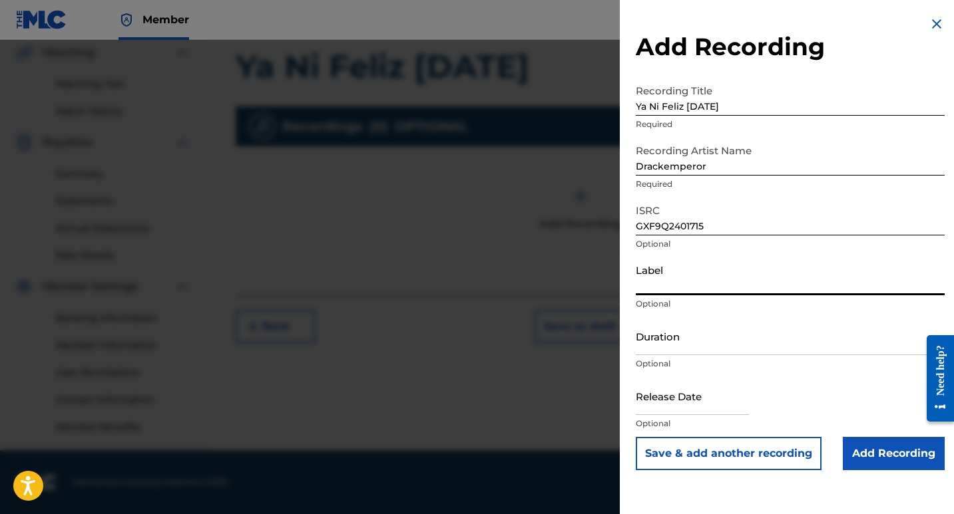
type input "JARCOR lml (Latín Music Lyrics) RECORDS"
click at [669, 345] on input "Duration" at bounding box center [790, 336] width 309 height 38
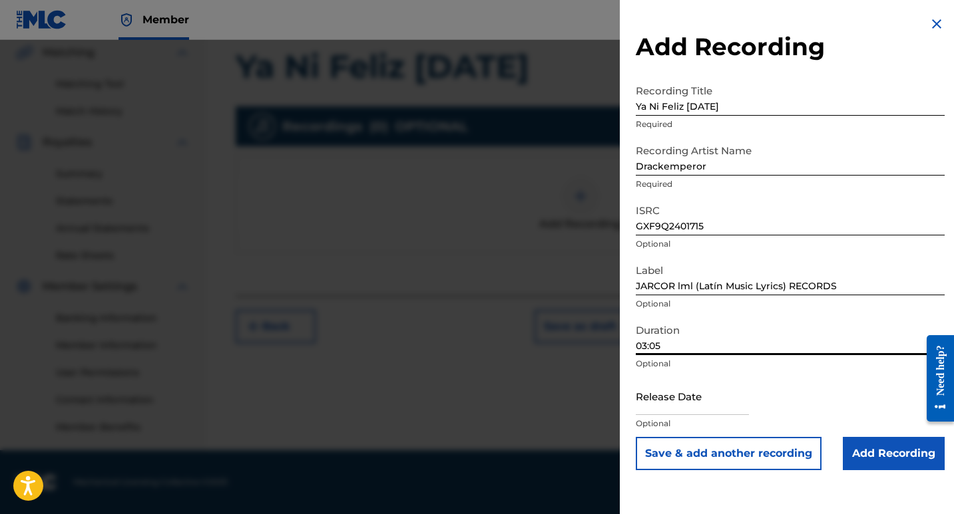
type input "03:05"
click at [722, 408] on input "text" at bounding box center [692, 396] width 113 height 38
select select "7"
select select "2025"
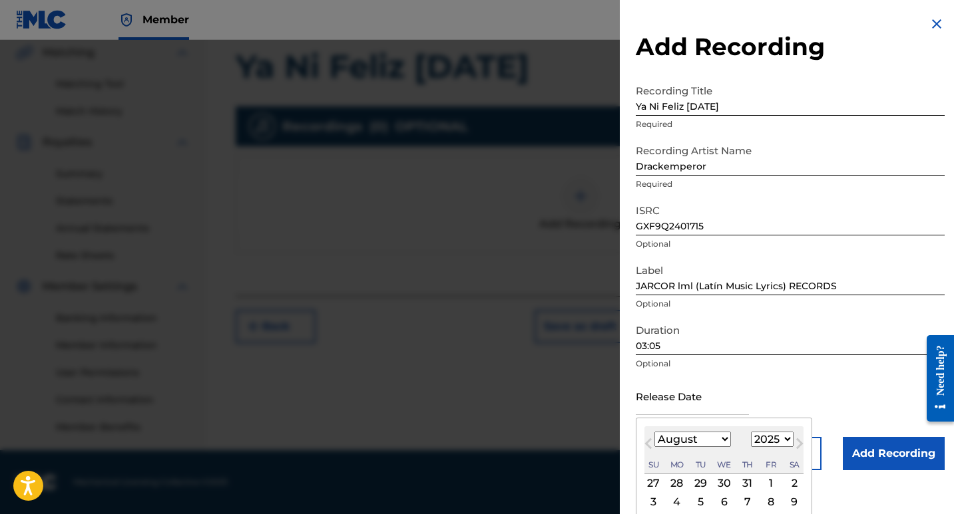
type input "November 25 2024"
select select "10"
select select "2024"
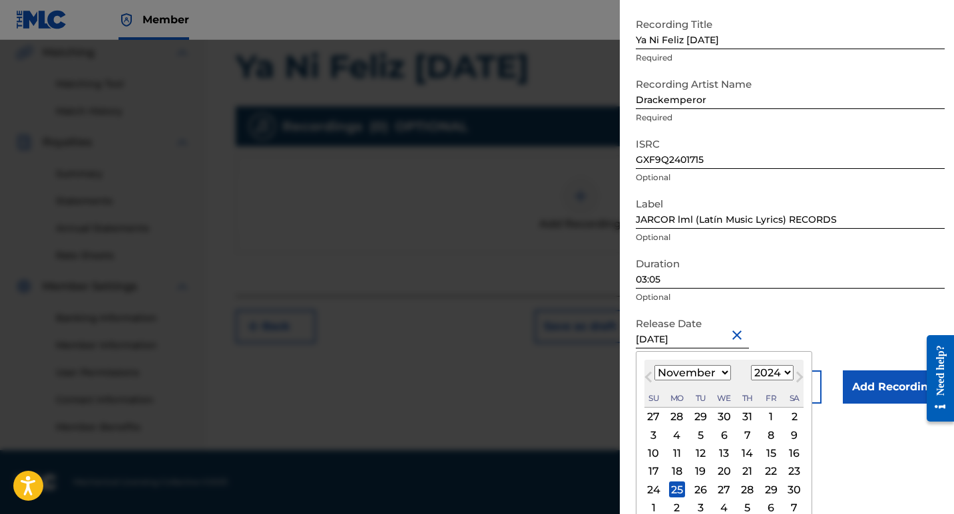
click at [837, 341] on form "Recording Title Ya Ni Feliz Navidad Required Recording Artist Name Drackemperor…" at bounding box center [790, 207] width 309 height 393
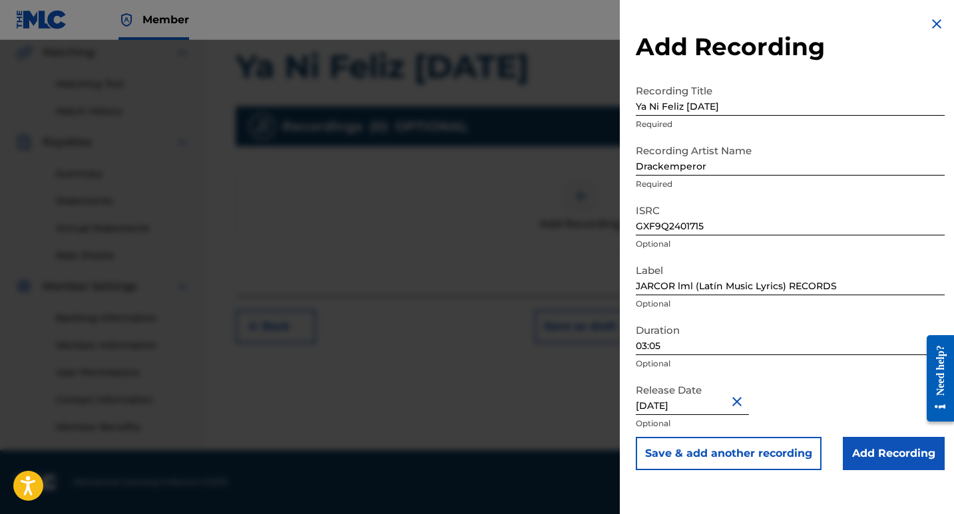
click at [910, 455] on input "Add Recording" at bounding box center [893, 453] width 102 height 33
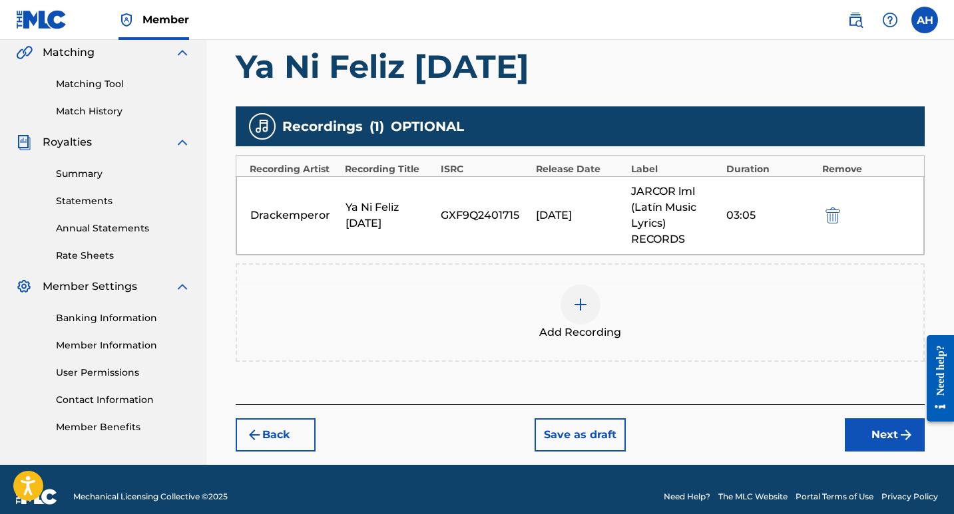
click at [888, 436] on button "Next" at bounding box center [884, 435] width 80 height 33
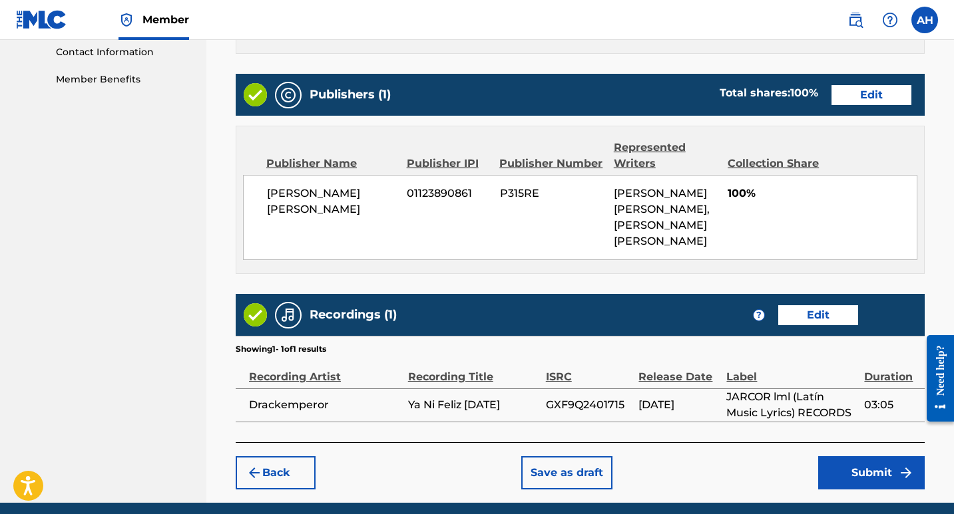
scroll to position [759, 0]
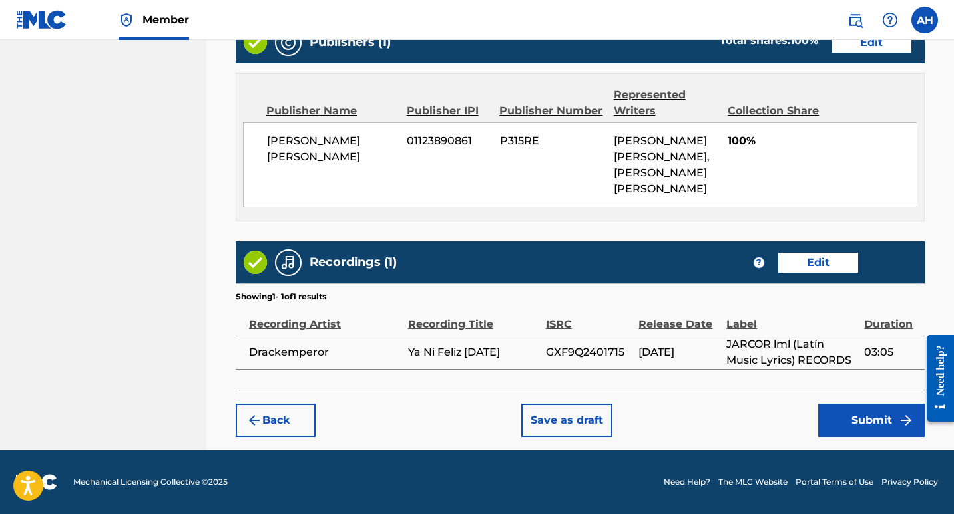
click at [866, 423] on button "Submit" at bounding box center [871, 420] width 106 height 33
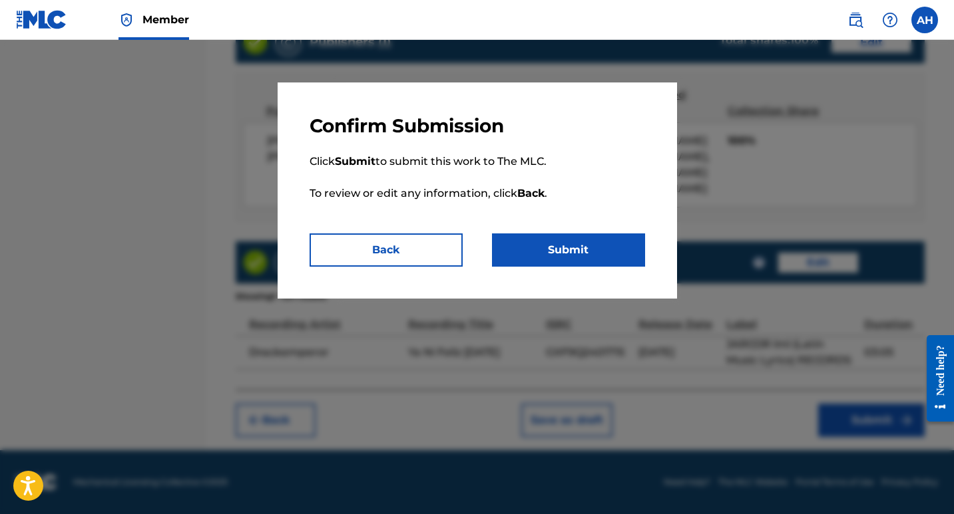
click at [562, 252] on button "Submit" at bounding box center [568, 250] width 153 height 33
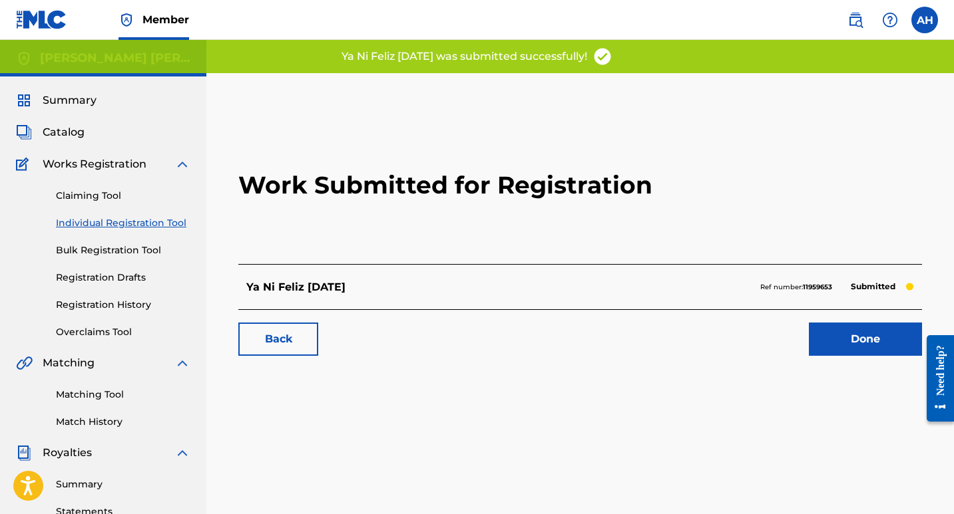
click at [838, 337] on link "Done" at bounding box center [865, 339] width 113 height 33
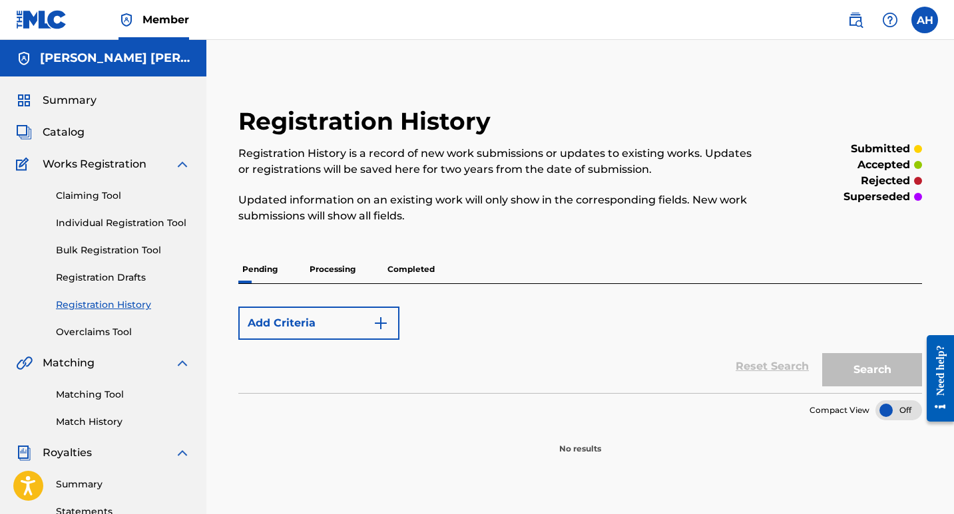
click at [71, 133] on span "Catalog" at bounding box center [64, 132] width 42 height 16
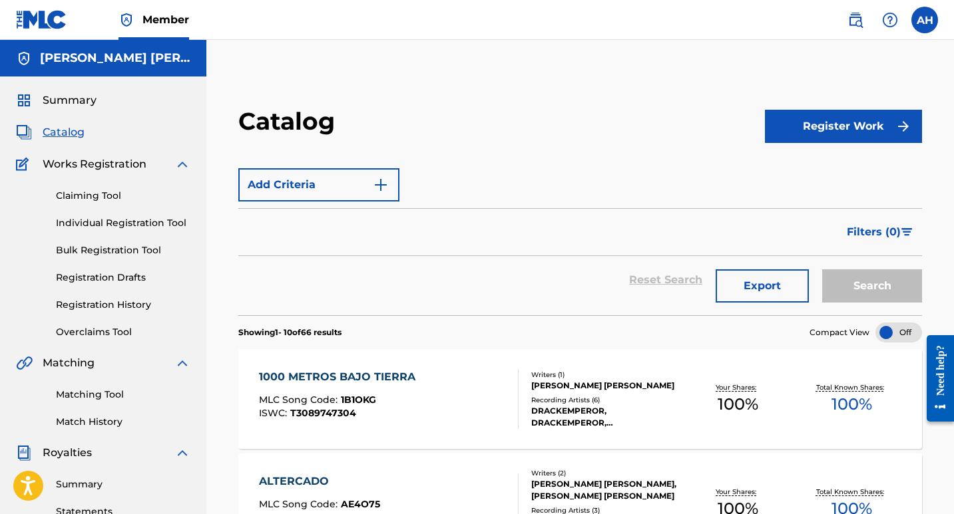
click at [136, 303] on link "Registration History" at bounding box center [123, 305] width 134 height 14
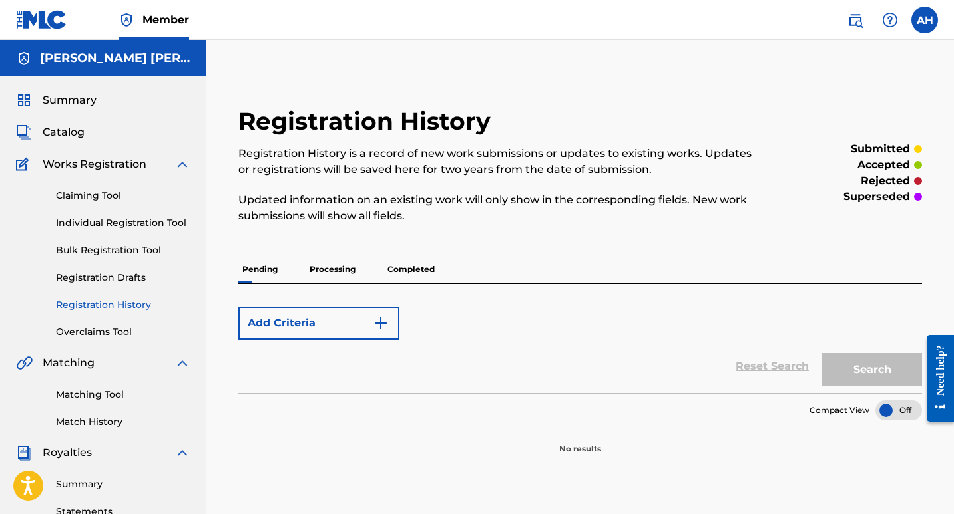
click at [349, 278] on p "Processing" at bounding box center [332, 270] width 54 height 28
click at [396, 268] on p "Completed" at bounding box center [410, 270] width 55 height 28
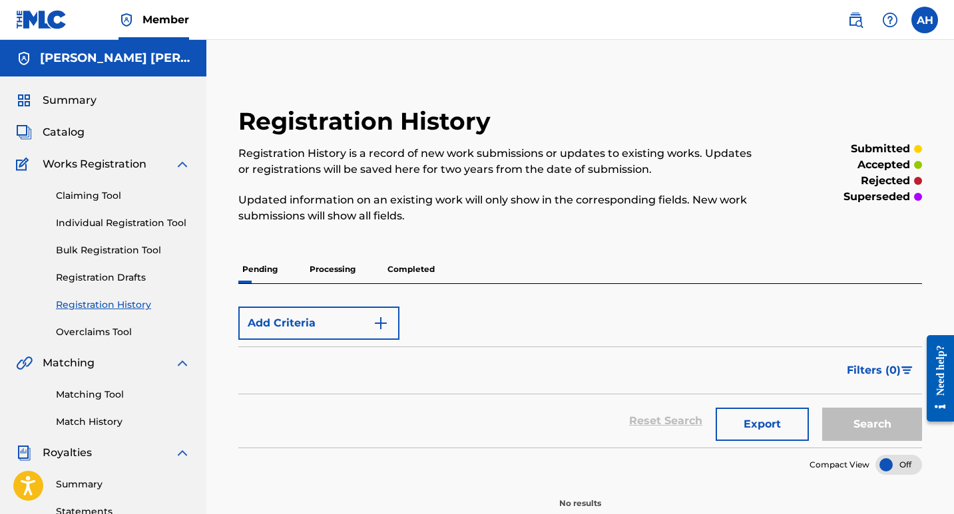
click at [289, 269] on div "Pending Processing Completed" at bounding box center [579, 270] width 683 height 28
click at [254, 272] on p "Pending" at bounding box center [259, 270] width 43 height 28
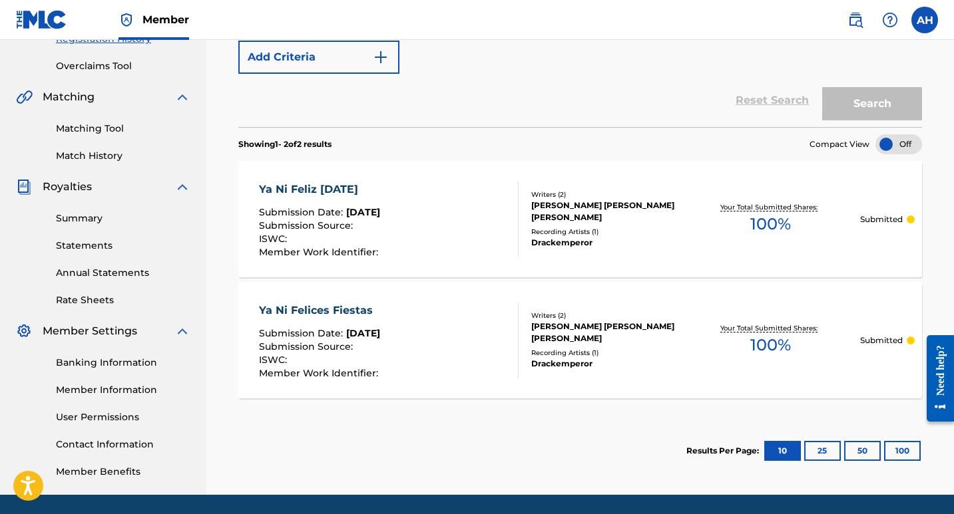
scroll to position [133, 0]
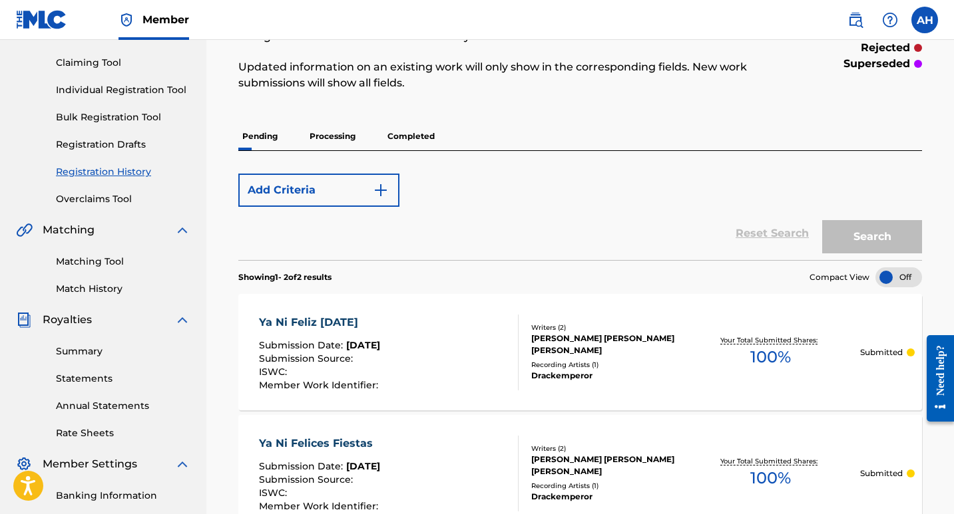
click at [421, 139] on p "Completed" at bounding box center [410, 136] width 55 height 28
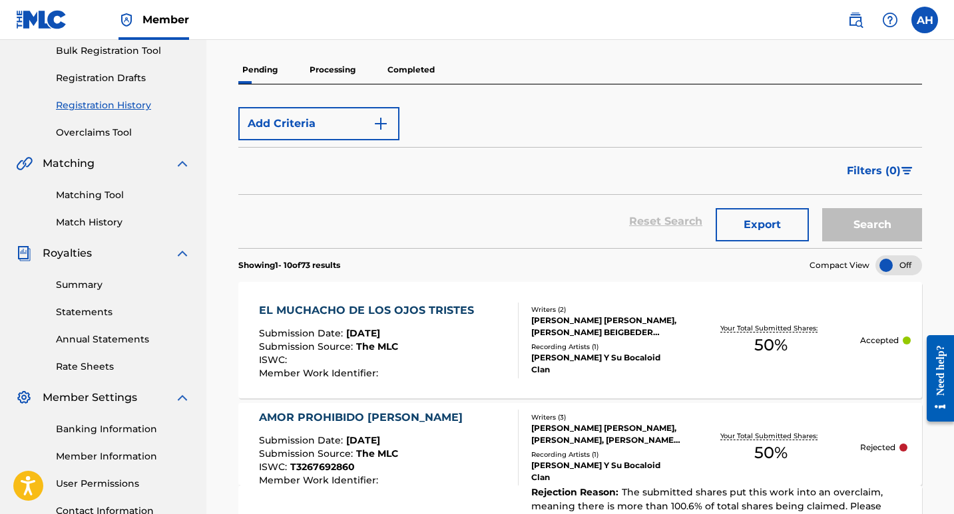
scroll to position [67, 0]
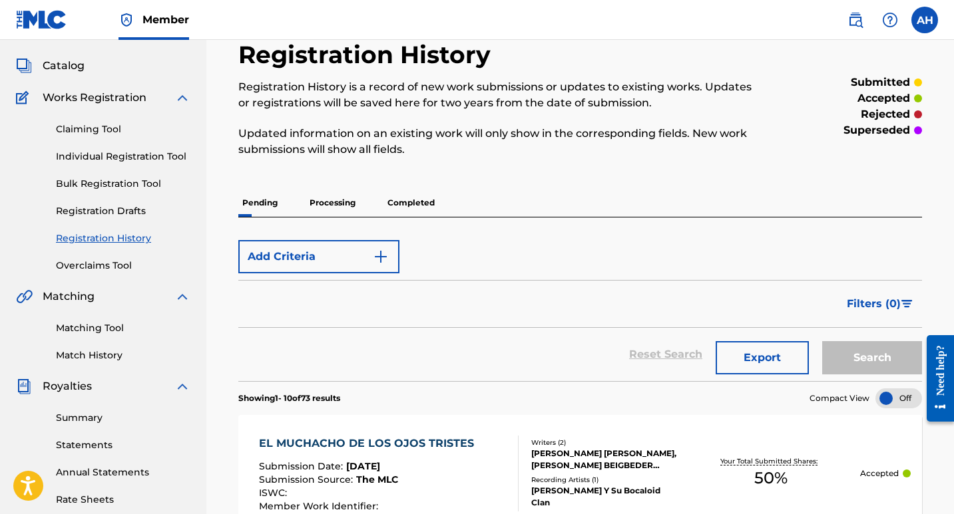
click at [346, 214] on p "Processing" at bounding box center [332, 203] width 54 height 28
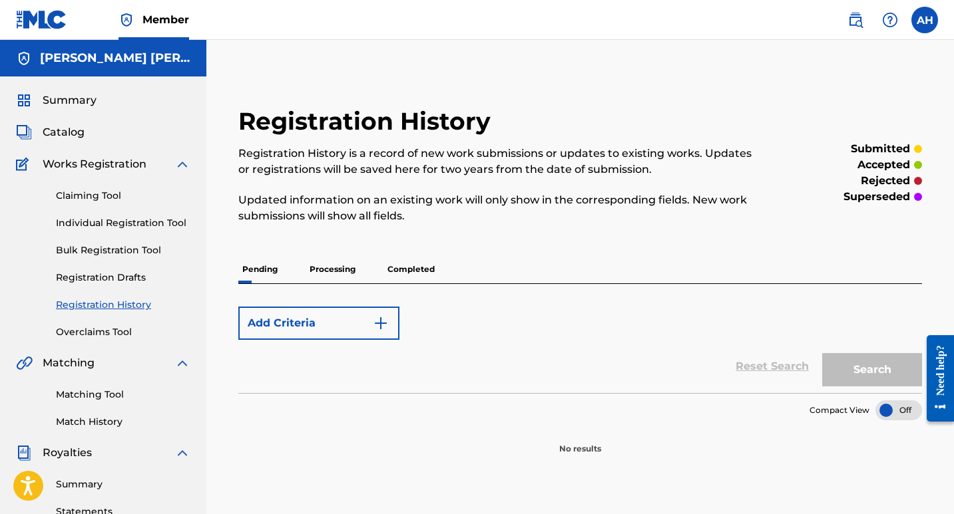
click at [255, 258] on p "Pending" at bounding box center [259, 270] width 43 height 28
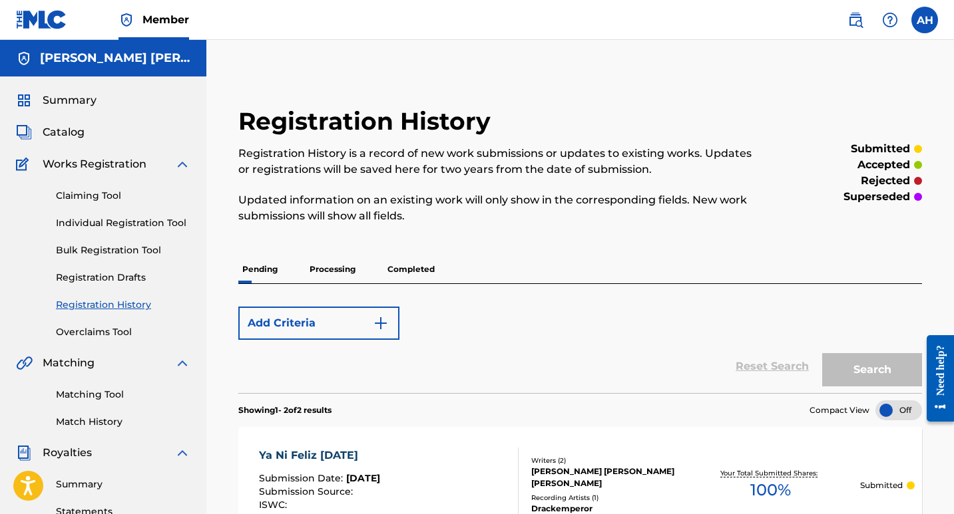
click at [609, 260] on div "Pending Processing Completed" at bounding box center [579, 270] width 683 height 28
click at [72, 131] on span "Catalog" at bounding box center [64, 132] width 42 height 16
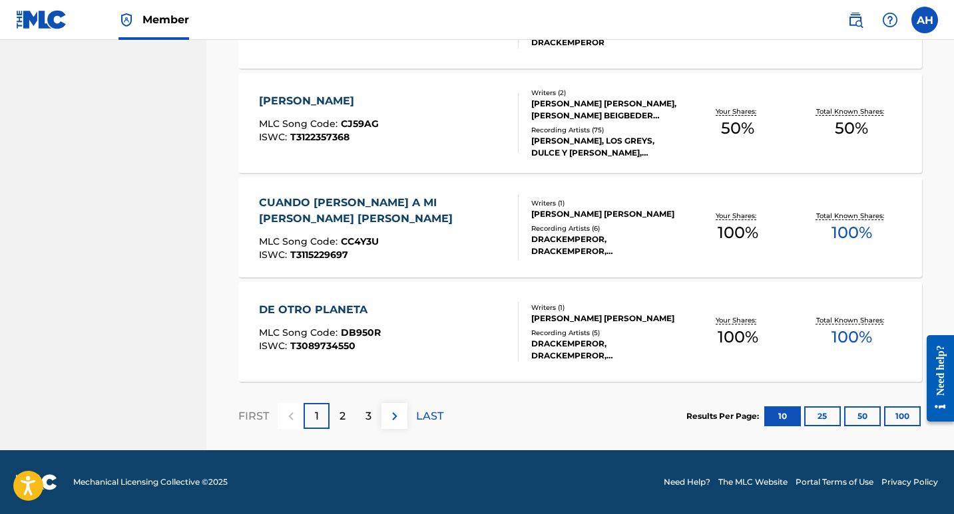
click at [895, 415] on button "100" at bounding box center [902, 417] width 37 height 20
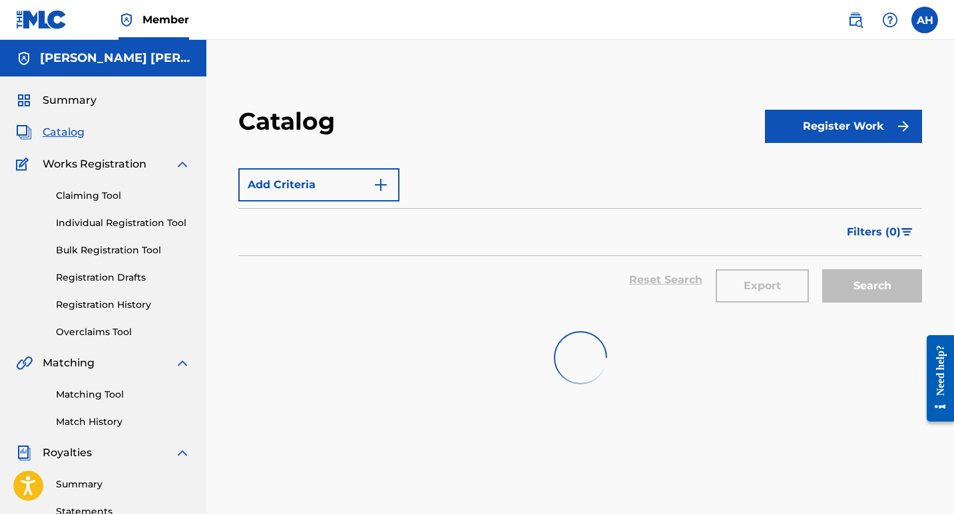
click at [598, 227] on div "Filters ( 0 )" at bounding box center [579, 232] width 683 height 48
click at [60, 134] on span "Catalog" at bounding box center [64, 132] width 42 height 16
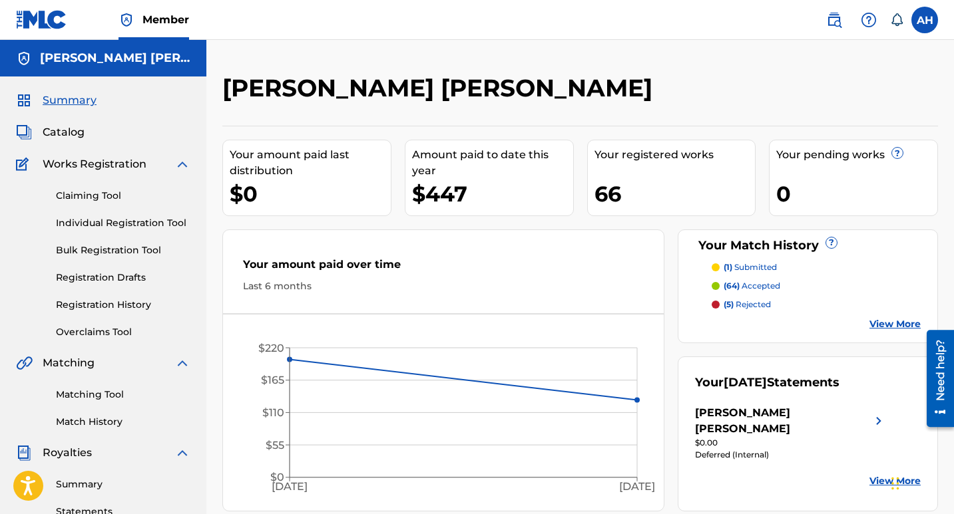
click at [76, 135] on span "Catalog" at bounding box center [64, 132] width 42 height 16
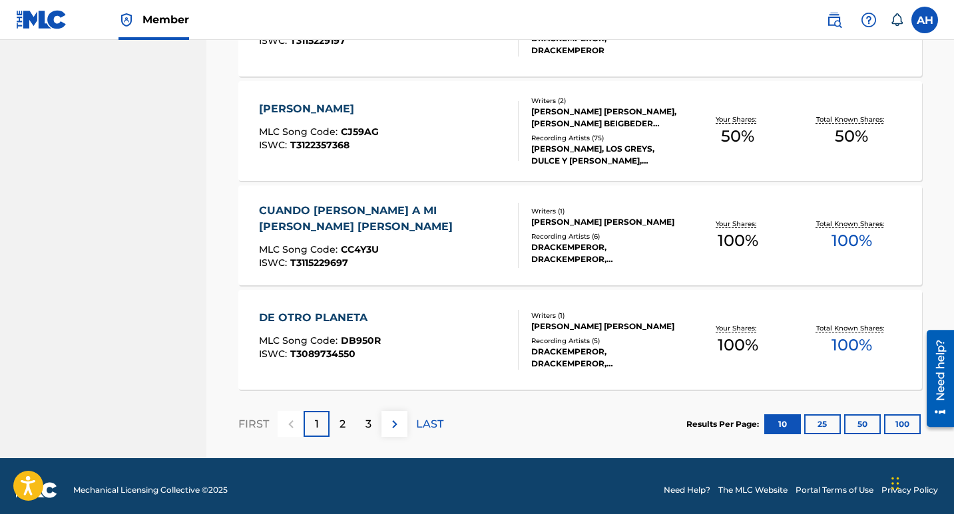
click at [902, 429] on button "100" at bounding box center [902, 425] width 37 height 20
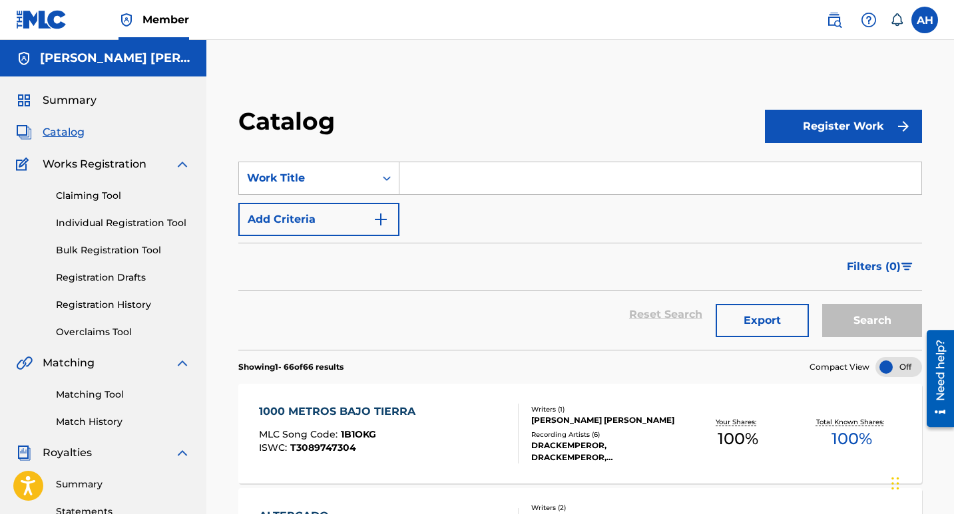
click at [107, 191] on link "Claiming Tool" at bounding box center [123, 196] width 134 height 14
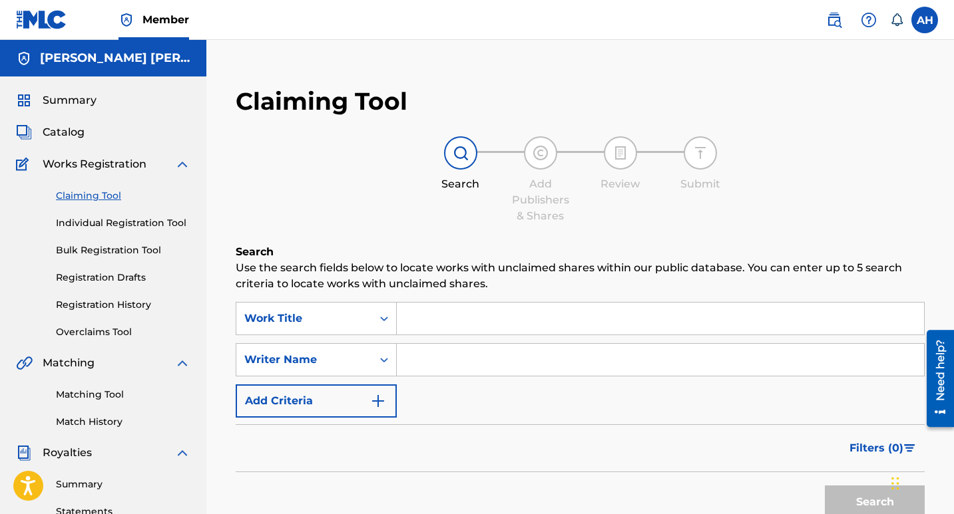
scroll to position [133, 0]
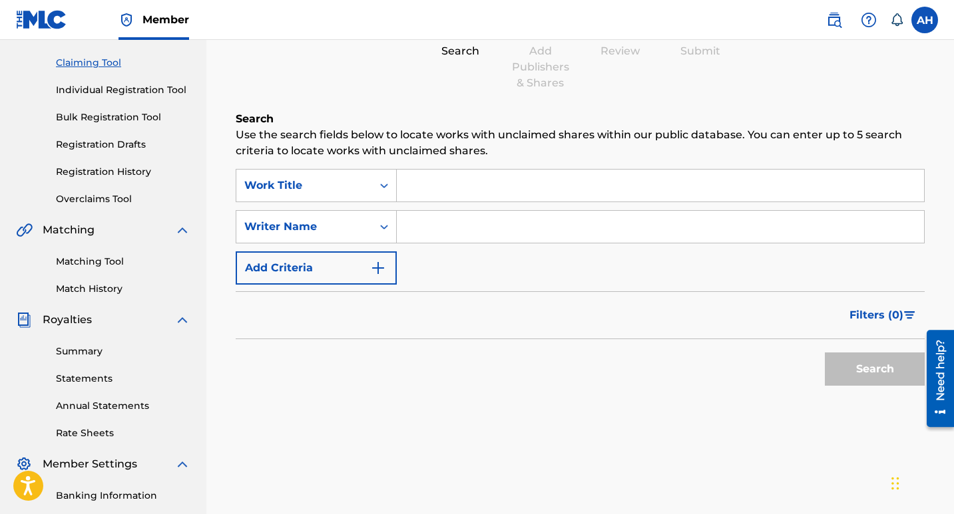
click at [324, 256] on button "Add Criteria" at bounding box center [316, 268] width 161 height 33
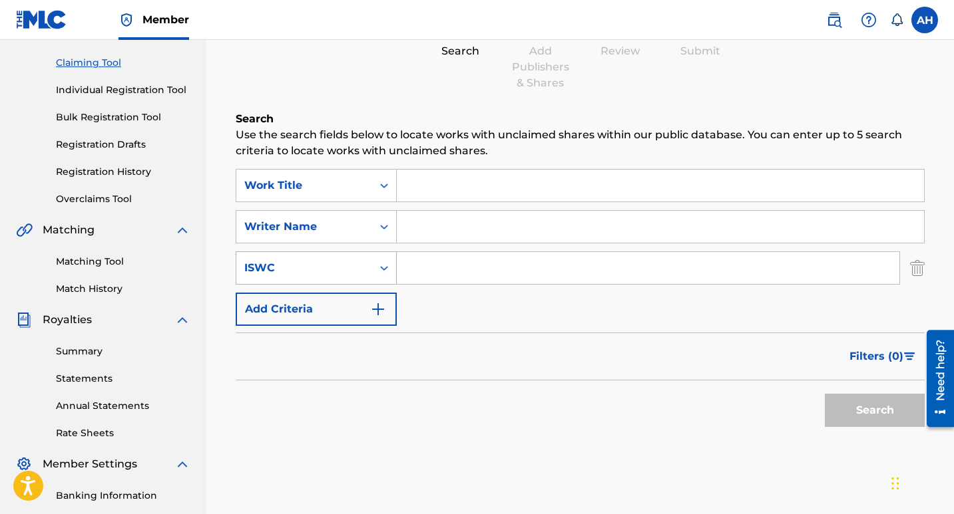
click at [351, 262] on div "ISWC" at bounding box center [304, 268] width 120 height 16
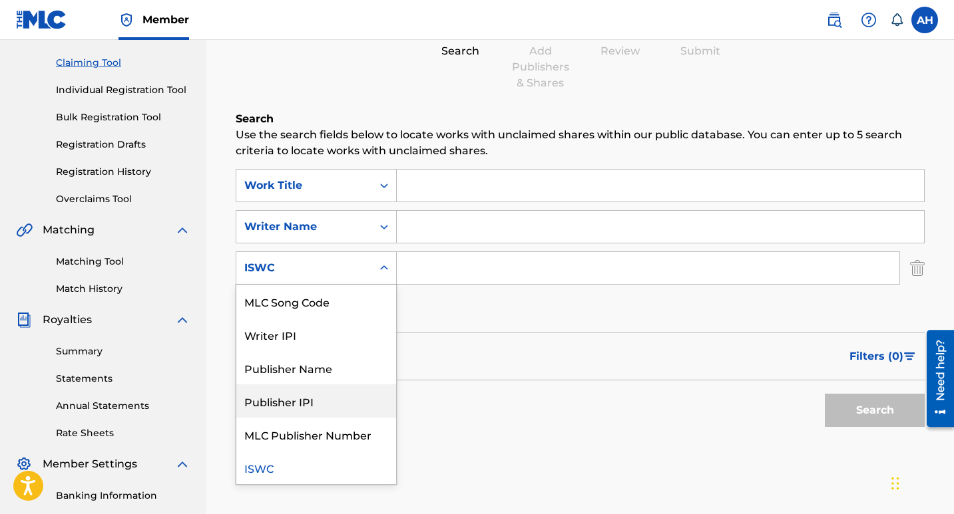
click at [333, 397] on div "Publisher IPI" at bounding box center [316, 401] width 160 height 33
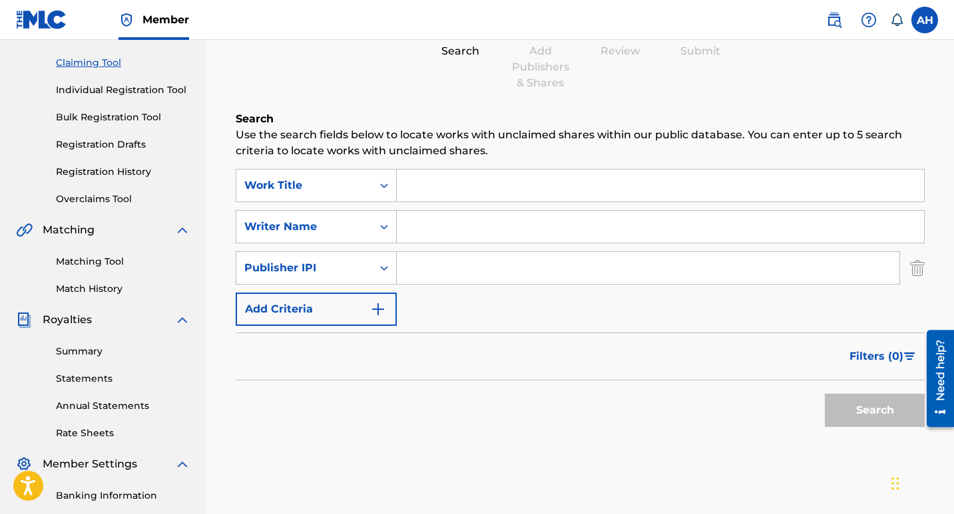
click at [507, 234] on input "Search Form" at bounding box center [660, 227] width 527 height 32
click at [491, 268] on input "Search Form" at bounding box center [648, 268] width 502 height 32
click at [490, 268] on input "Search Form" at bounding box center [648, 268] width 502 height 32
click at [504, 265] on input "Search Form" at bounding box center [648, 268] width 502 height 32
paste input "01123890861"
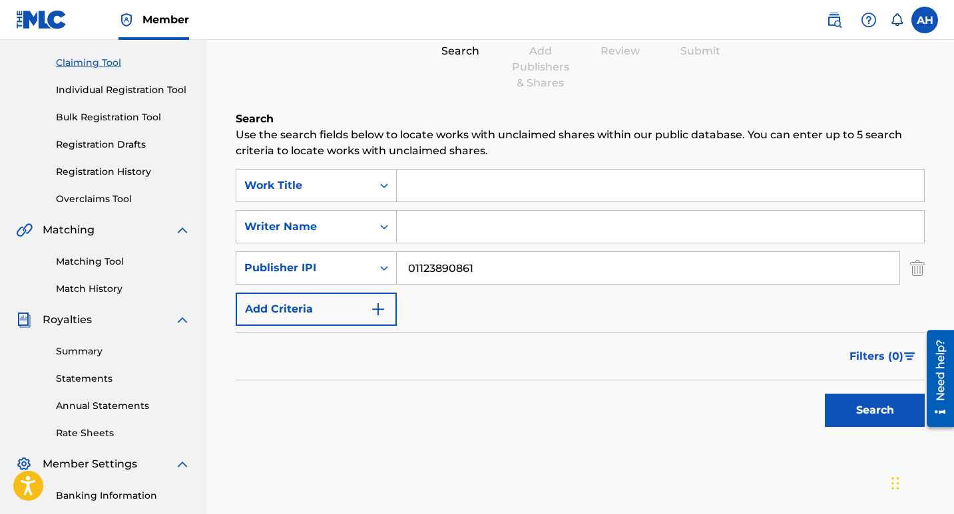
type input "01123890861"
click at [850, 410] on button "Search" at bounding box center [875, 410] width 100 height 33
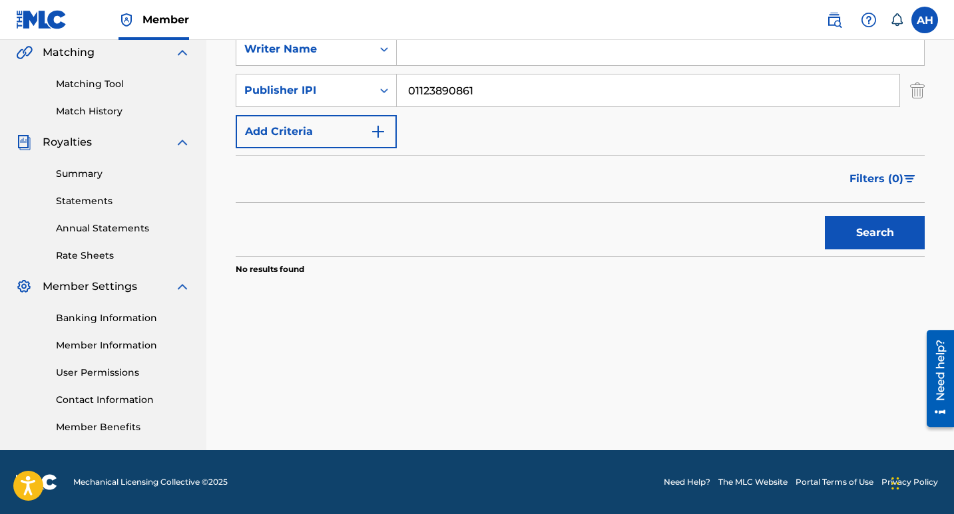
click at [544, 341] on div "Search Use the search fields below to locate works with unclaimed shares within…" at bounding box center [580, 137] width 689 height 409
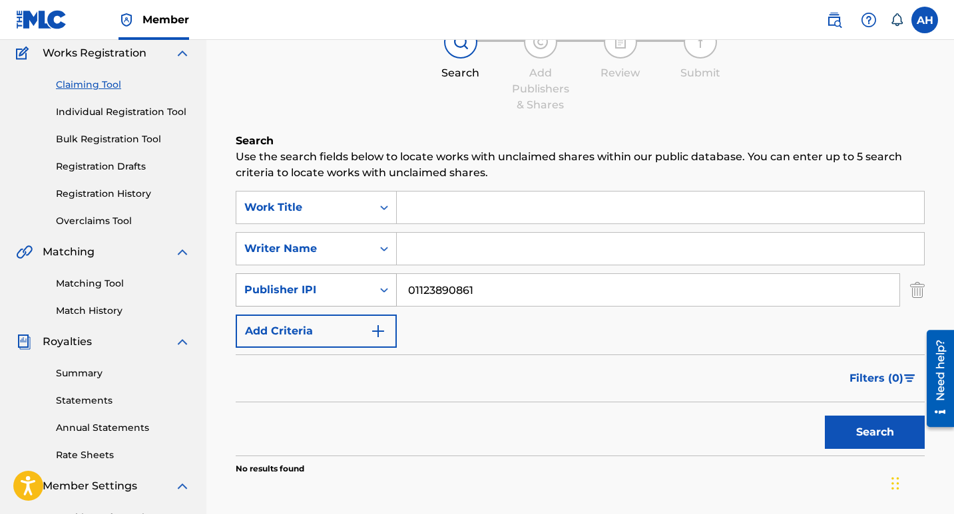
drag, startPoint x: 506, startPoint y: 293, endPoint x: 366, endPoint y: 289, distance: 139.8
click at [366, 289] on div "SearchWithCriteria77fe1d06-7593-4479-a87e-2e63eaa57124 Publisher IPI 01123890861" at bounding box center [580, 290] width 689 height 33
click at [489, 292] on input "Search Form" at bounding box center [648, 290] width 502 height 32
click at [922, 291] on img "Search Form" at bounding box center [917, 290] width 15 height 33
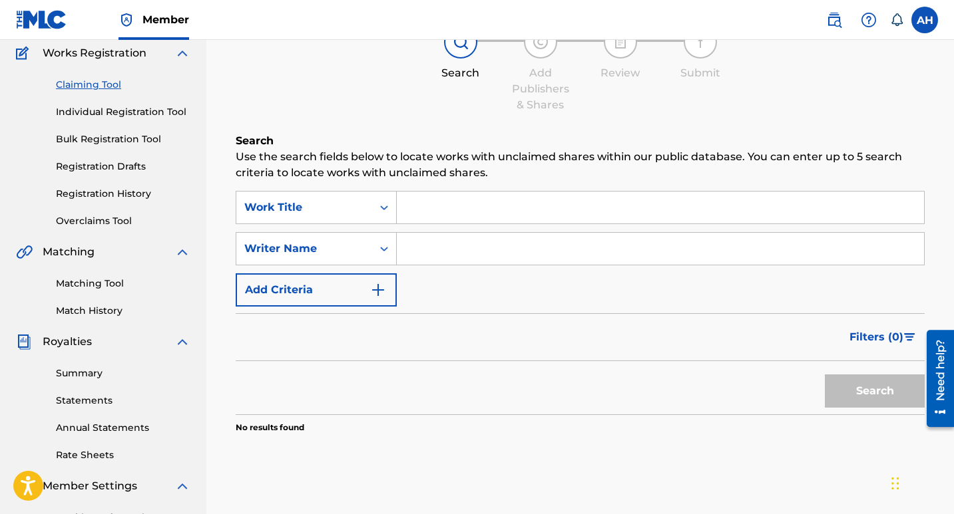
click at [408, 202] on input "Search Form" at bounding box center [660, 208] width 527 height 32
click at [451, 238] on input "Search Form" at bounding box center [660, 249] width 527 height 32
click at [445, 295] on div "SearchWithCriteria46e3b82e-166a-4a92-b135-745603aa910f Work Title SearchWithCri…" at bounding box center [580, 249] width 689 height 116
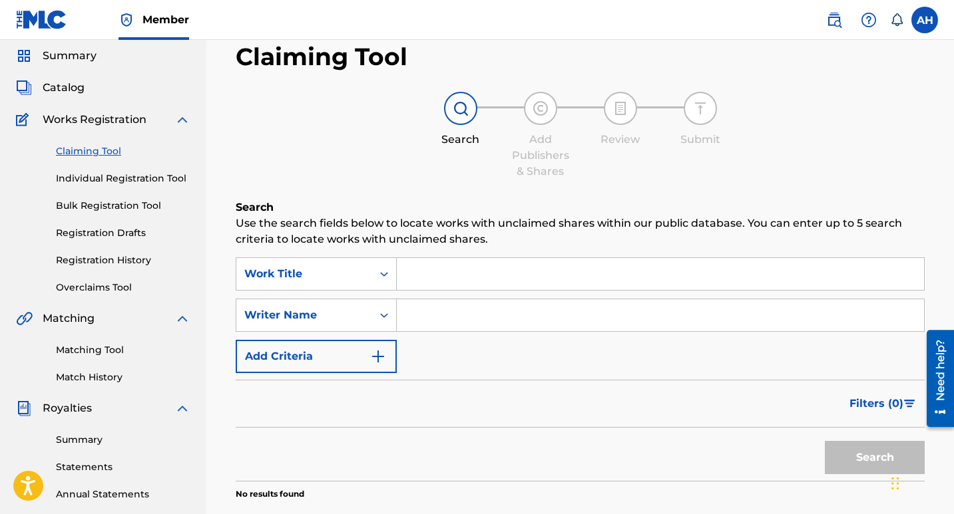
click at [119, 350] on link "Matching Tool" at bounding box center [123, 350] width 134 height 14
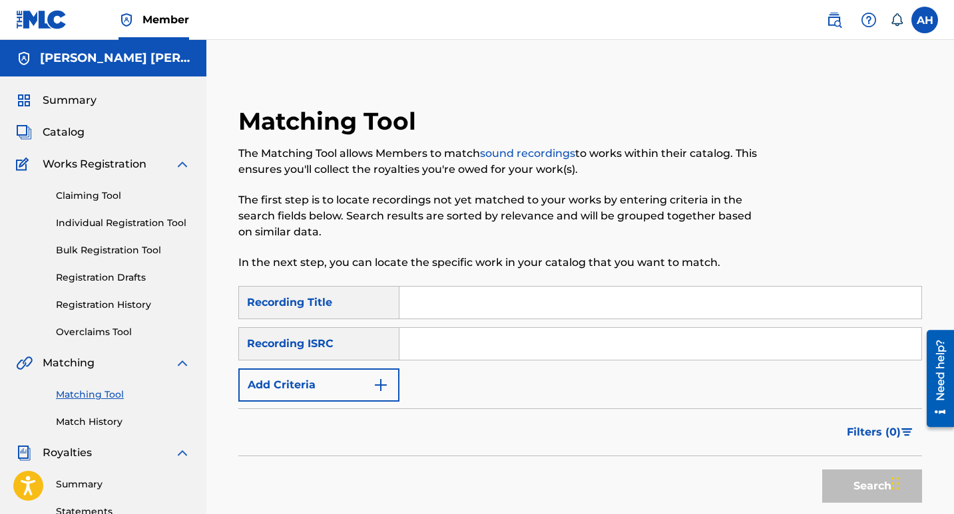
scroll to position [133, 0]
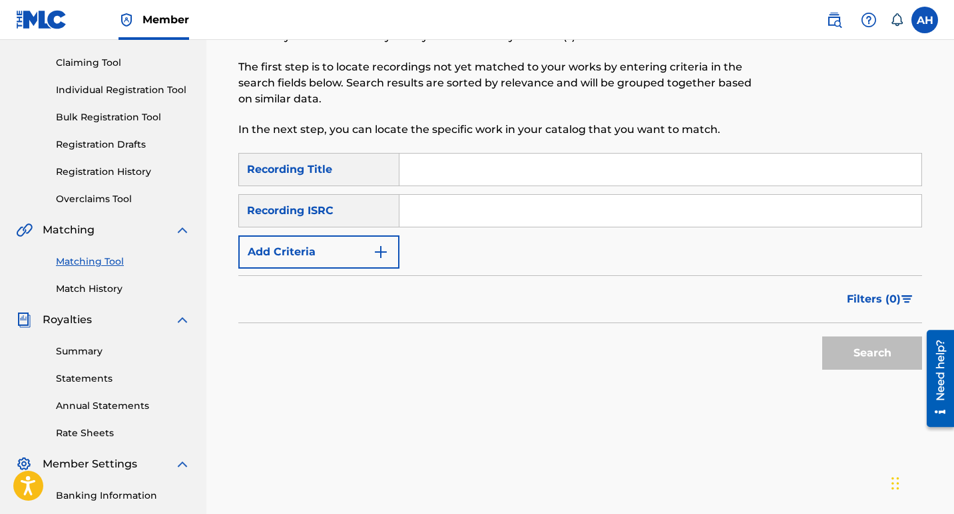
click at [356, 248] on button "Add Criteria" at bounding box center [318, 252] width 161 height 33
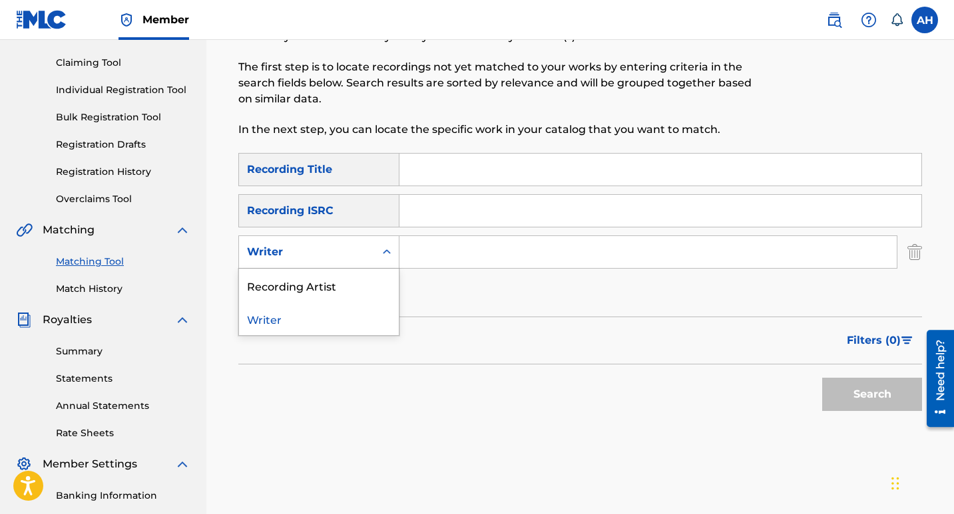
click at [372, 249] on div "Writer" at bounding box center [307, 252] width 136 height 25
click at [322, 322] on div "Writer" at bounding box center [319, 318] width 160 height 33
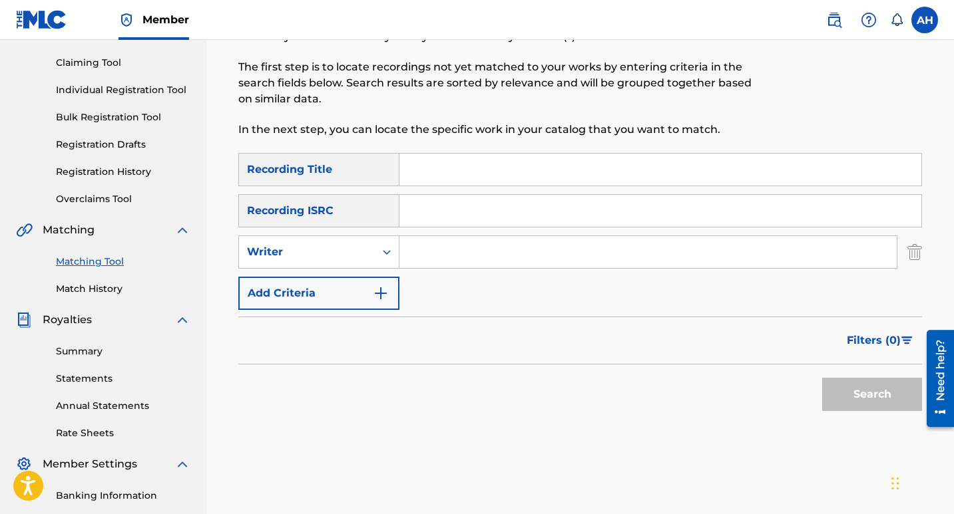
click at [474, 258] on input "Search Form" at bounding box center [647, 252] width 497 height 32
click at [377, 258] on div "Search Form" at bounding box center [387, 252] width 24 height 24
click at [347, 287] on div "Recording Artist" at bounding box center [319, 285] width 160 height 33
click at [446, 250] on input "Search Form" at bounding box center [647, 252] width 497 height 32
type input "Drackemperor"
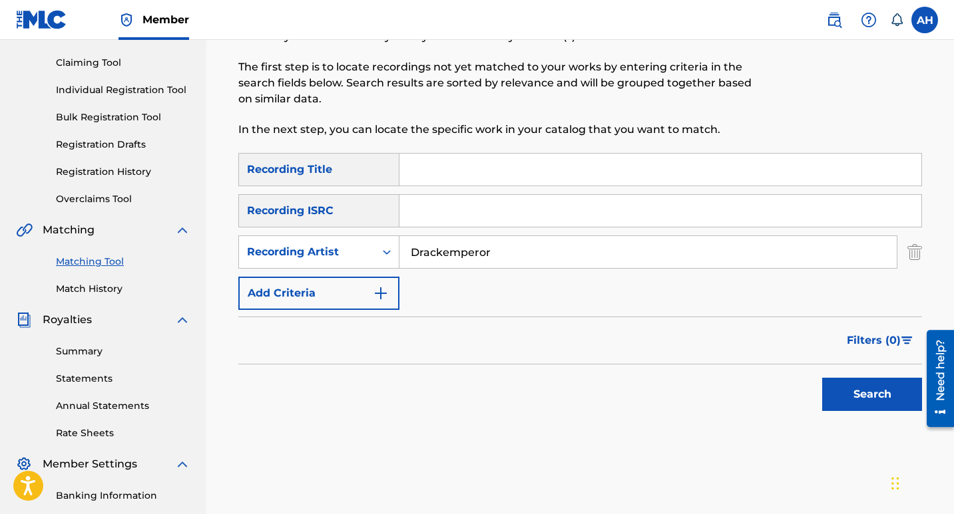
click at [822, 378] on button "Search" at bounding box center [872, 394] width 100 height 33
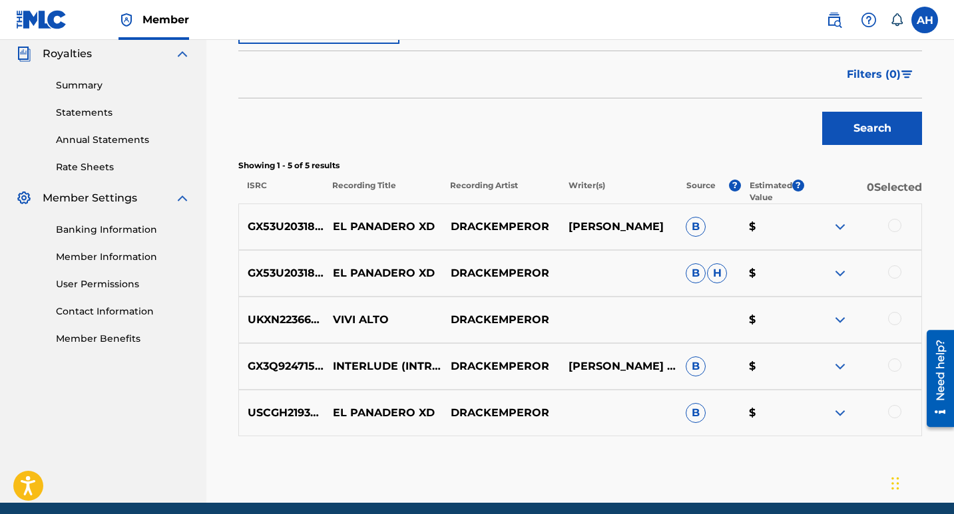
scroll to position [452, 0]
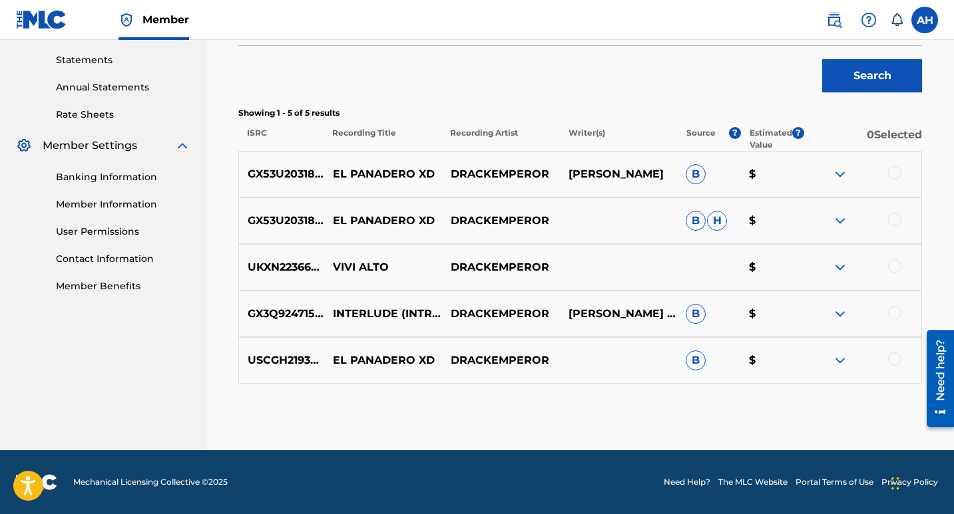
click at [836, 218] on img at bounding box center [840, 221] width 16 height 16
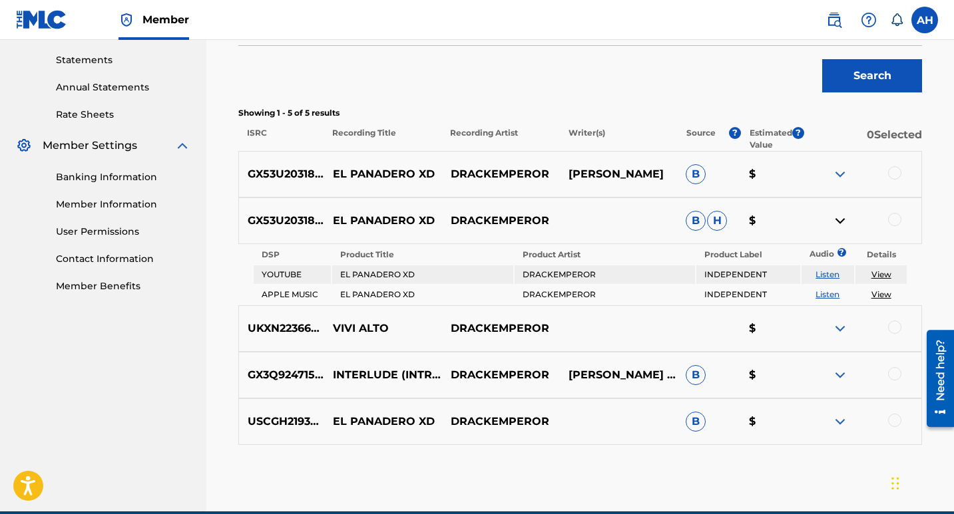
click at [839, 219] on img at bounding box center [840, 221] width 16 height 16
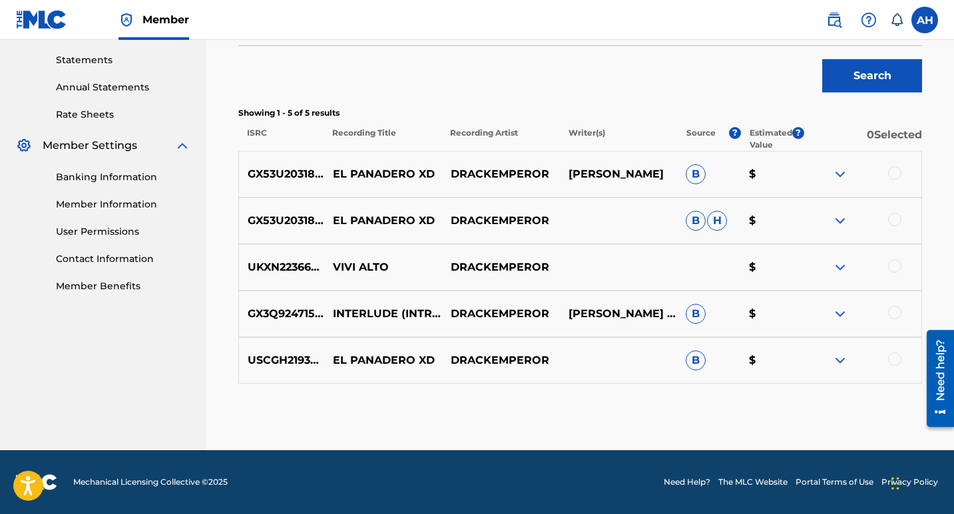
click at [840, 169] on img at bounding box center [840, 174] width 16 height 16
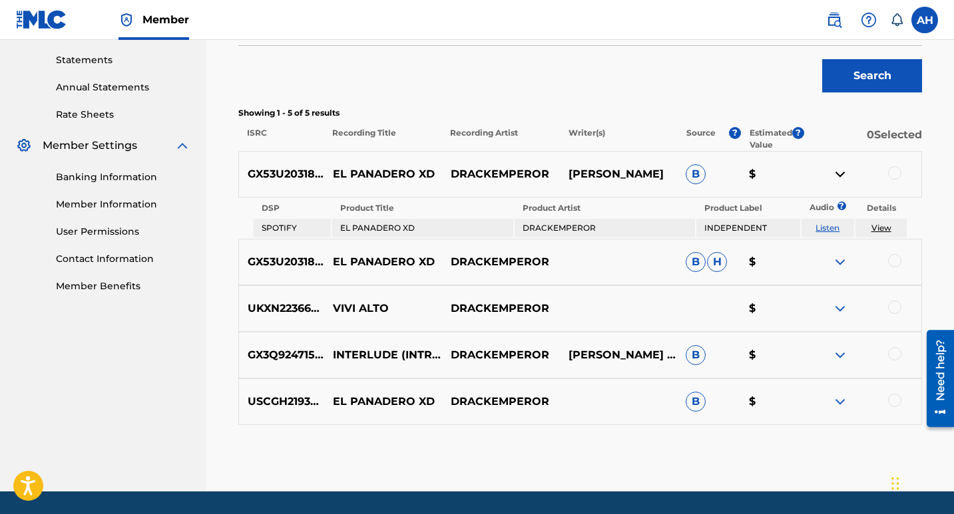
click at [840, 169] on img at bounding box center [840, 174] width 16 height 16
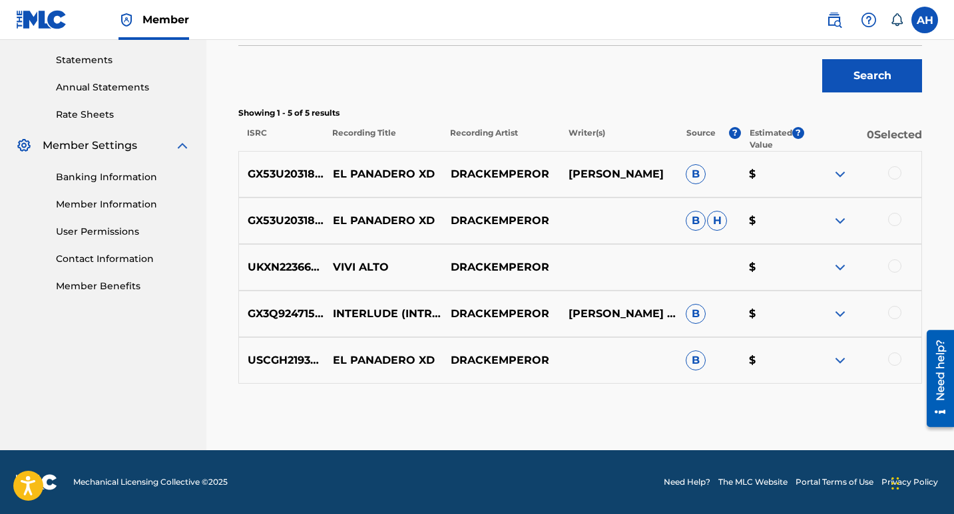
click at [841, 311] on img at bounding box center [840, 314] width 16 height 16
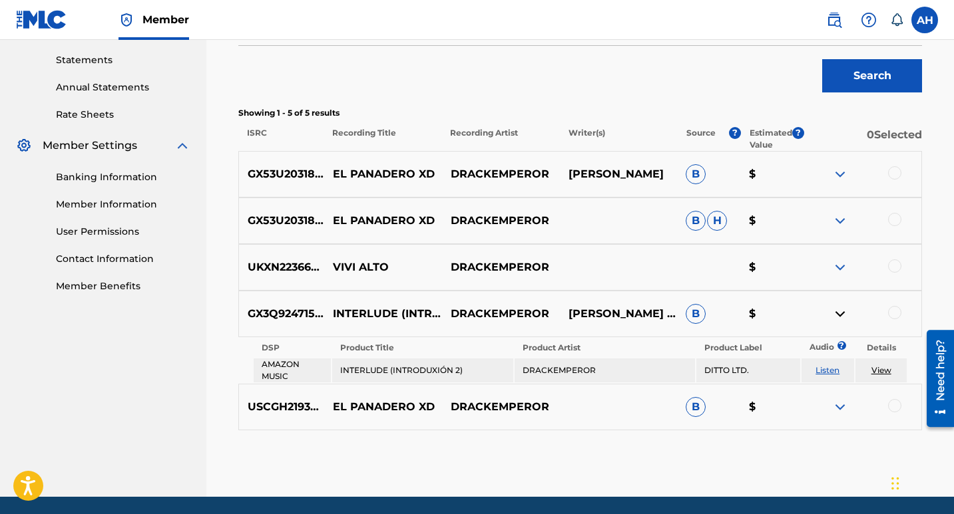
click at [841, 311] on img at bounding box center [840, 314] width 16 height 16
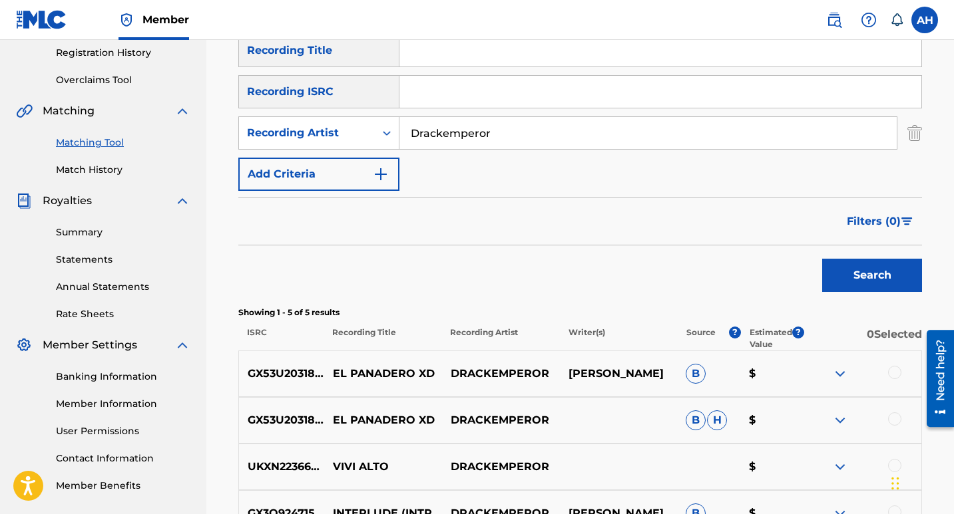
scroll to position [186, 0]
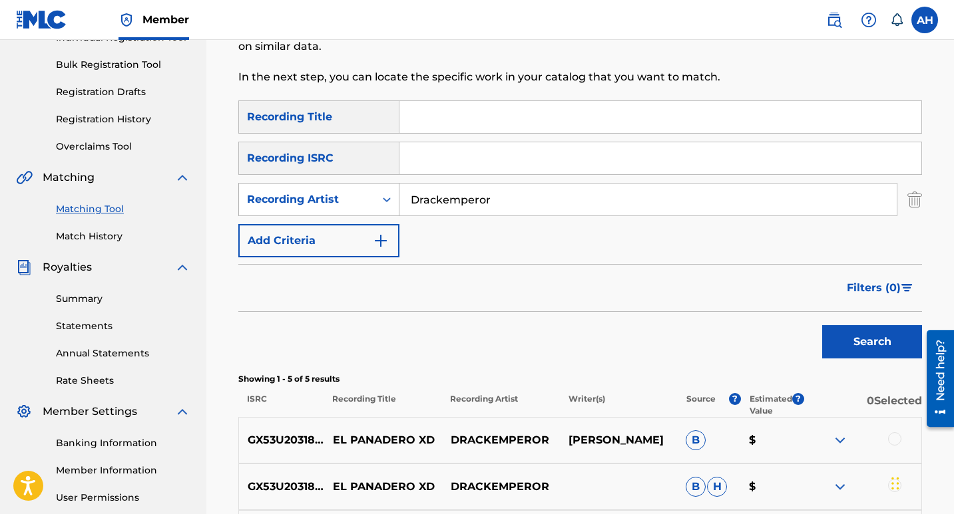
drag, startPoint x: 524, startPoint y: 212, endPoint x: 307, endPoint y: 216, distance: 216.3
click at [307, 216] on div "SearchWithCriteria16dffbe2-736b-46a4-a969-786630a27cd3 Recording Artist Drackem…" at bounding box center [579, 199] width 683 height 33
click at [481, 197] on input "Search Form" at bounding box center [647, 200] width 497 height 32
click at [510, 213] on input "Search Form" at bounding box center [647, 200] width 497 height 32
type input "[PERSON_NAME] y Su Bocaloid Clan"
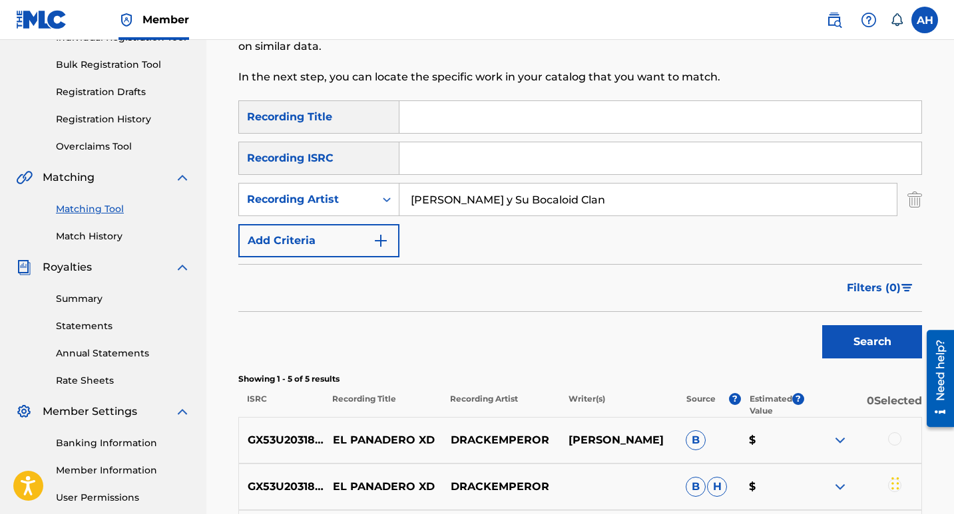
click at [822, 325] on button "Search" at bounding box center [872, 341] width 100 height 33
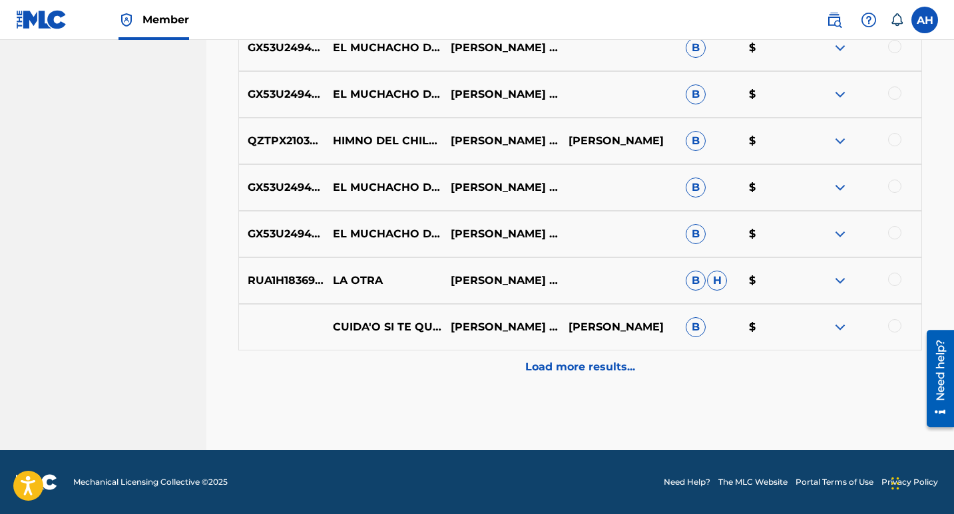
click at [591, 373] on p "Load more results..." at bounding box center [580, 367] width 110 height 16
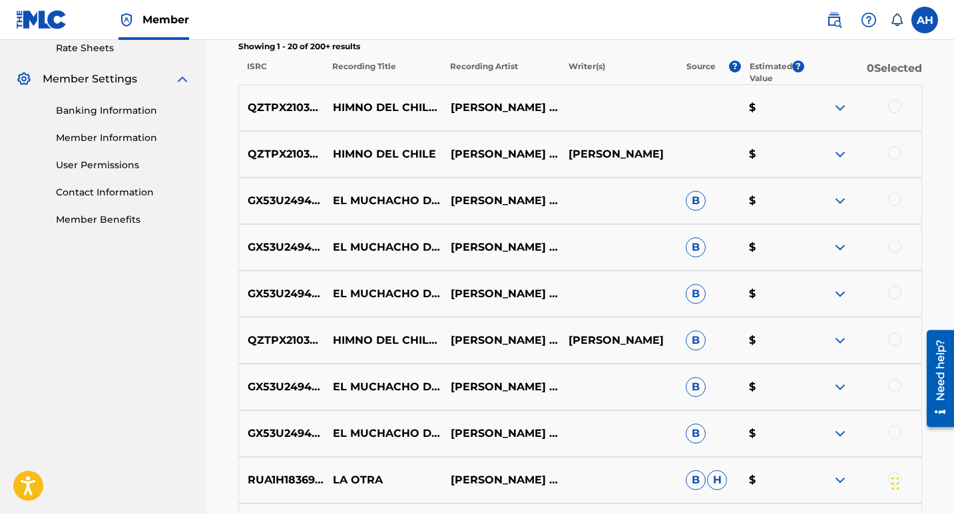
scroll to position [385, 0]
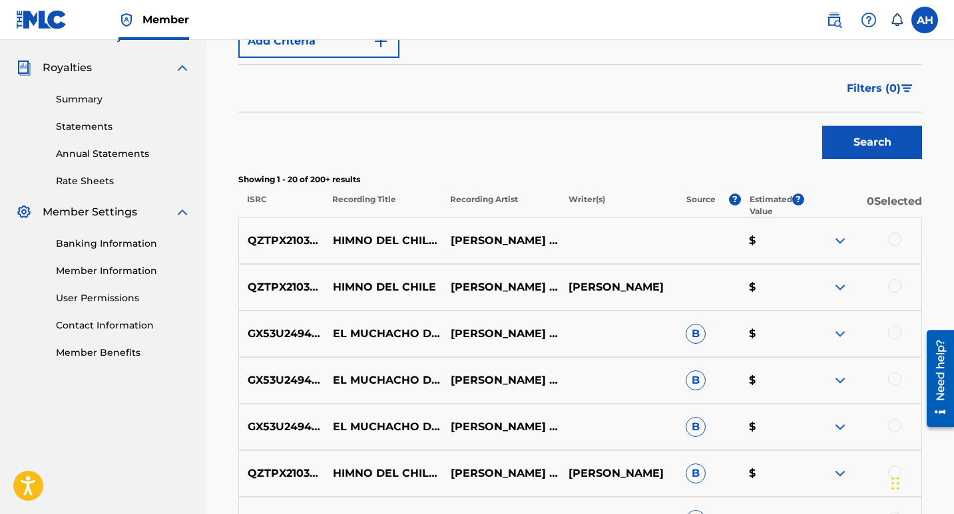
click at [840, 238] on img at bounding box center [840, 241] width 16 height 16
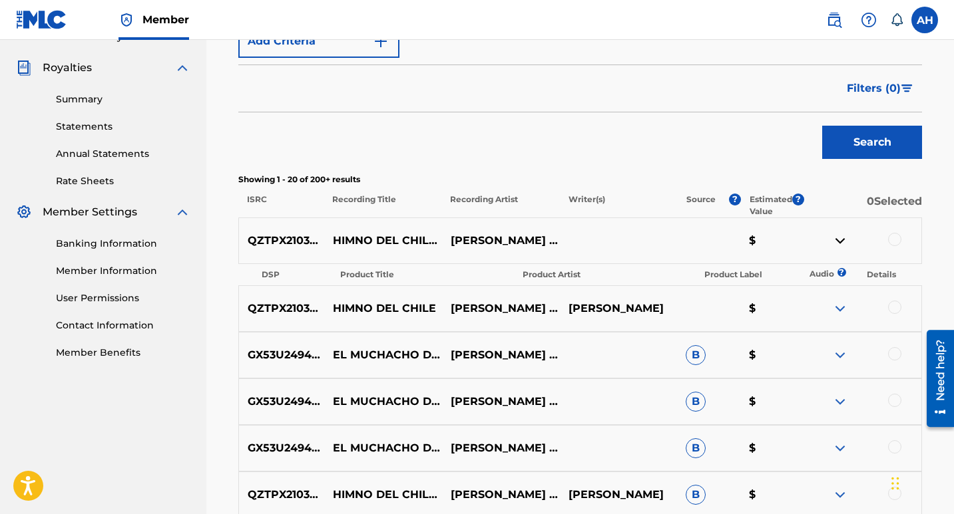
click at [840, 238] on img at bounding box center [840, 241] width 16 height 16
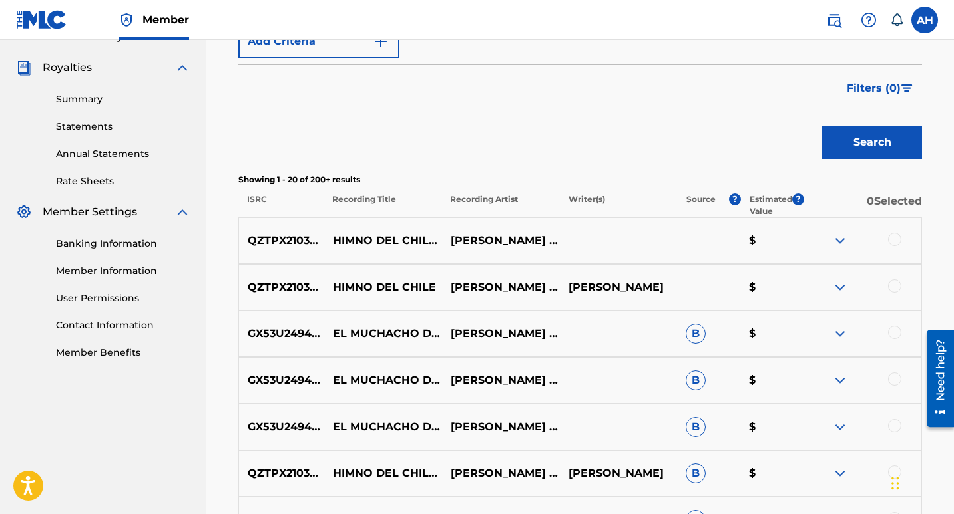
click at [831, 288] on div at bounding box center [862, 287] width 118 height 16
click at [840, 288] on img at bounding box center [840, 287] width 16 height 16
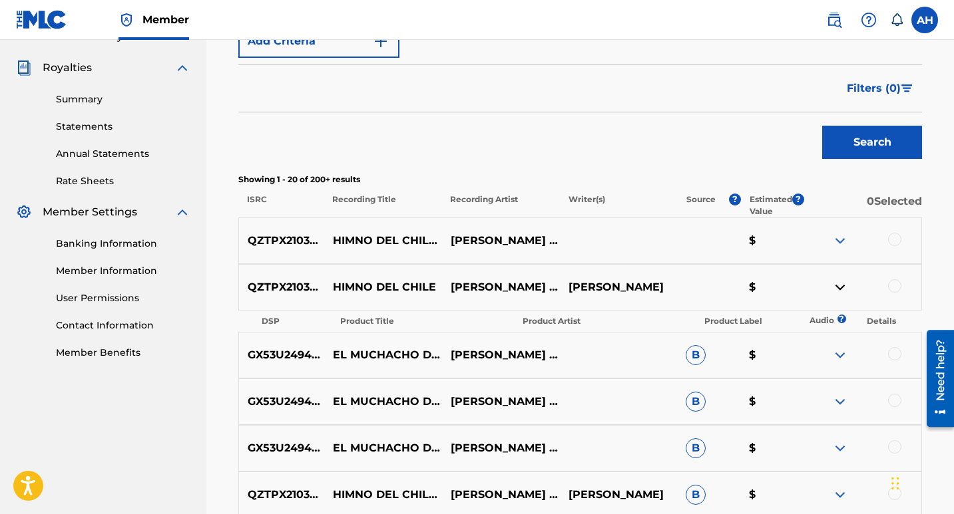
click at [840, 288] on img at bounding box center [840, 287] width 16 height 16
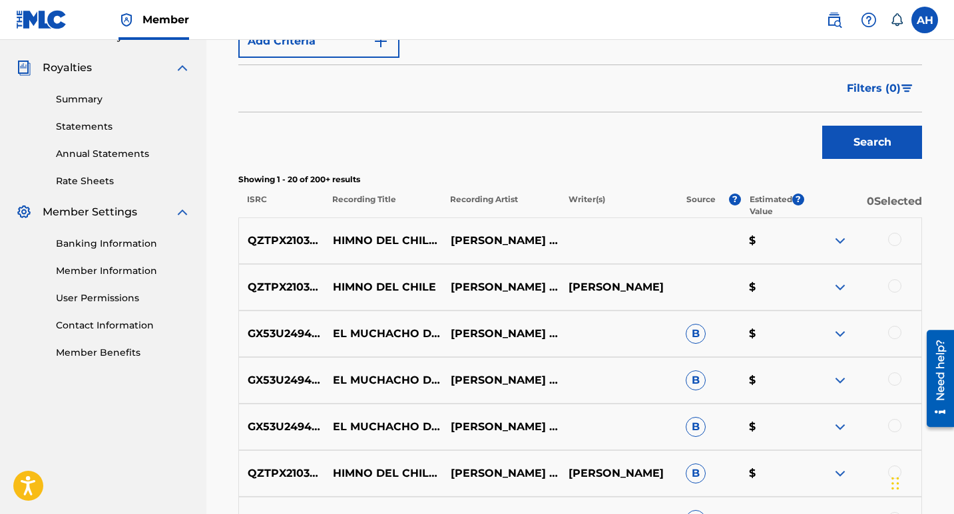
click at [844, 335] on img at bounding box center [840, 334] width 16 height 16
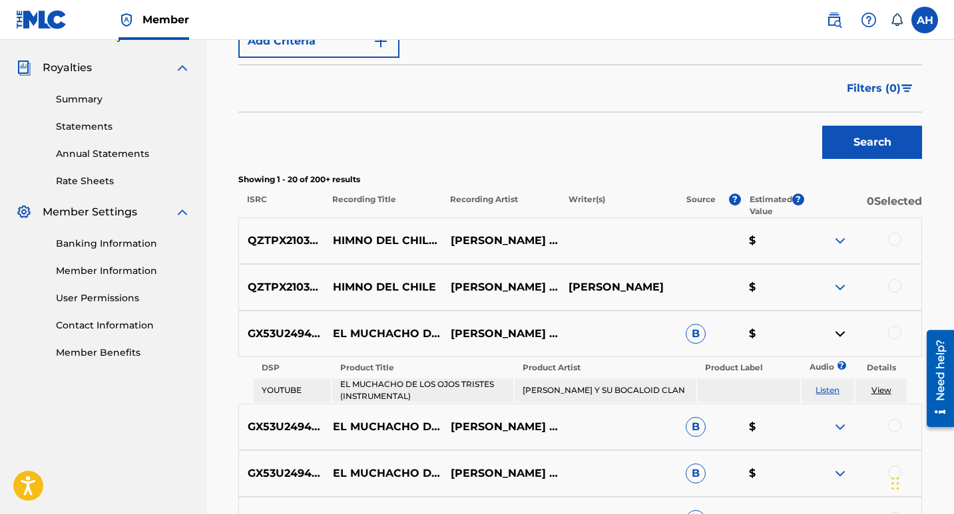
click at [843, 333] on img at bounding box center [840, 334] width 16 height 16
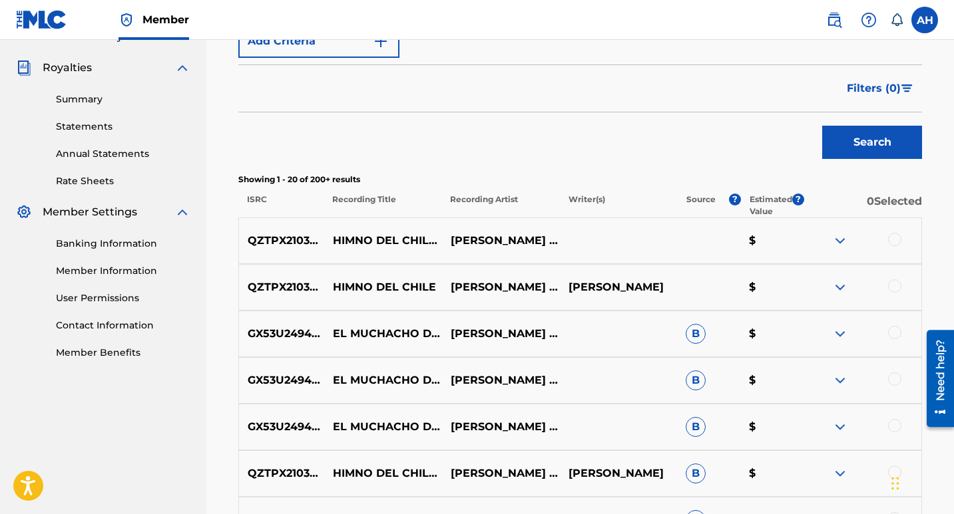
scroll to position [518, 0]
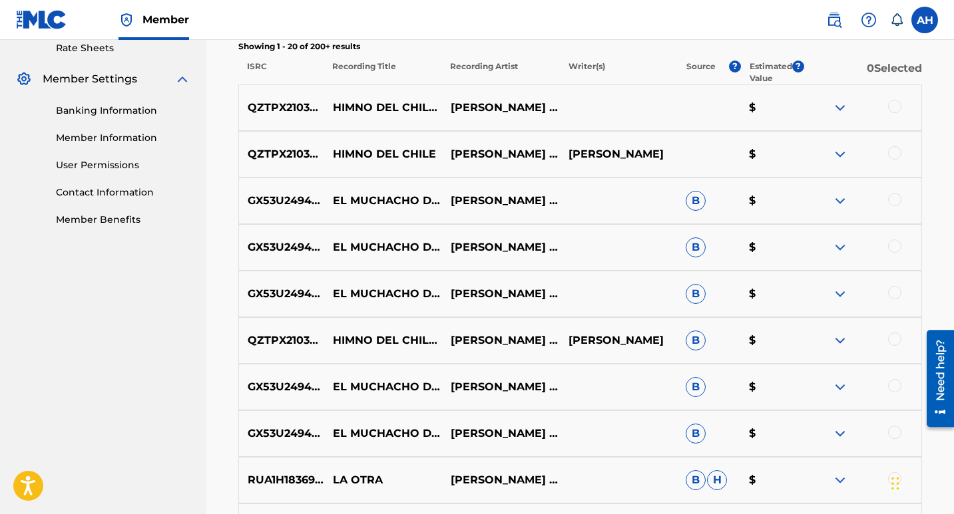
click at [843, 249] on img at bounding box center [840, 248] width 16 height 16
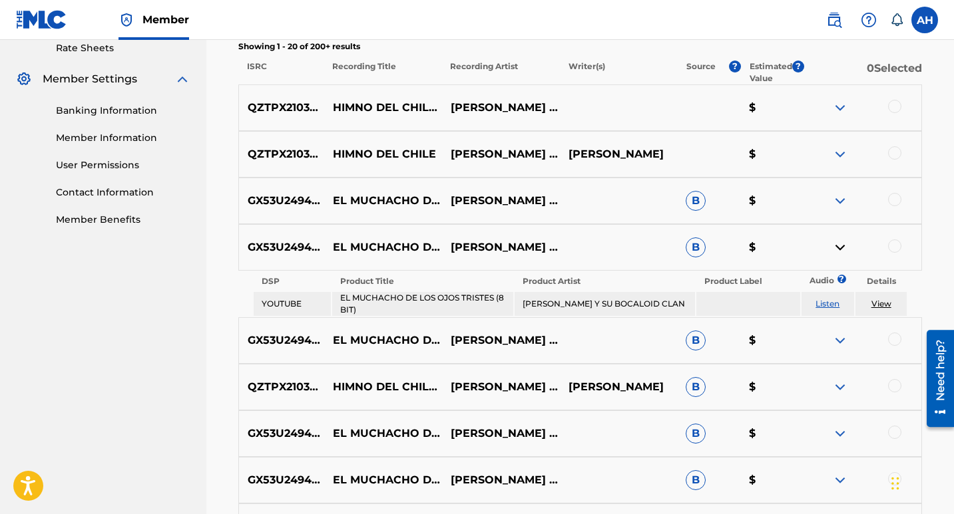
click at [843, 249] on img at bounding box center [840, 248] width 16 height 16
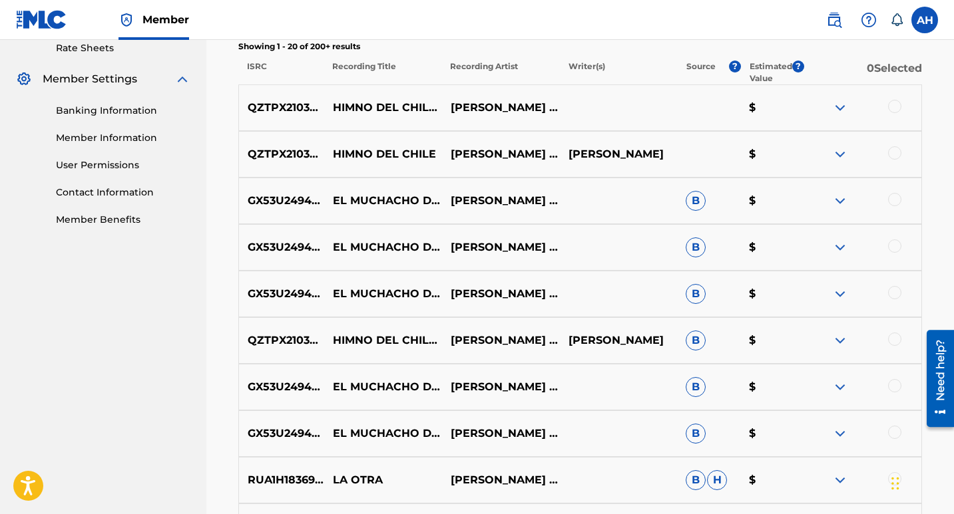
click at [838, 285] on div "GX53U2494896 EL MUCHACHO DE LOS OJOS TRISTES (VIOLIN PIANO) [PERSON_NAME] Y SU …" at bounding box center [579, 294] width 683 height 47
click at [843, 289] on img at bounding box center [840, 294] width 16 height 16
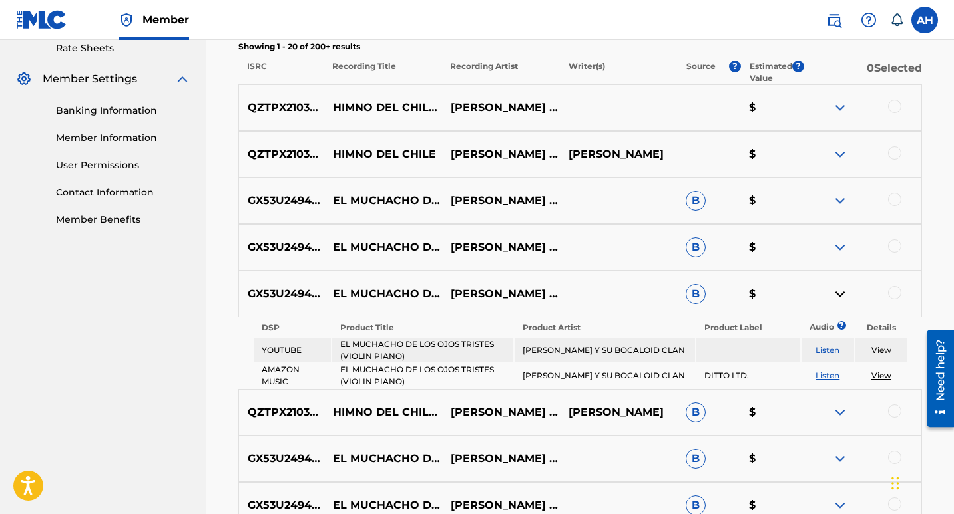
scroll to position [585, 0]
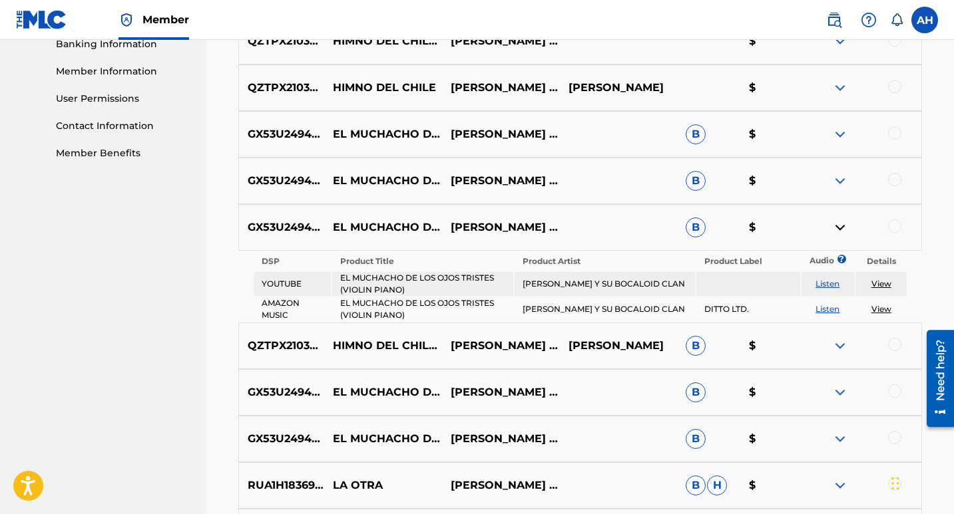
click at [837, 231] on img at bounding box center [840, 228] width 16 height 16
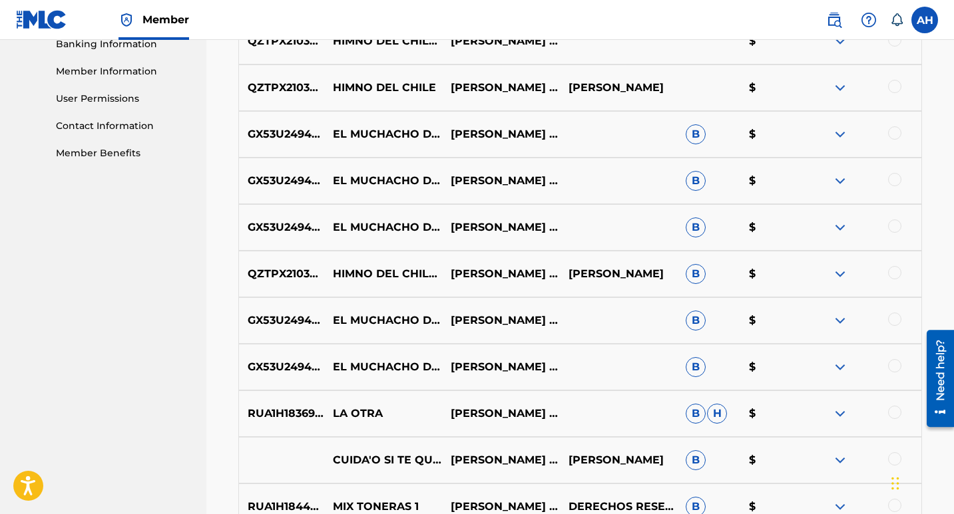
click at [840, 274] on img at bounding box center [840, 274] width 16 height 16
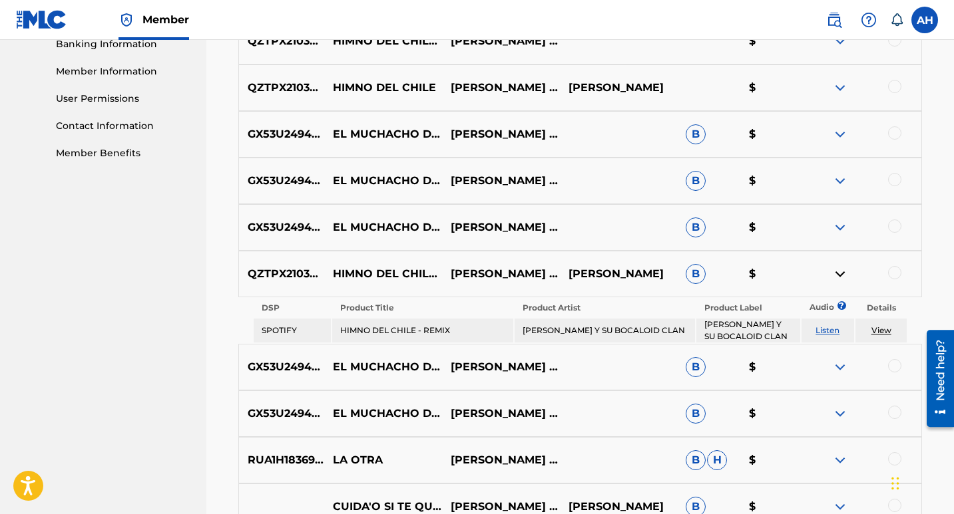
click at [840, 274] on img at bounding box center [840, 274] width 16 height 16
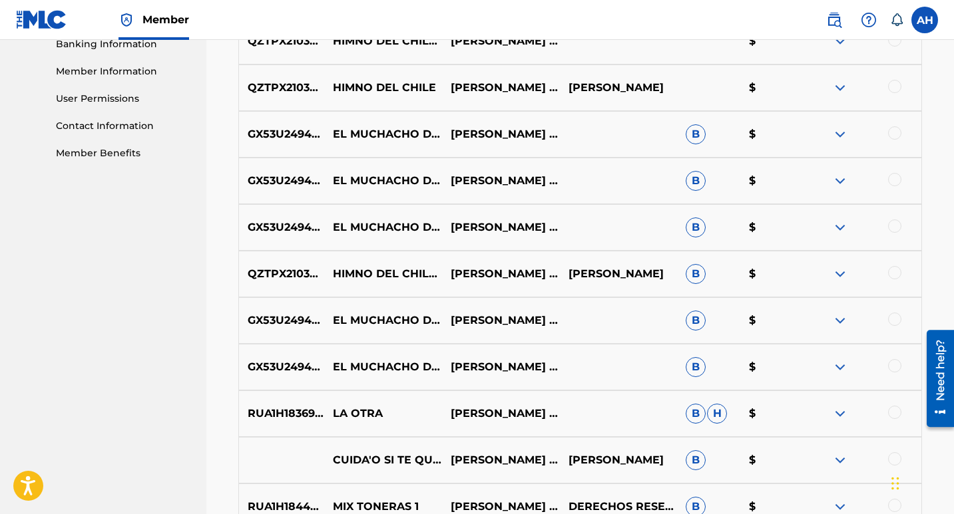
click at [833, 321] on img at bounding box center [840, 321] width 16 height 16
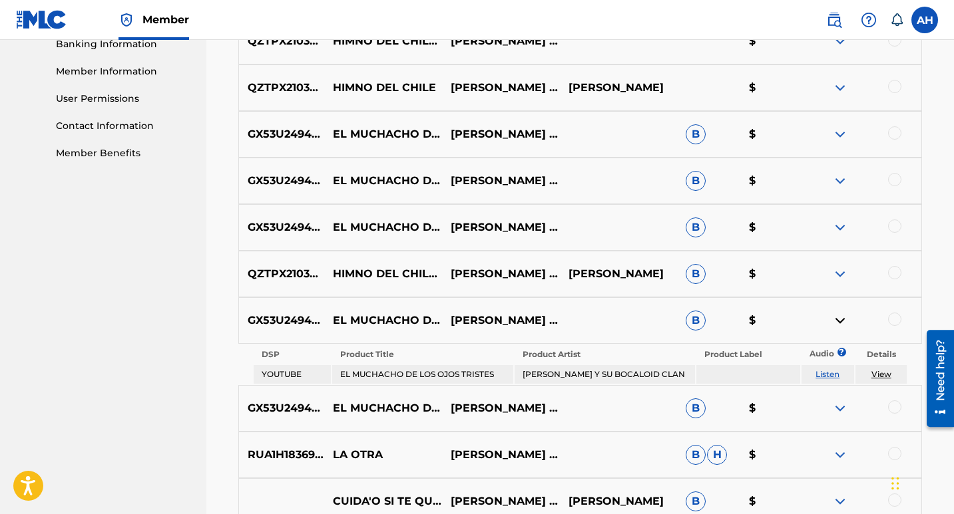
click at [839, 320] on img at bounding box center [840, 321] width 16 height 16
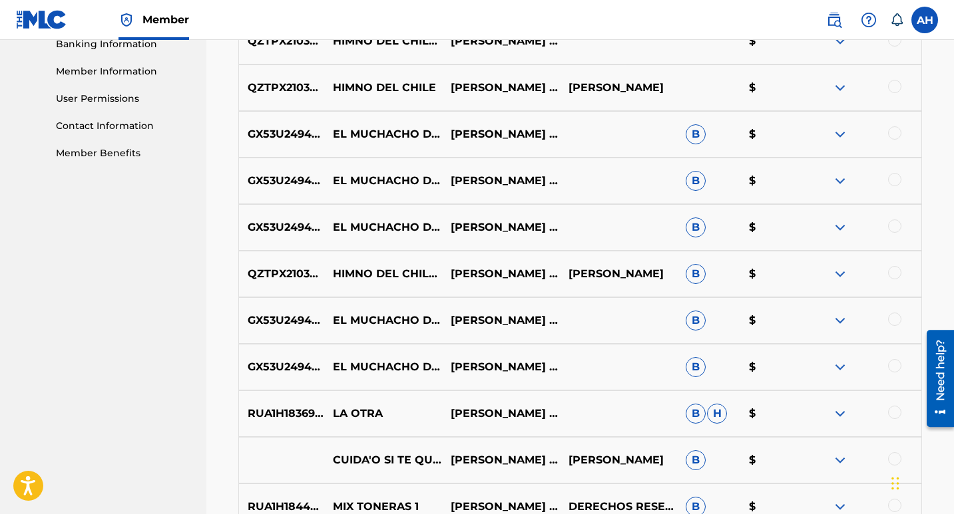
click at [842, 373] on img at bounding box center [840, 367] width 16 height 16
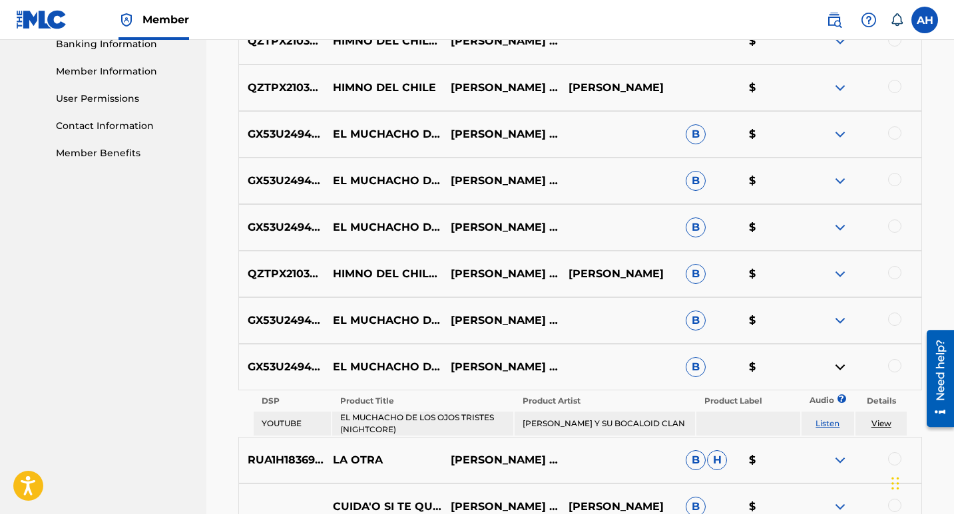
click at [842, 373] on img at bounding box center [840, 367] width 16 height 16
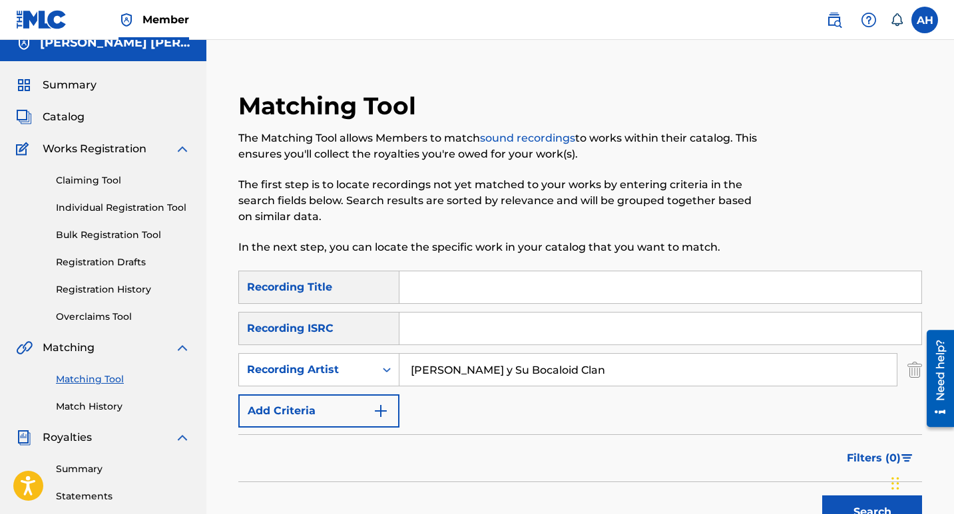
scroll to position [0, 0]
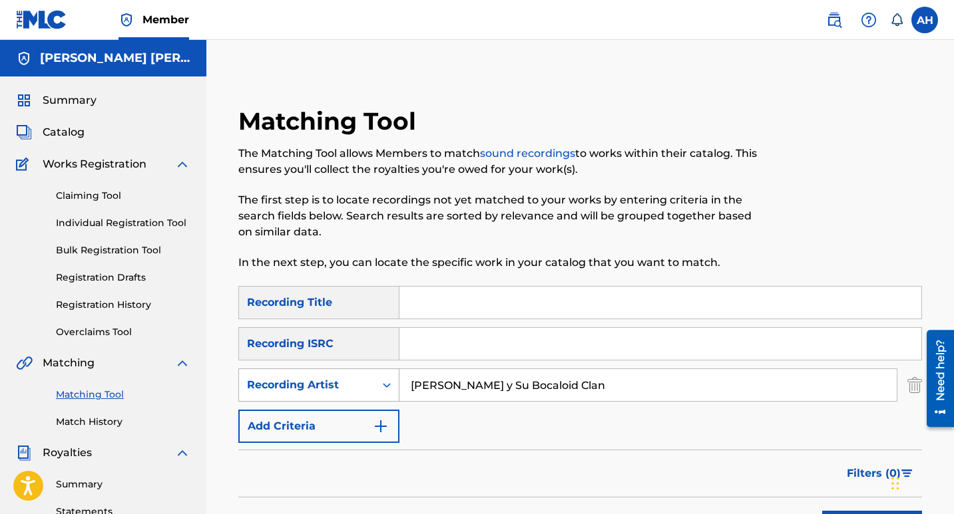
drag, startPoint x: 592, startPoint y: 388, endPoint x: 357, endPoint y: 389, distance: 235.6
click at [357, 389] on div "SearchWithCriteria16dffbe2-736b-46a4-a969-786630a27cd3 Recording Artist [PERSON…" at bounding box center [579, 385] width 683 height 33
click at [429, 377] on input "Search Form" at bounding box center [647, 385] width 497 height 32
click at [453, 401] on input "Search Form" at bounding box center [647, 385] width 497 height 32
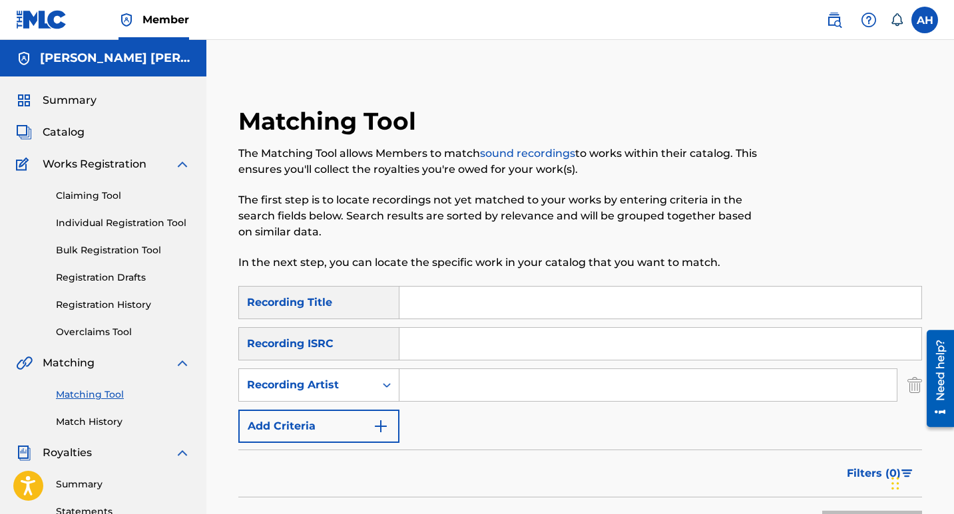
click at [441, 418] on div "SearchWithCriteriae10dc23b-1daf-4533-9446-109ddc14bcd5 Recording Title SearchWi…" at bounding box center [579, 364] width 683 height 157
click at [448, 397] on input "Search Form" at bounding box center [647, 385] width 497 height 32
type input "O"
type input "[PERSON_NAME]"
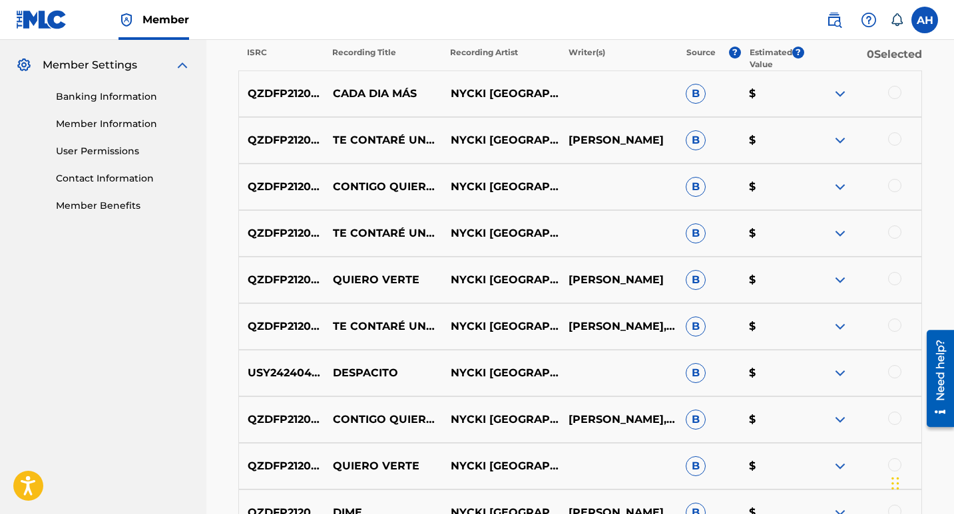
scroll to position [466, 0]
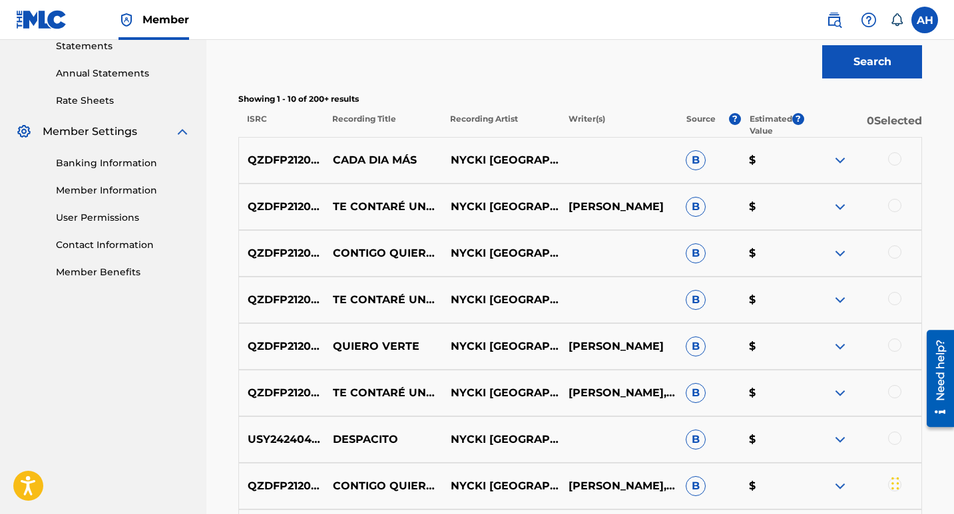
click at [848, 208] on div at bounding box center [862, 207] width 118 height 16
click at [838, 209] on img at bounding box center [840, 207] width 16 height 16
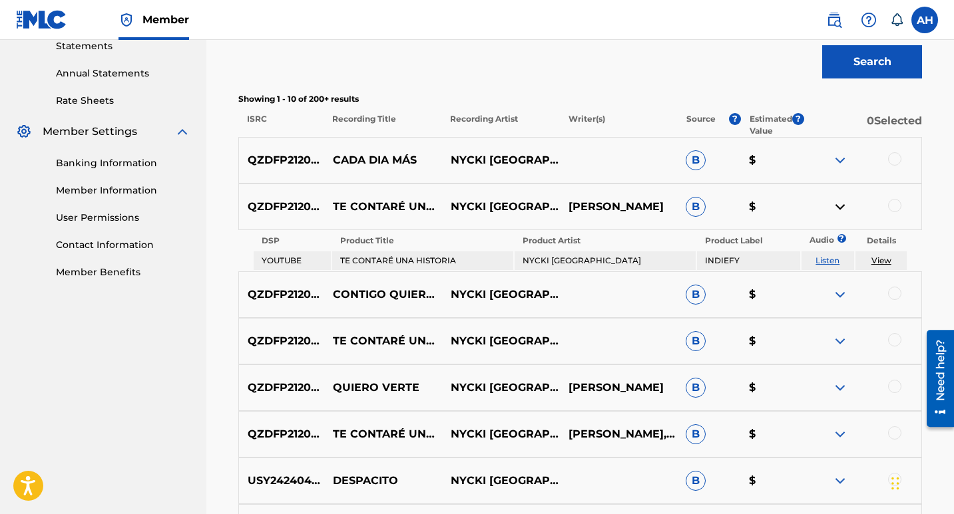
click at [838, 209] on img at bounding box center [840, 207] width 16 height 16
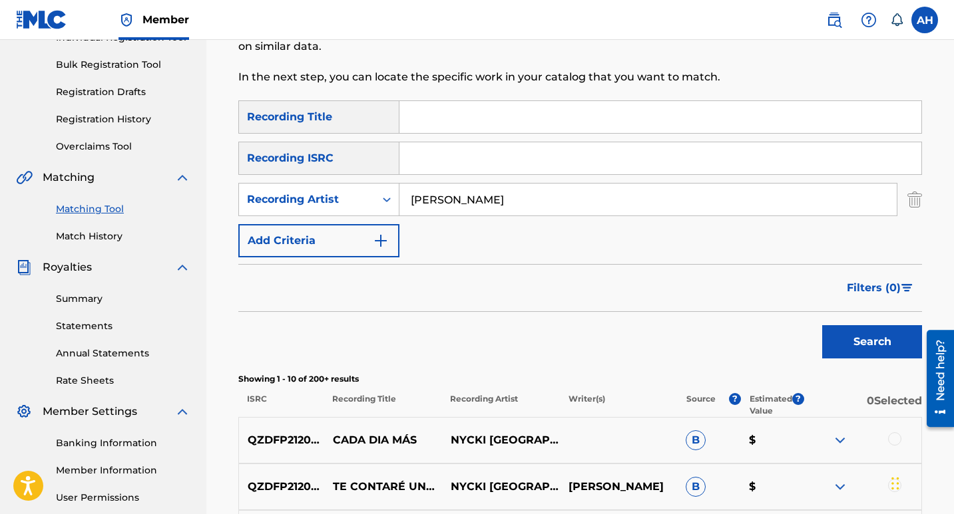
scroll to position [0, 0]
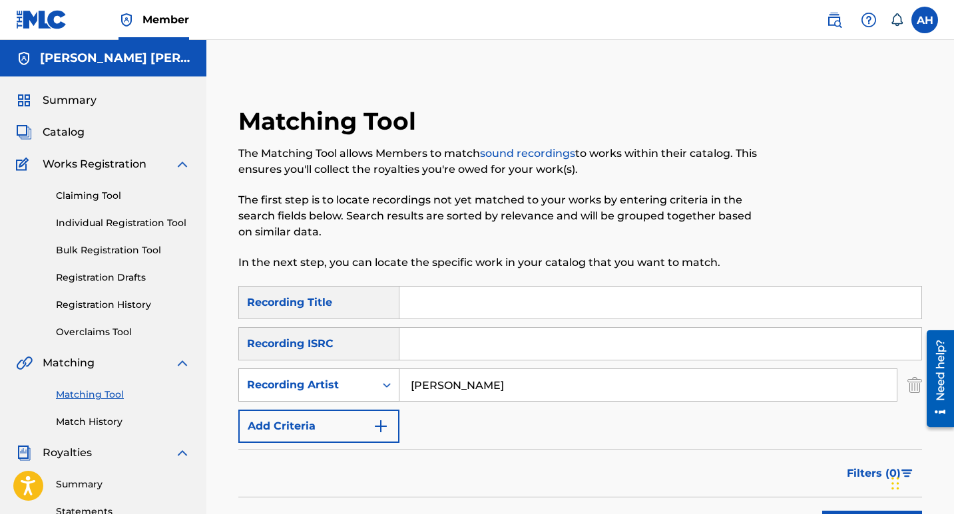
drag, startPoint x: 508, startPoint y: 392, endPoint x: 357, endPoint y: 393, distance: 151.7
click at [357, 393] on div "SearchWithCriteria16dffbe2-736b-46a4-a969-786630a27cd3 Recording Artist [PERSON…" at bounding box center [579, 385] width 683 height 33
click at [469, 379] on input "Search Form" at bounding box center [647, 385] width 497 height 32
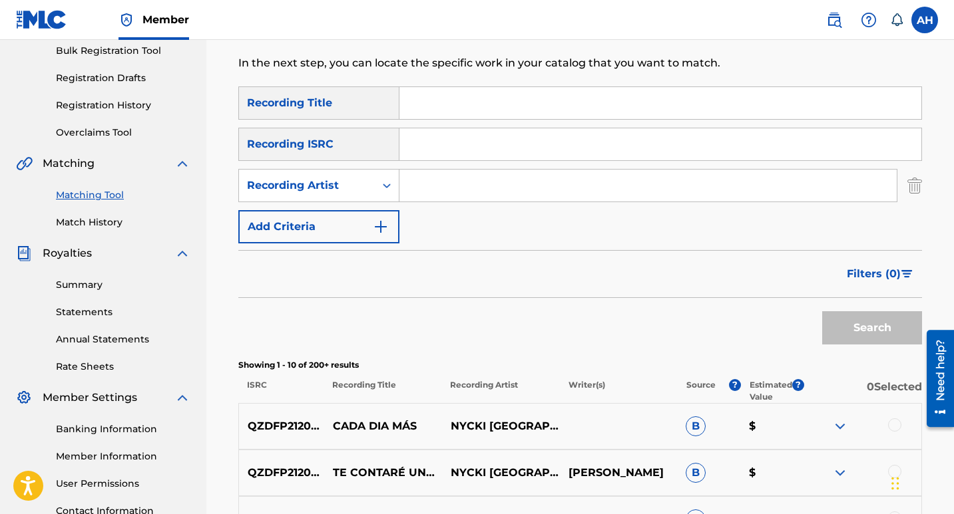
scroll to position [266, 0]
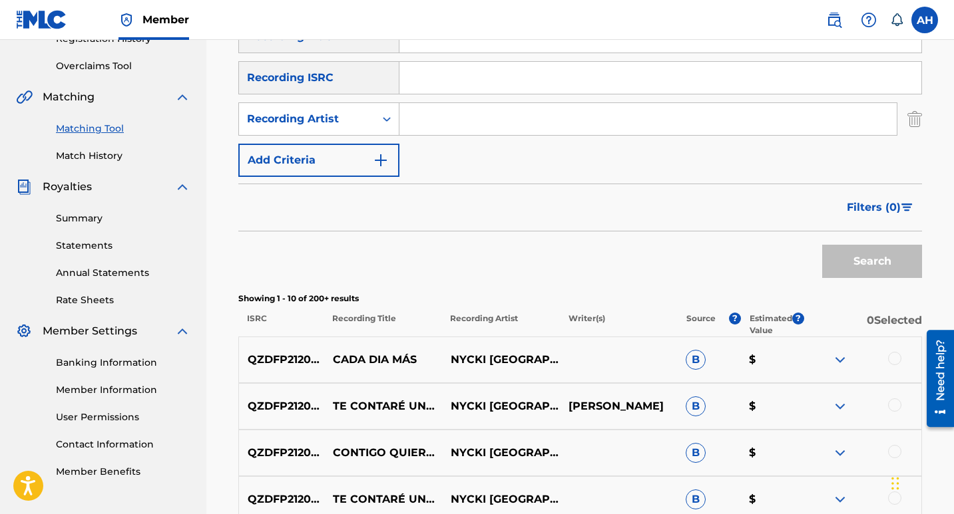
click at [472, 126] on input "Search Form" at bounding box center [647, 119] width 497 height 32
type input "Los Añaboys"
click at [822, 245] on button "Search" at bounding box center [872, 261] width 100 height 33
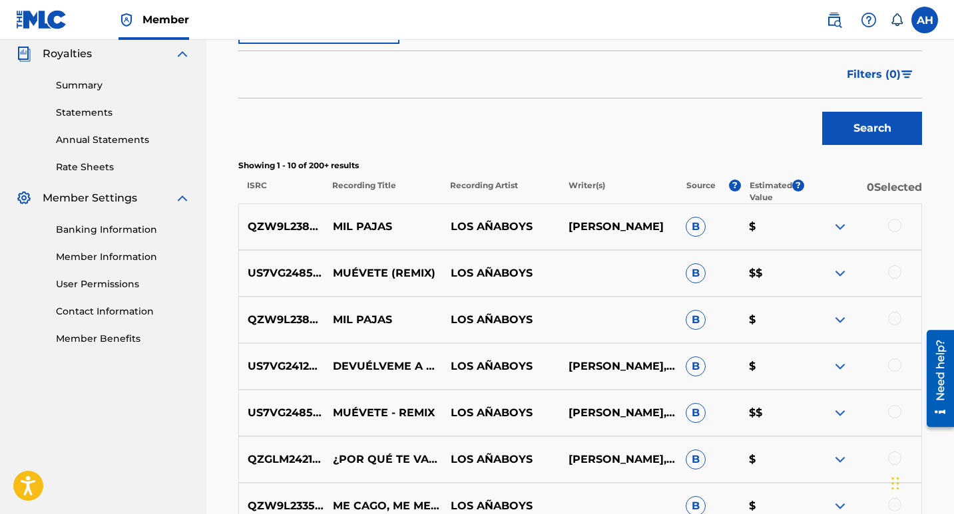
scroll to position [200, 0]
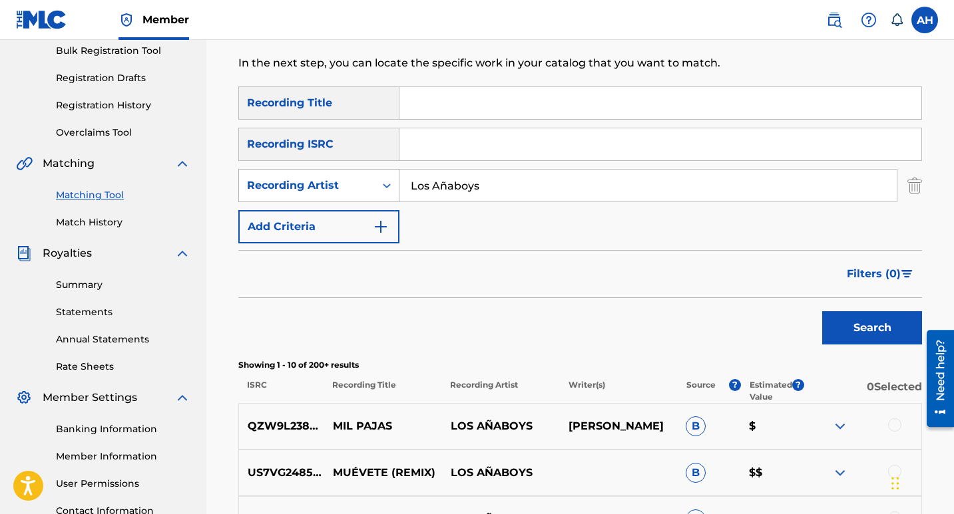
drag, startPoint x: 506, startPoint y: 180, endPoint x: 250, endPoint y: 184, distance: 256.2
click at [250, 184] on div "SearchWithCriteria16dffbe2-736b-46a4-a969-786630a27cd3 Recording Artist Los Aña…" at bounding box center [579, 185] width 683 height 33
type input "Mi primera chamba"
click at [822, 311] on button "Search" at bounding box center [872, 327] width 100 height 33
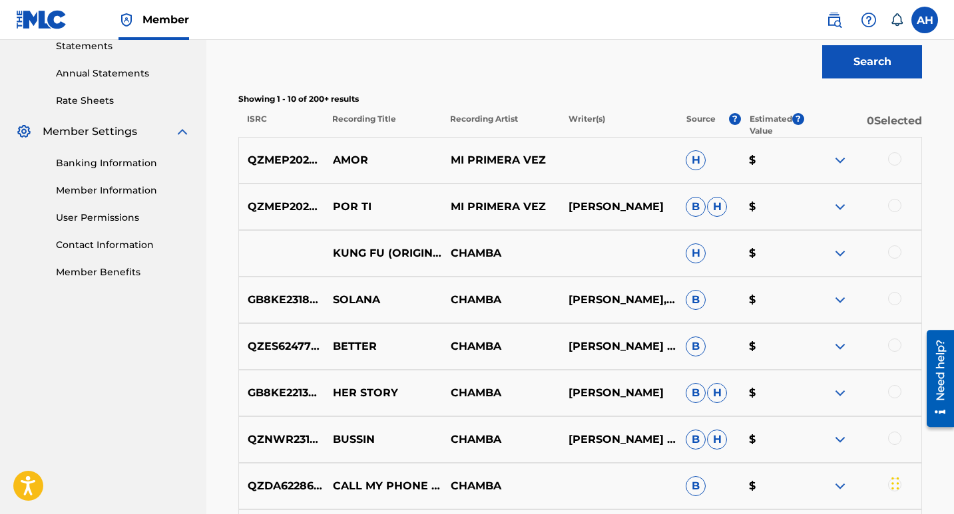
scroll to position [133, 0]
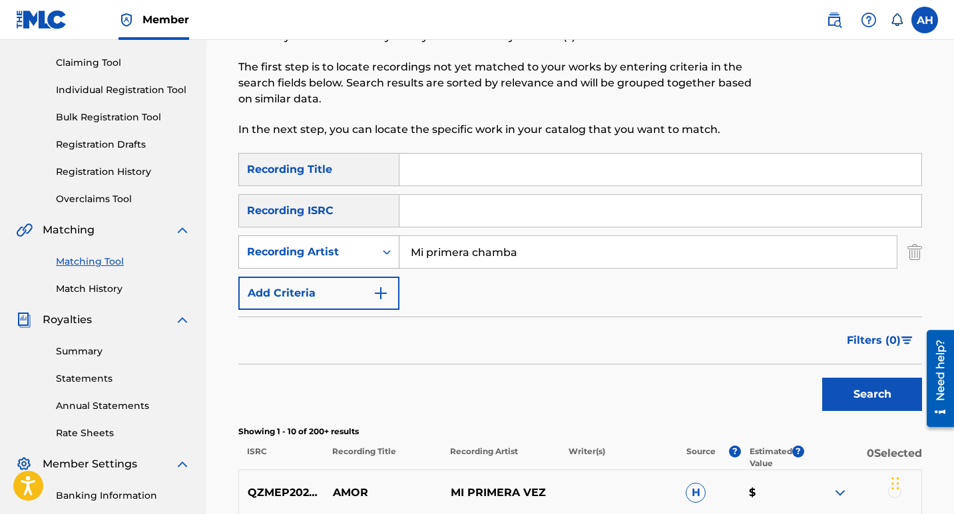
drag, startPoint x: 551, startPoint y: 253, endPoint x: 298, endPoint y: 253, distance: 252.9
click at [298, 253] on div "SearchWithCriteria16dffbe2-736b-46a4-a969-786630a27cd3 Recording Artist Mi prim…" at bounding box center [579, 252] width 683 height 33
click at [504, 252] on input "Search Form" at bounding box center [647, 252] width 497 height 32
click at [506, 169] on input "Search Form" at bounding box center [660, 170] width 522 height 32
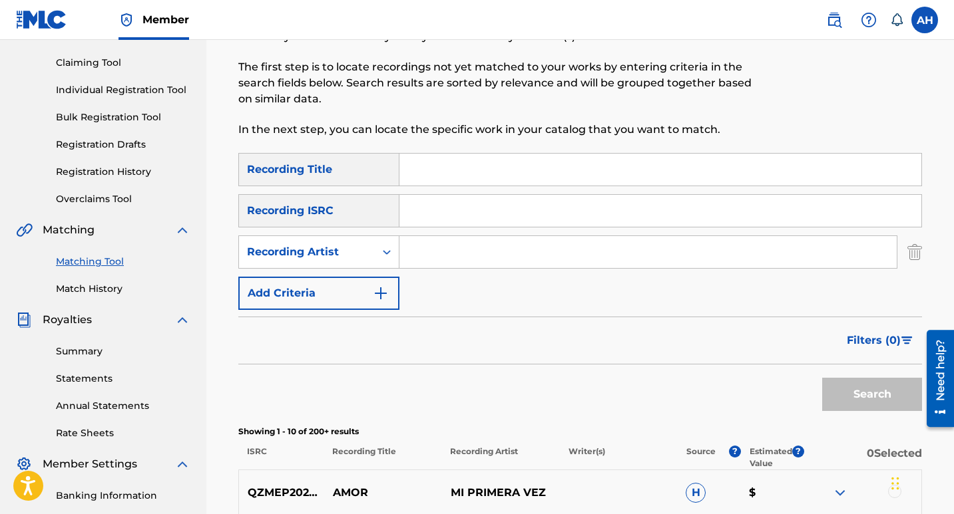
click at [546, 212] on input "Search Form" at bounding box center [660, 211] width 522 height 32
click at [509, 168] on input "Search Form" at bounding box center [660, 170] width 522 height 32
type input "Mi Primera chamba"
click at [822, 378] on button "Search" at bounding box center [872, 394] width 100 height 33
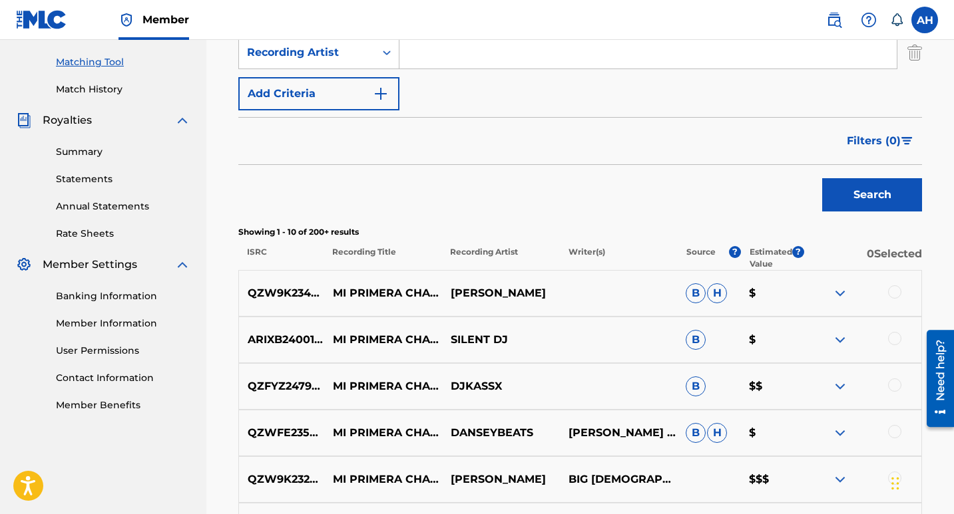
scroll to position [466, 0]
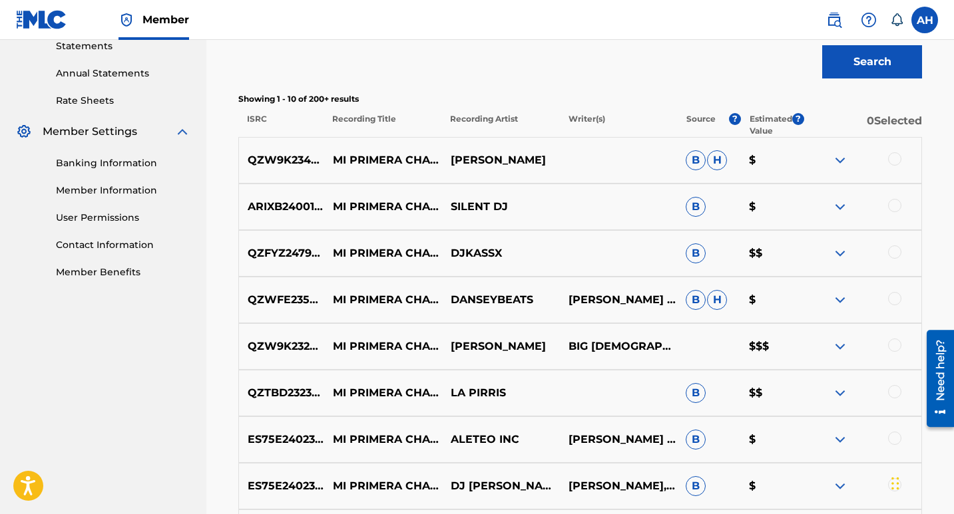
click at [840, 348] on img at bounding box center [840, 347] width 16 height 16
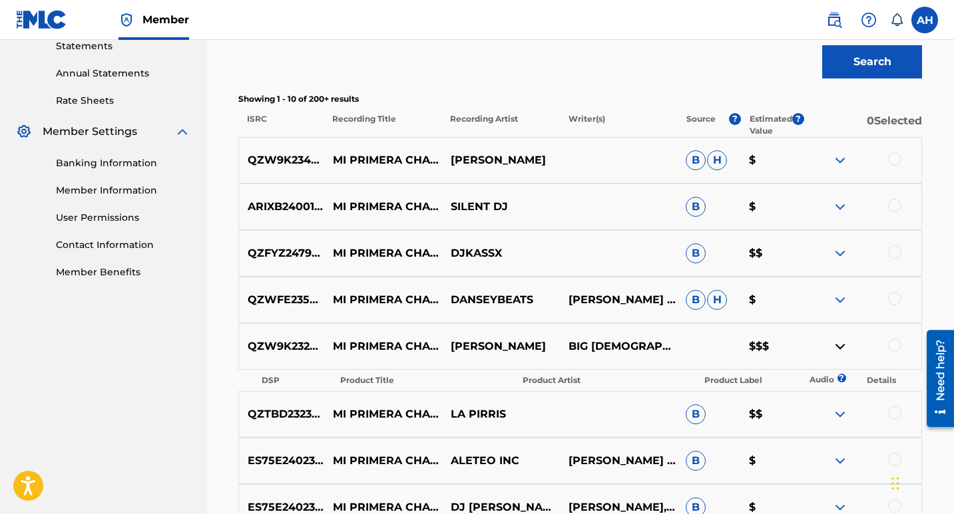
click at [840, 348] on img at bounding box center [840, 347] width 16 height 16
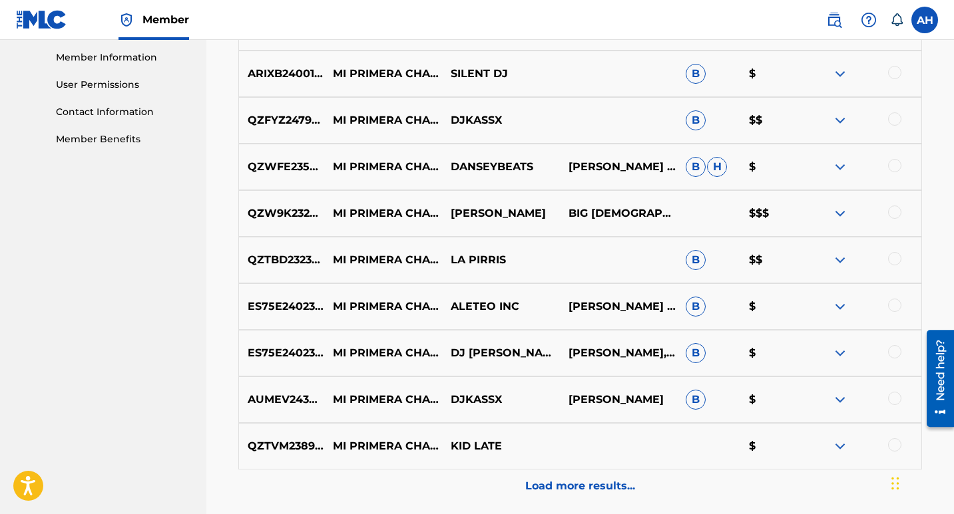
scroll to position [399, 0]
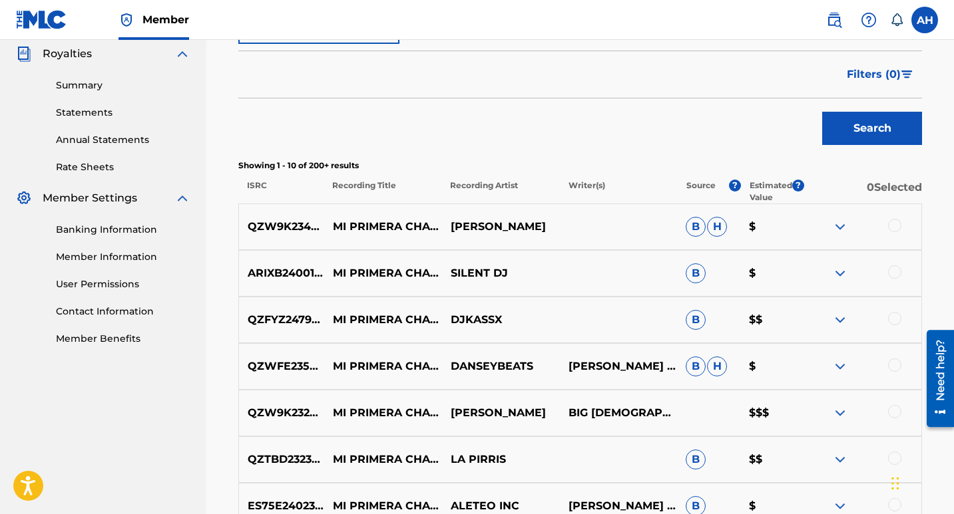
click at [849, 230] on div at bounding box center [862, 227] width 118 height 16
click at [844, 228] on img at bounding box center [840, 227] width 16 height 16
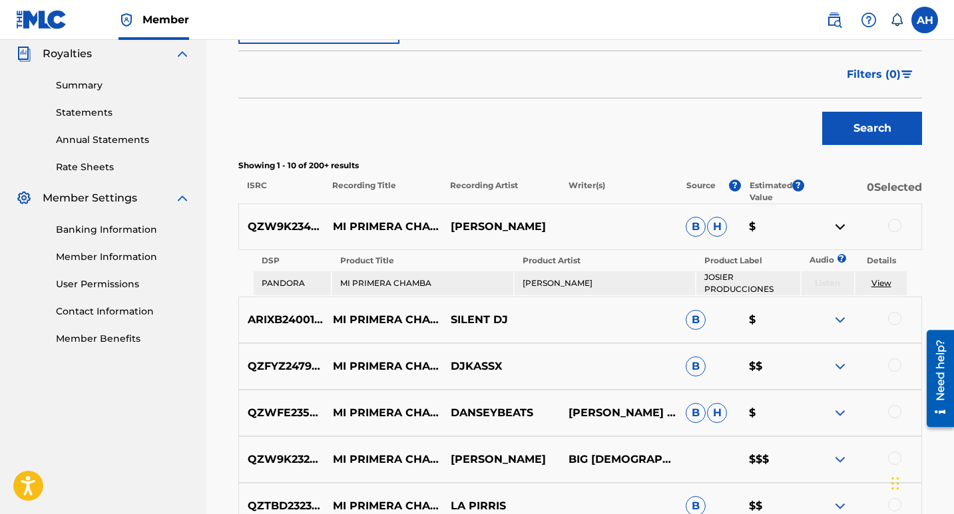
click at [844, 228] on img at bounding box center [840, 227] width 16 height 16
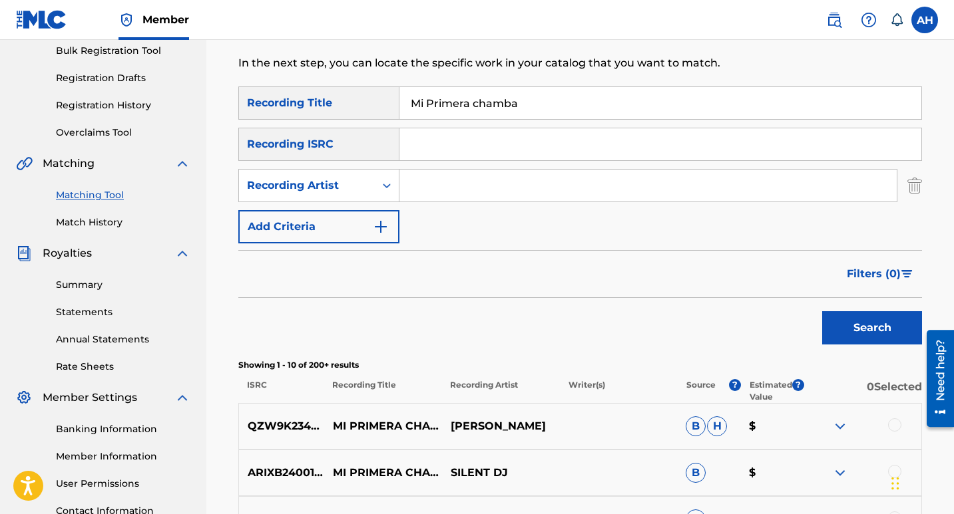
scroll to position [67, 0]
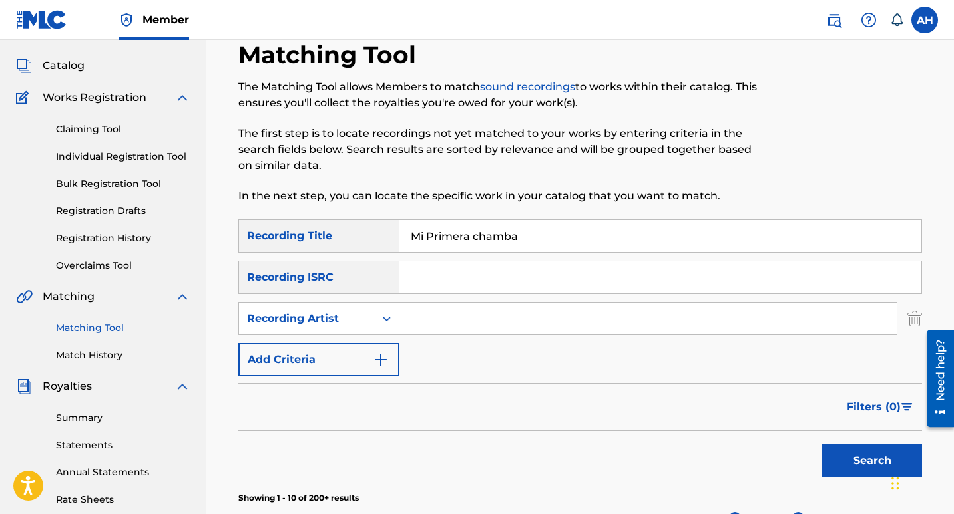
drag, startPoint x: 576, startPoint y: 245, endPoint x: 189, endPoint y: 247, distance: 387.3
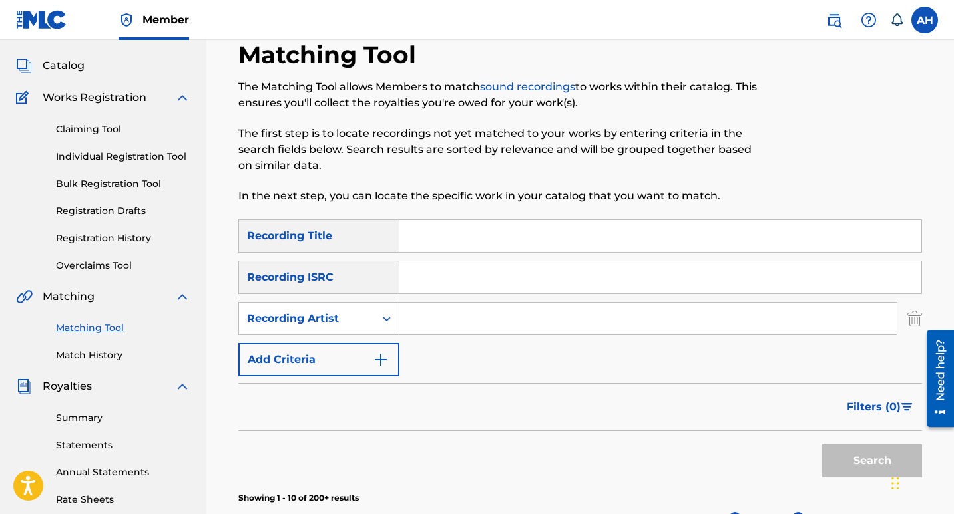
click at [423, 236] on input "Search Form" at bounding box center [660, 236] width 522 height 32
click at [490, 237] on input "Search Form" at bounding box center [660, 236] width 522 height 32
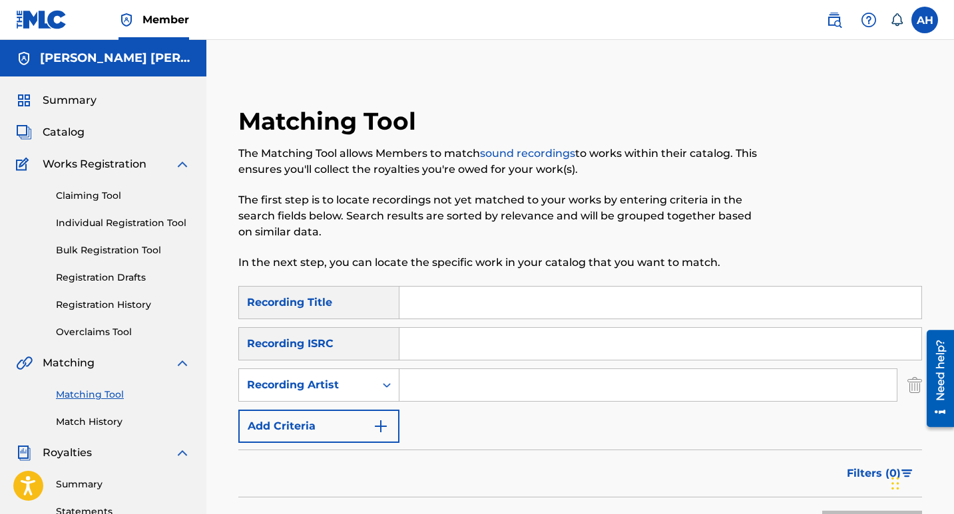
click at [71, 98] on span "Summary" at bounding box center [70, 101] width 54 height 16
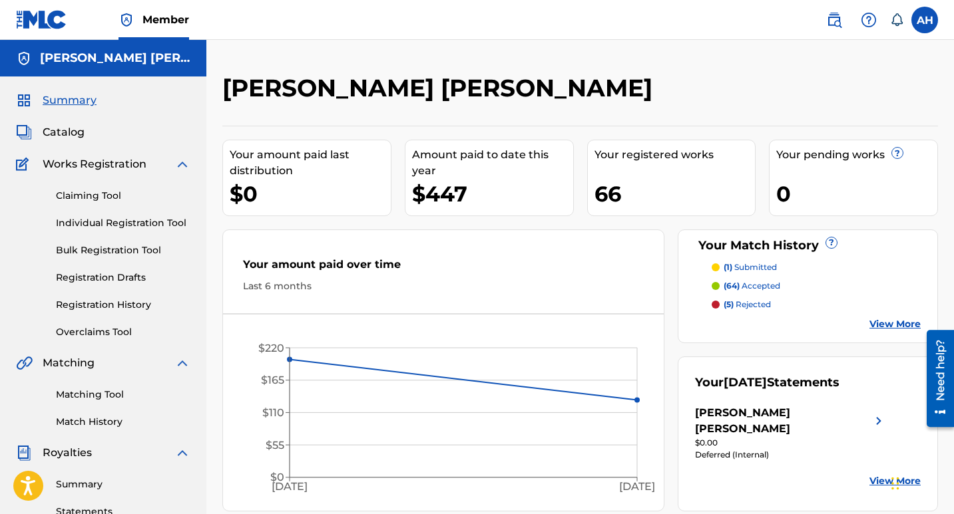
click at [757, 266] on p "(1) submitted" at bounding box center [749, 268] width 53 height 12
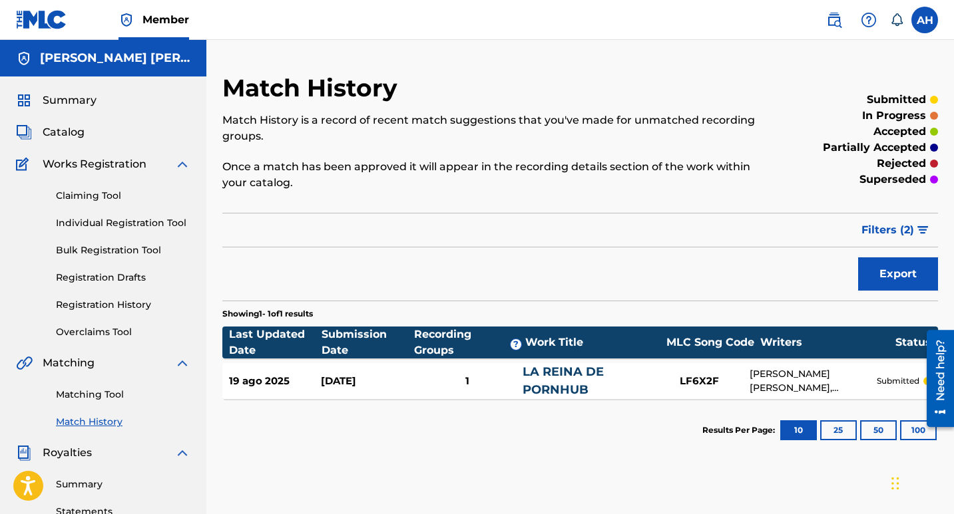
click at [83, 100] on span "Summary" at bounding box center [70, 101] width 54 height 16
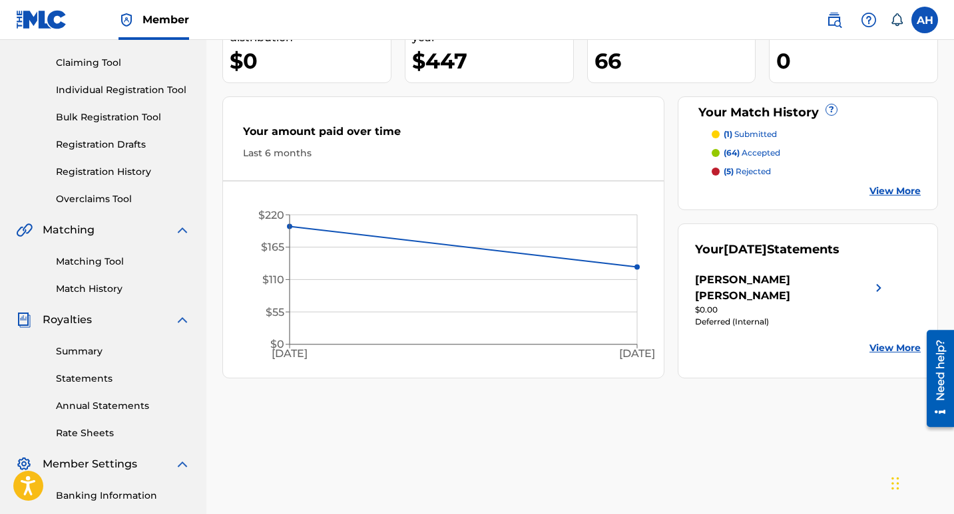
scroll to position [200, 0]
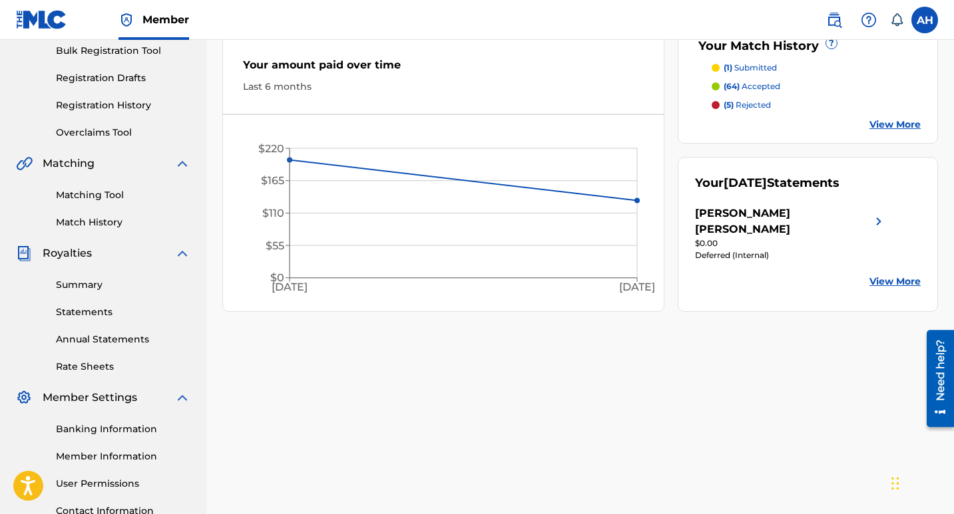
click at [89, 291] on link "Summary" at bounding box center [123, 285] width 134 height 14
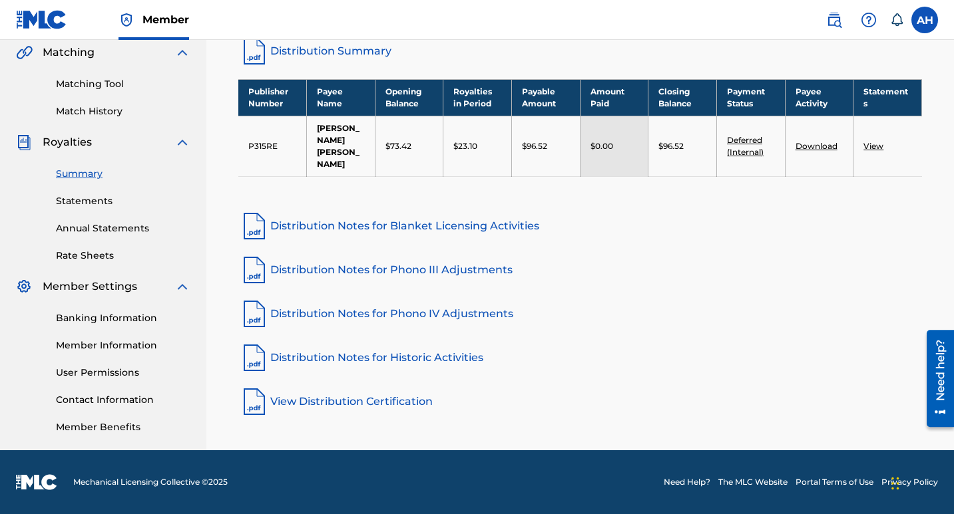
scroll to position [111, 0]
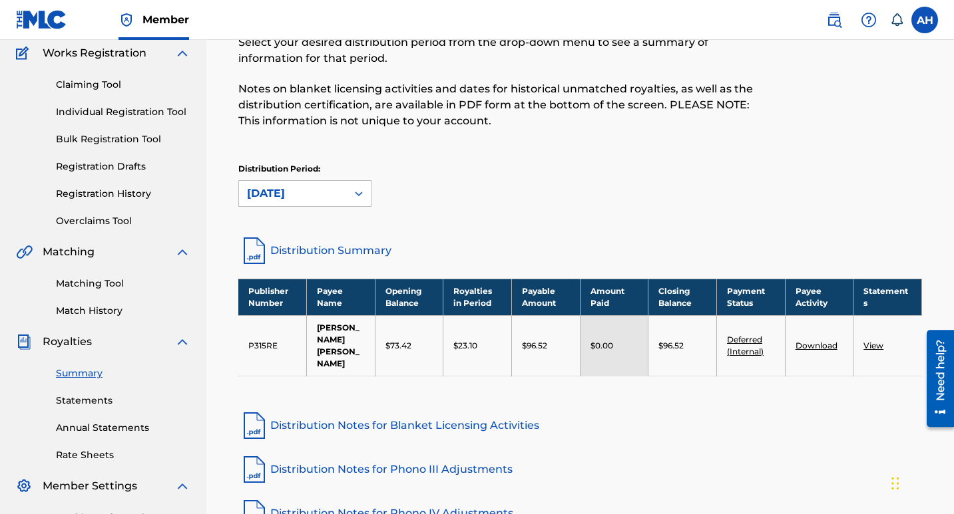
click at [917, 14] on label at bounding box center [924, 20] width 27 height 27
click at [924, 20] on input "AH [PERSON_NAME] [PERSON_NAME] [EMAIL_ADDRESS][DOMAIN_NAME] Notification Prefer…" at bounding box center [924, 20] width 0 height 0
click at [793, 191] on p "Log out" at bounding box center [795, 188] width 31 height 12
click at [924, 20] on input "AH [PERSON_NAME] [PERSON_NAME] [EMAIL_ADDRESS][DOMAIN_NAME] Notification Prefer…" at bounding box center [924, 20] width 0 height 0
